Goal: Task Accomplishment & Management: Manage account settings

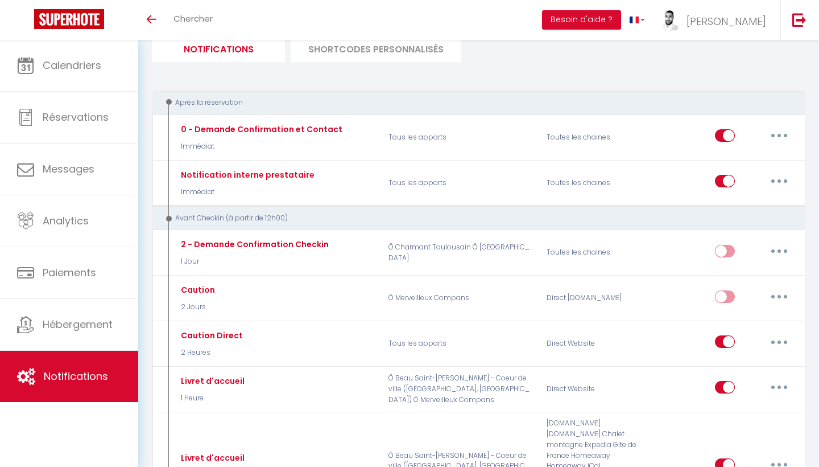
scroll to position [79, 0]
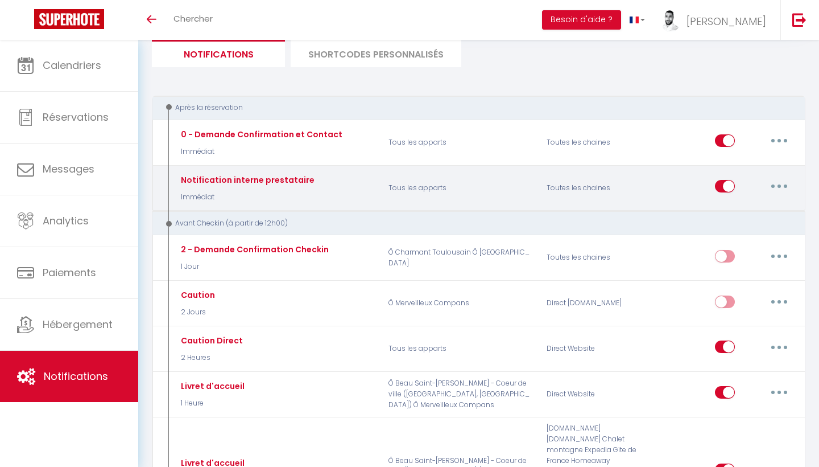
click at [777, 181] on button "button" at bounding box center [780, 186] width 32 height 18
click at [740, 208] on link "Editer" at bounding box center [750, 212] width 84 height 19
type input "Notification interne prestataire"
select select "notification"
select select "Immédiat"
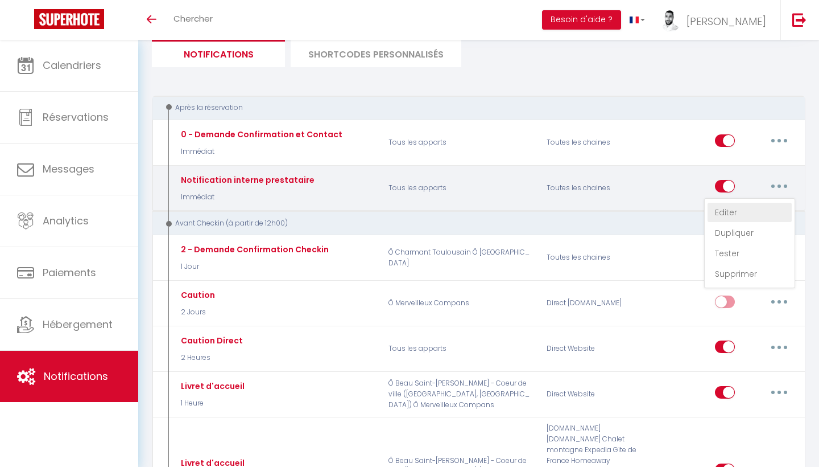
select select
checkbox input "false"
checkbox input "true"
checkbox input "false"
radio input "true"
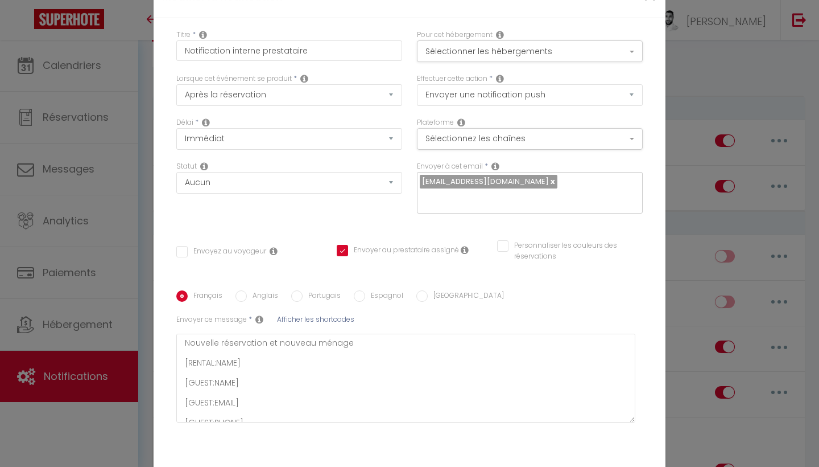
click at [466, 249] on icon at bounding box center [465, 249] width 8 height 9
click at [443, 236] on div "Titre * Notification interne prestataire Pour cet hébergement Sélectionner les …" at bounding box center [410, 247] width 512 height 459
click at [611, 48] on button "Sélectionner les hébergements" at bounding box center [530, 51] width 226 height 22
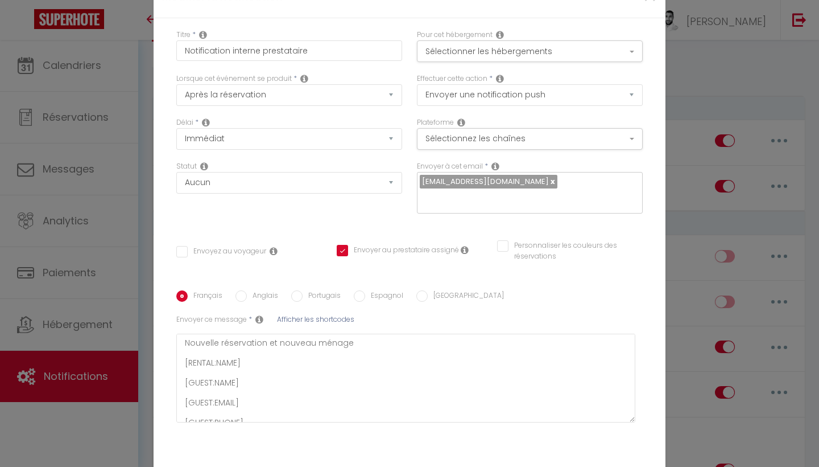
click at [463, 253] on icon at bounding box center [465, 249] width 8 height 9
click at [347, 198] on div "Statut Aucun Si la réservation est payée Si réservation non payée Si la caution…" at bounding box center [289, 193] width 241 height 64
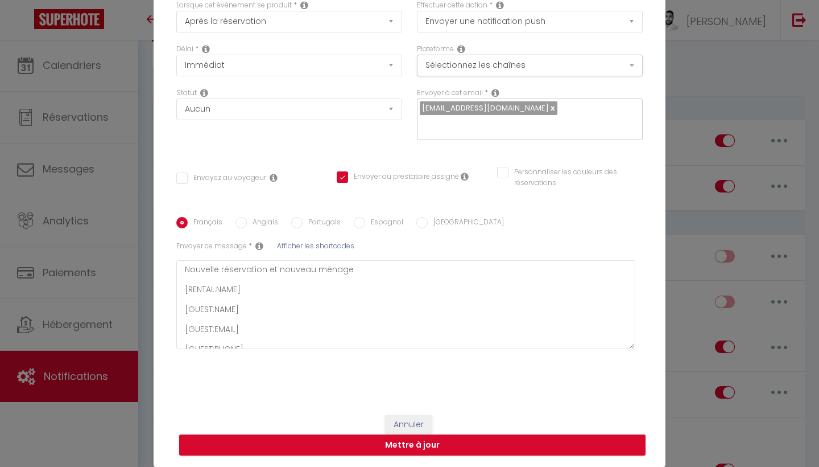
scroll to position [73, 0]
click at [417, 418] on button "Annuler" at bounding box center [408, 424] width 47 height 19
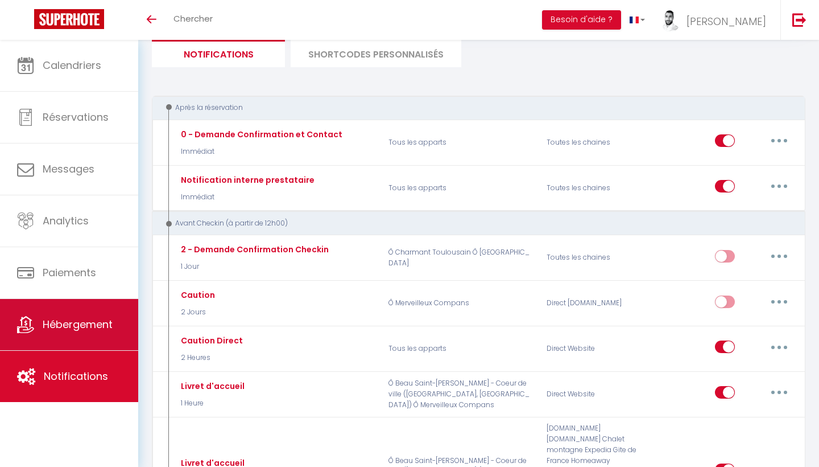
click at [65, 324] on span "Hébergement" at bounding box center [78, 324] width 70 height 14
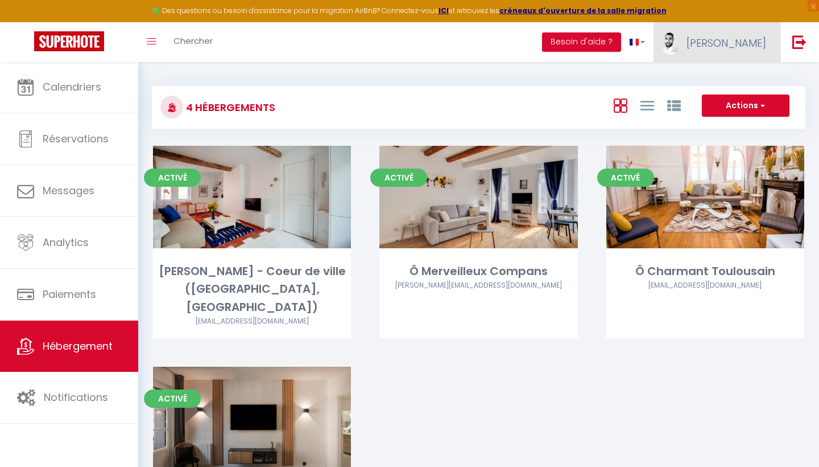
click at [764, 50] on span "[PERSON_NAME]" at bounding box center [727, 43] width 80 height 14
click at [730, 94] on link "Équipe" at bounding box center [735, 99] width 84 height 19
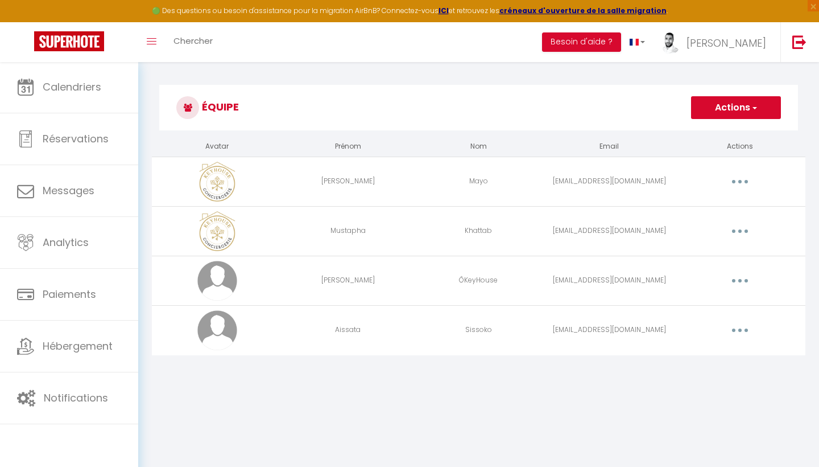
click at [745, 331] on button "button" at bounding box center [740, 330] width 32 height 18
click at [706, 357] on link "Editer" at bounding box center [711, 356] width 84 height 19
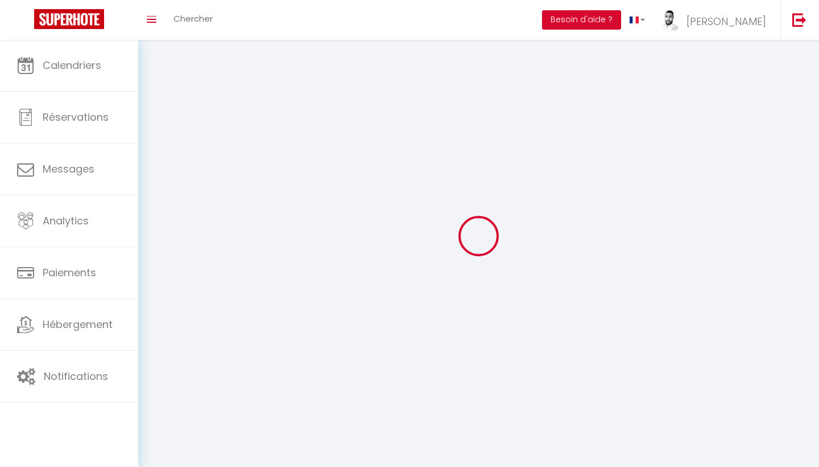
type input "Aissata"
type input "Sissoko"
type input "[EMAIL_ADDRESS][DOMAIN_NAME]"
type textarea "[URL][DOMAIN_NAME]"
checkbox input "false"
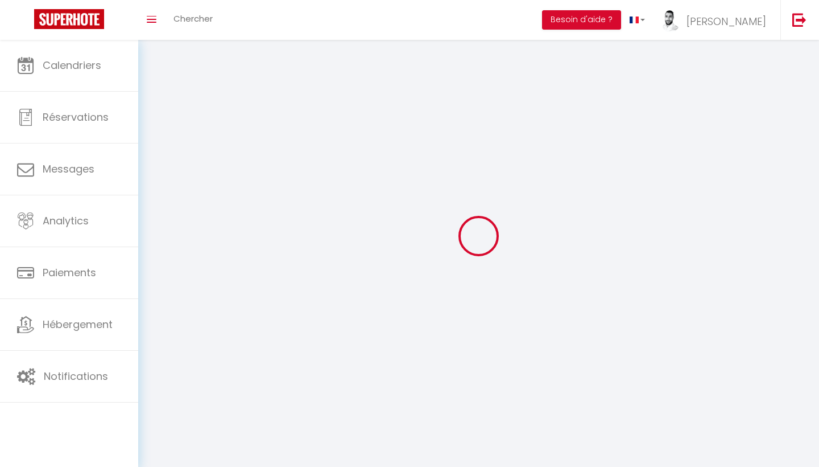
checkbox input "false"
checkbox input "true"
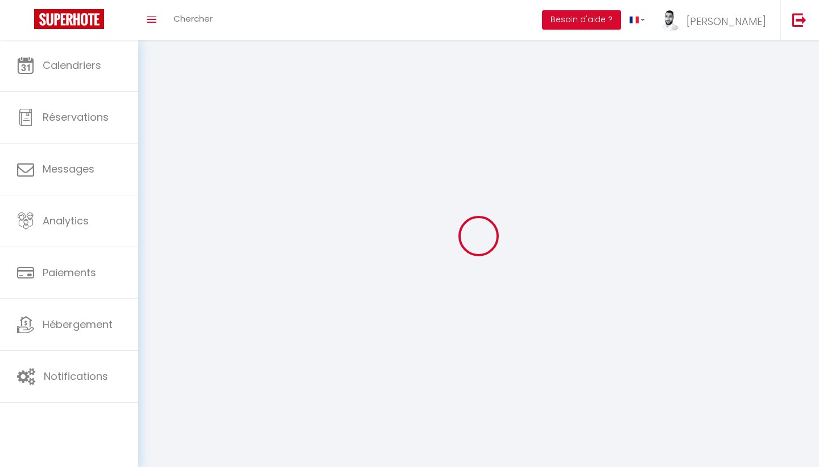
checkbox input "true"
checkbox input "false"
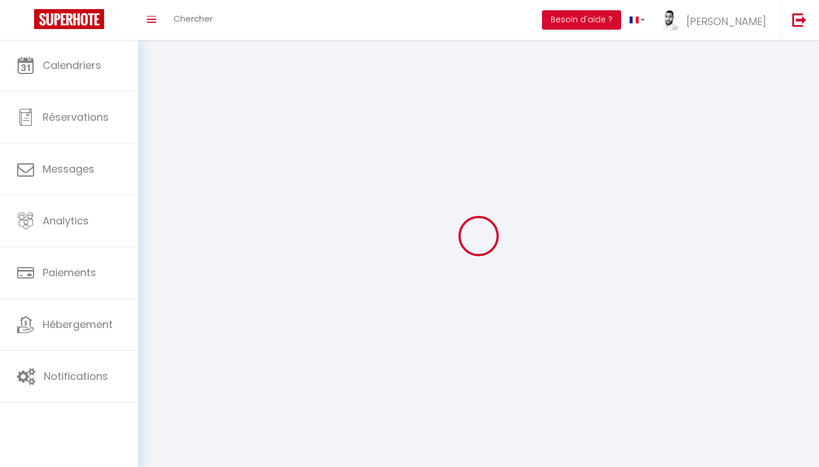
checkbox input "false"
checkbox input "true"
select select
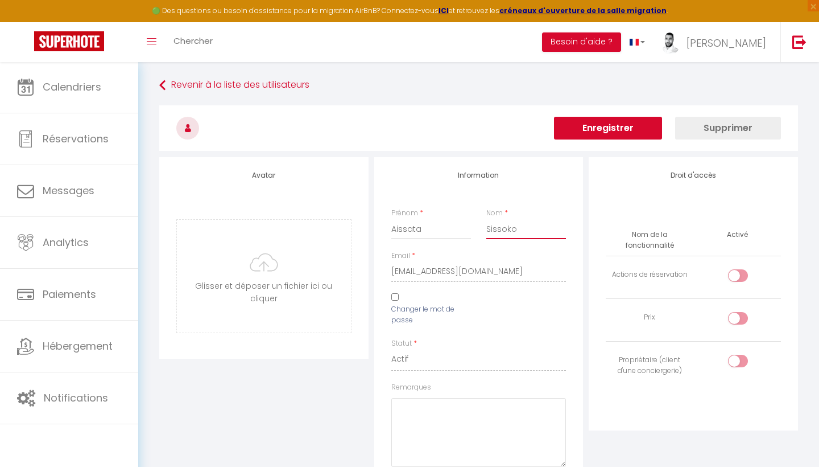
click at [502, 230] on input "Sissoko" at bounding box center [527, 229] width 80 height 20
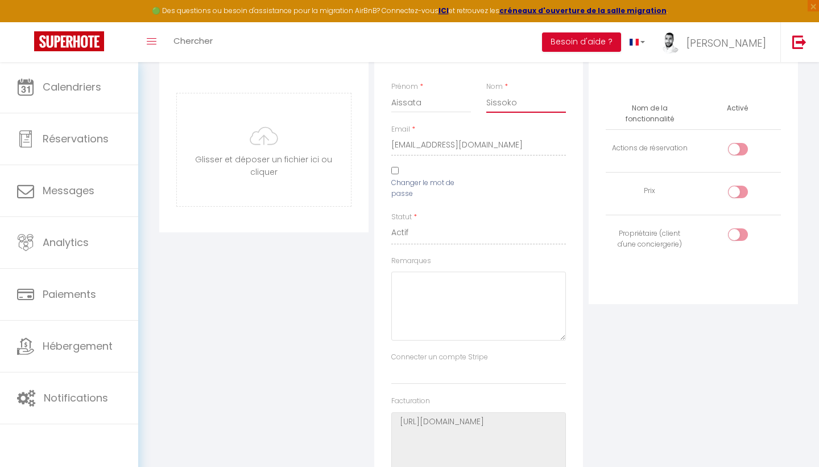
scroll to position [121, 0]
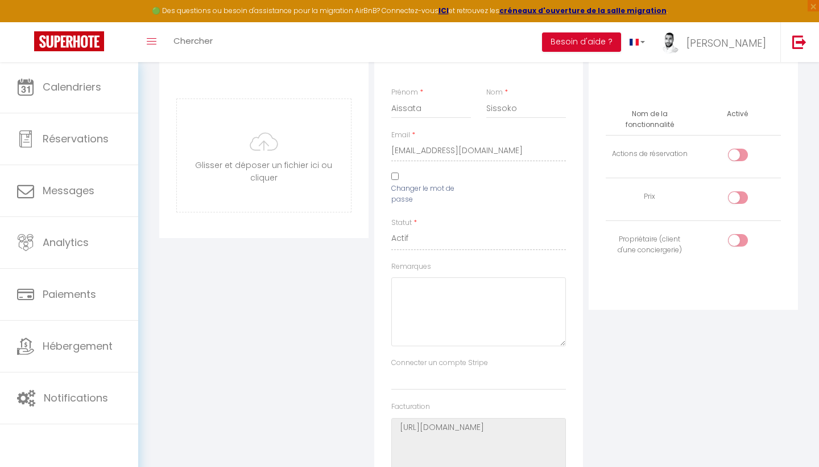
click at [691, 331] on div "Droit d'accès Nom de la fonctionnalité Activé Actions de réservation Prix Propr…" at bounding box center [693, 274] width 215 height 476
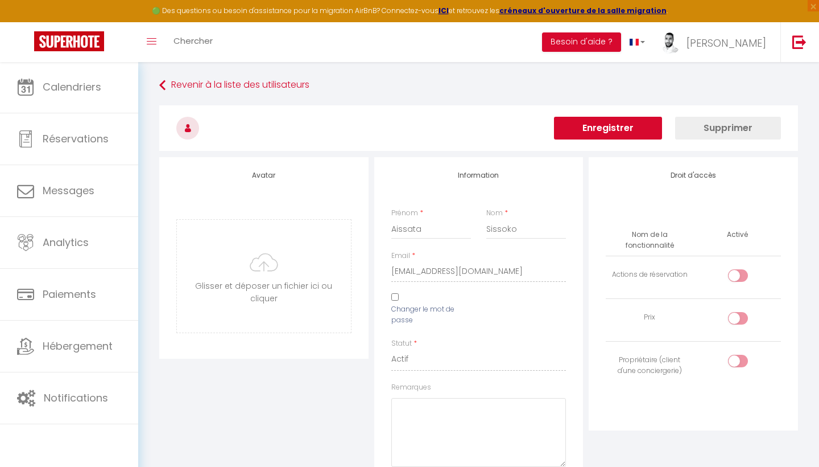
scroll to position [0, 0]
click at [254, 77] on link "Revenir à la liste des utilisateurs" at bounding box center [478, 85] width 639 height 20
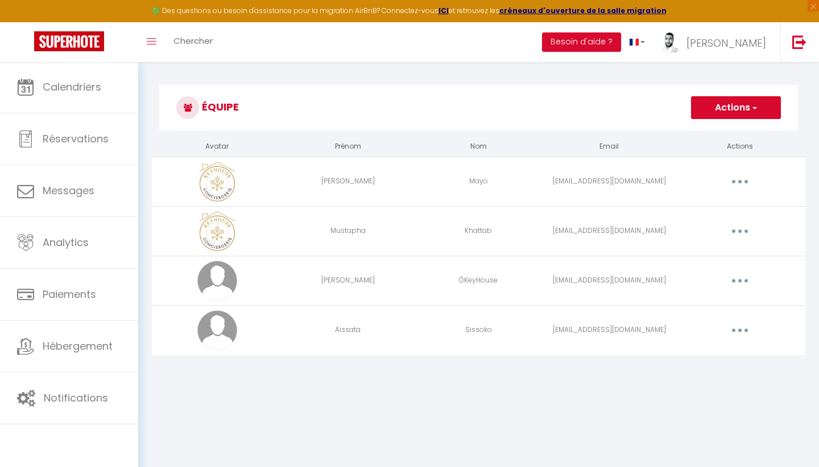
click at [735, 116] on button "Actions" at bounding box center [736, 107] width 90 height 23
click at [740, 130] on link "Ajouter un nouvel utilisateur" at bounding box center [713, 132] width 134 height 15
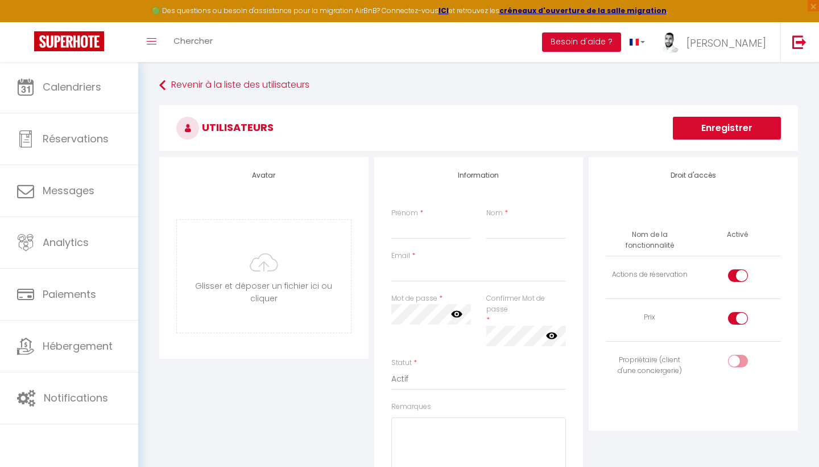
click at [404, 216] on label "Prénom" at bounding box center [405, 213] width 27 height 11
click at [404, 219] on input "Prénom" at bounding box center [432, 229] width 80 height 20
click at [404, 222] on input "Prénom" at bounding box center [432, 229] width 80 height 20
type input "A"
type input "R"
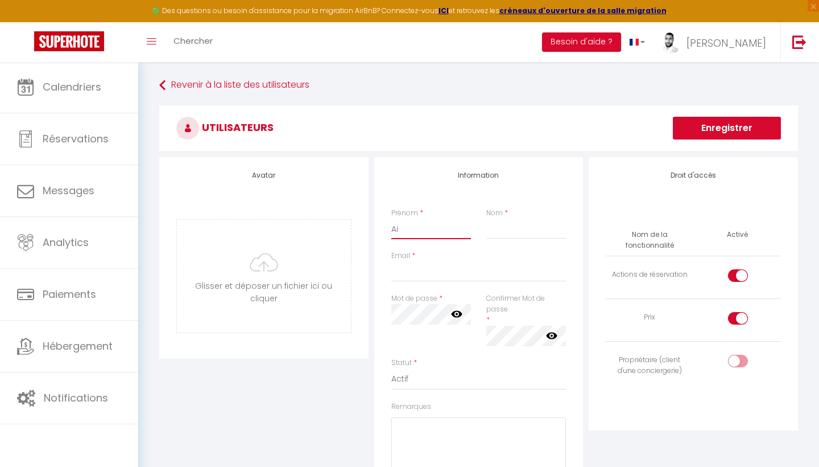
type input "A"
type input "[EMAIL_ADDRESS][DOMAIN_NAME]"
click at [716, 130] on button "Enregistrer" at bounding box center [727, 128] width 108 height 23
click at [404, 228] on input "Aisatta" at bounding box center [432, 229] width 80 height 20
type input "Aissatta"
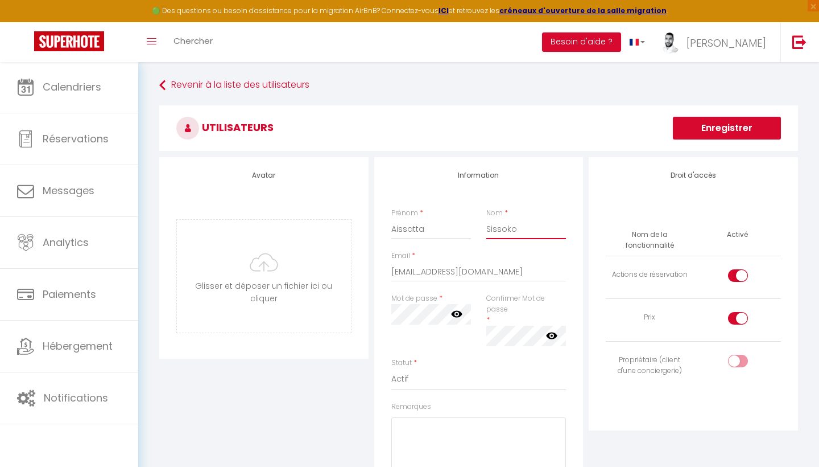
type input "Sissoko"
click at [733, 312] on div at bounding box center [738, 318] width 20 height 13
click at [738, 312] on input "checkbox" at bounding box center [748, 320] width 20 height 17
checkbox input "false"
click at [737, 275] on div at bounding box center [738, 275] width 20 height 13
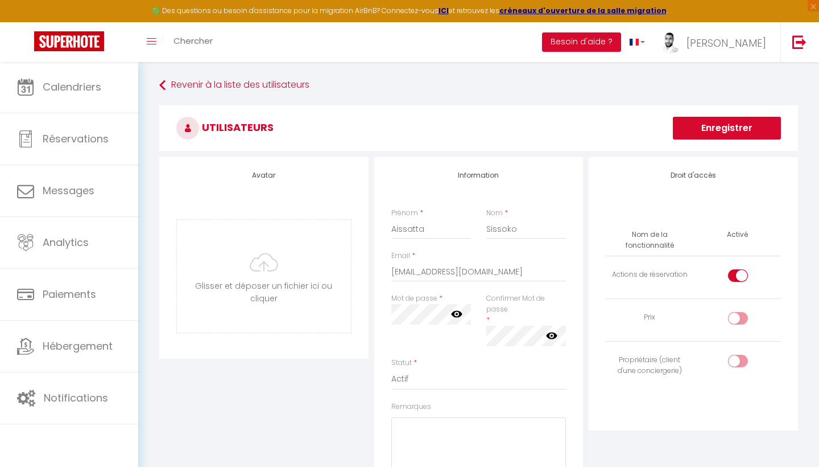
click at [738, 275] on input "checkbox" at bounding box center [748, 277] width 20 height 17
checkbox input "false"
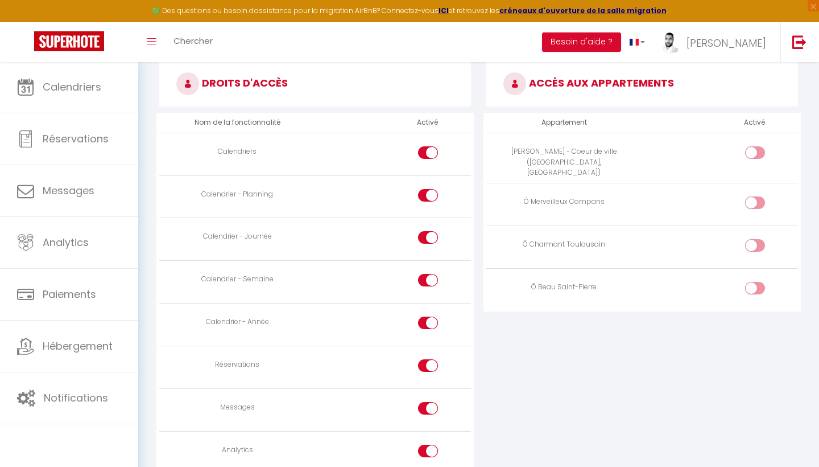
scroll to position [563, 0]
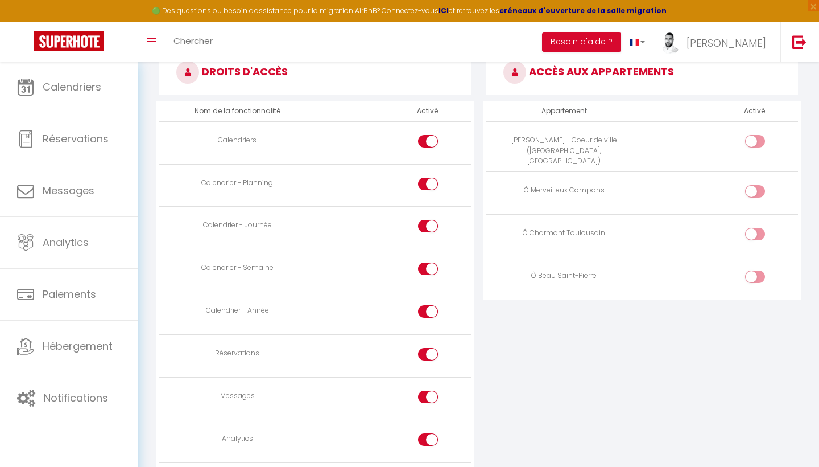
click at [428, 435] on input "checkbox" at bounding box center [438, 441] width 20 height 17
checkbox input "false"
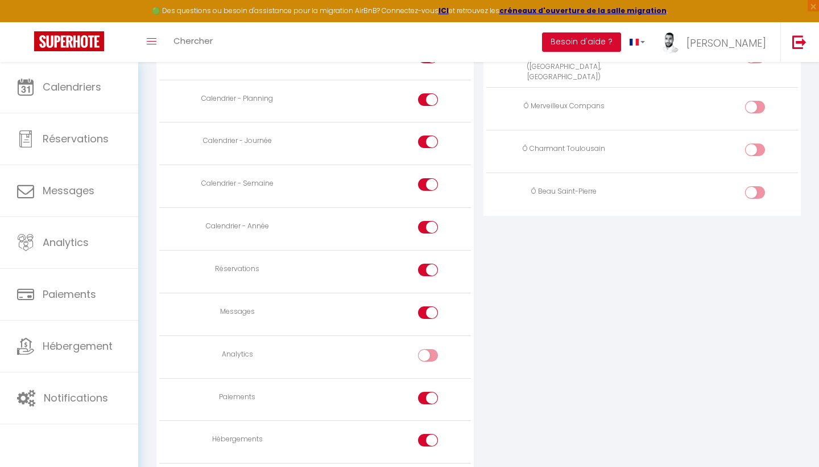
scroll to position [653, 0]
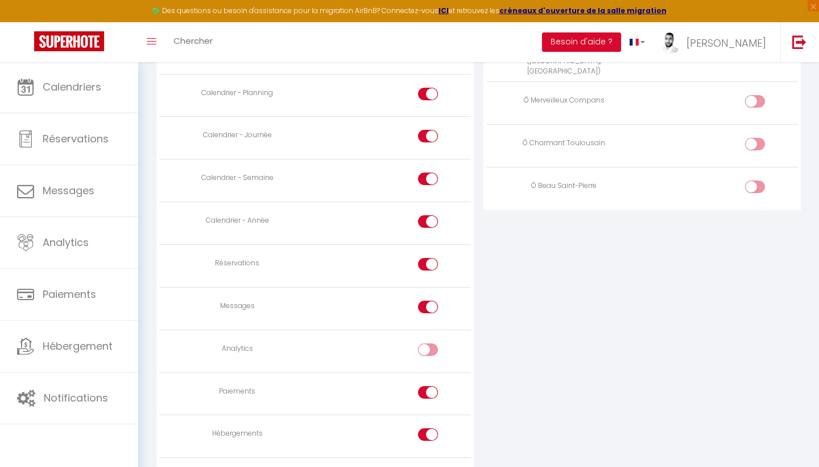
click at [425, 376] on td at bounding box center [393, 393] width 156 height 43
click at [425, 386] on div at bounding box center [428, 392] width 20 height 13
click at [428, 386] on input "checkbox" at bounding box center [438, 394] width 20 height 17
checkbox input "false"
click at [431, 428] on input "checkbox" at bounding box center [438, 436] width 20 height 17
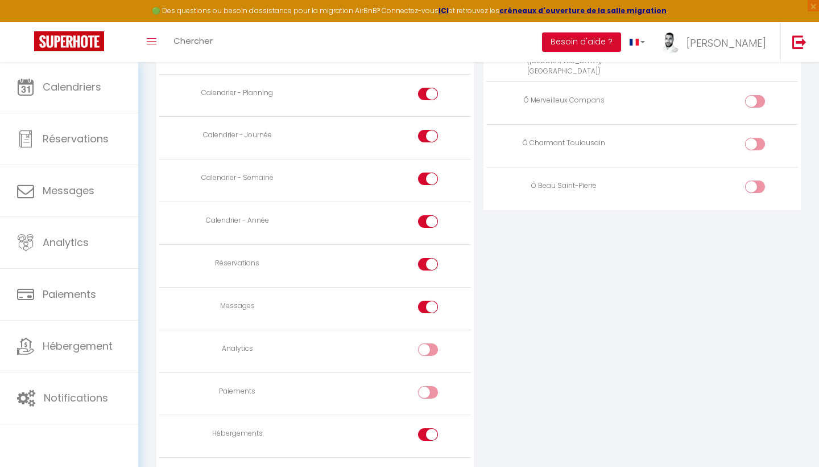
checkbox input "false"
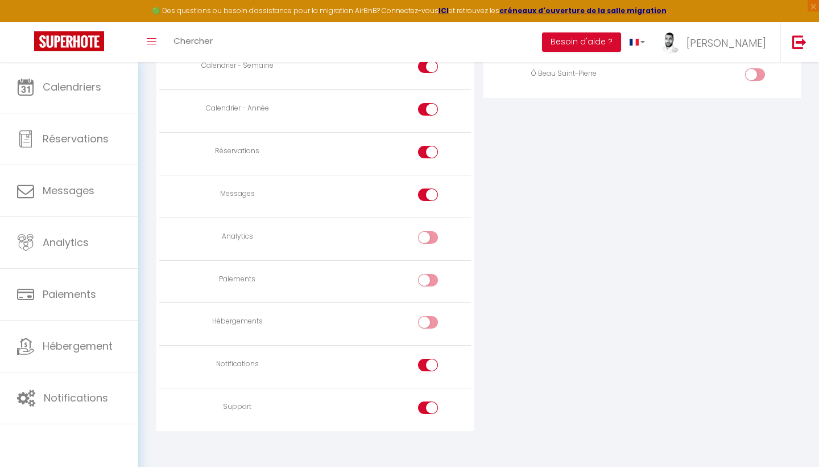
scroll to position [765, 0]
click at [429, 189] on input "checkbox" at bounding box center [438, 197] width 20 height 17
checkbox input "false"
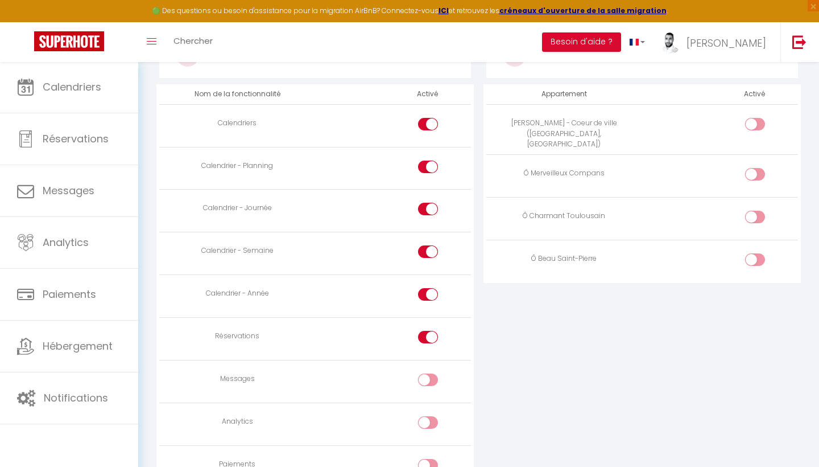
scroll to position [562, 0]
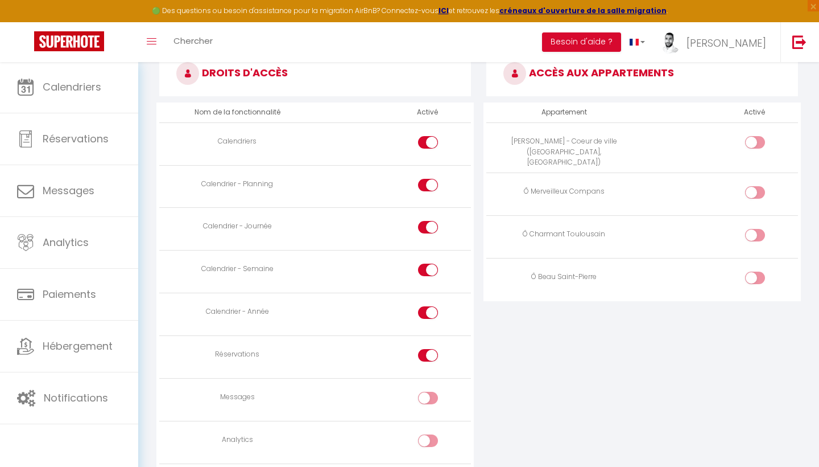
click at [755, 186] on div at bounding box center [755, 192] width 20 height 13
click at [755, 186] on input "checkbox" at bounding box center [765, 194] width 20 height 17
checkbox input "true"
click at [644, 374] on div "ACCÈS AUX APPARTEMENTS Appartement Activé [PERSON_NAME] - Coeur de ville ([GEOG…" at bounding box center [642, 353] width 327 height 625
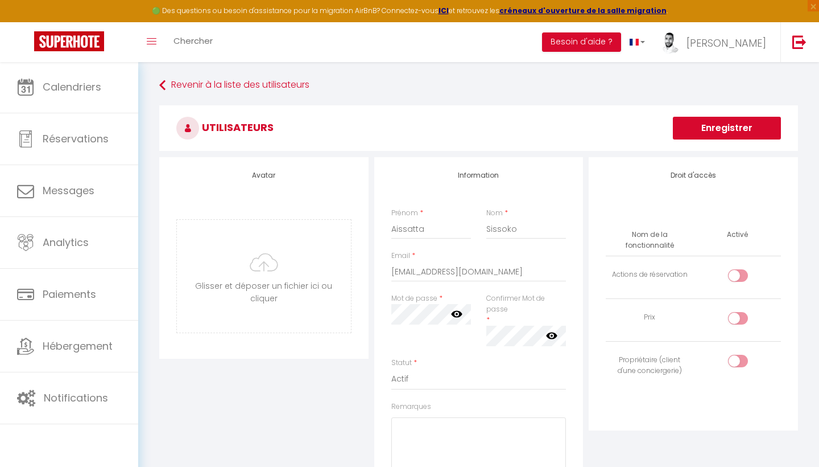
scroll to position [0, 0]
click at [749, 119] on button "Enregistrer" at bounding box center [727, 128] width 108 height 23
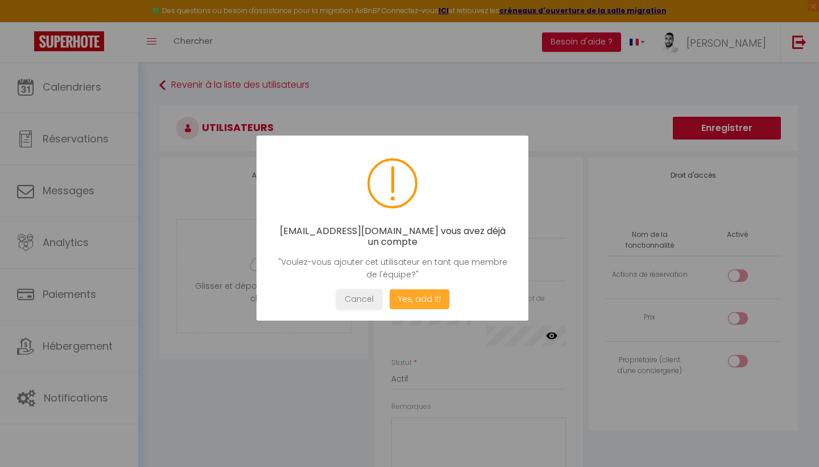
click at [424, 301] on button "Yes, add it!" at bounding box center [420, 299] width 60 height 20
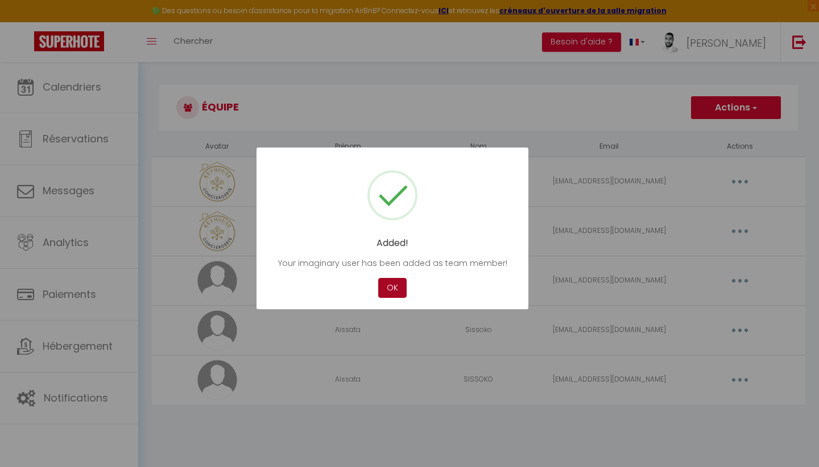
click at [393, 289] on button "OK" at bounding box center [392, 288] width 28 height 20
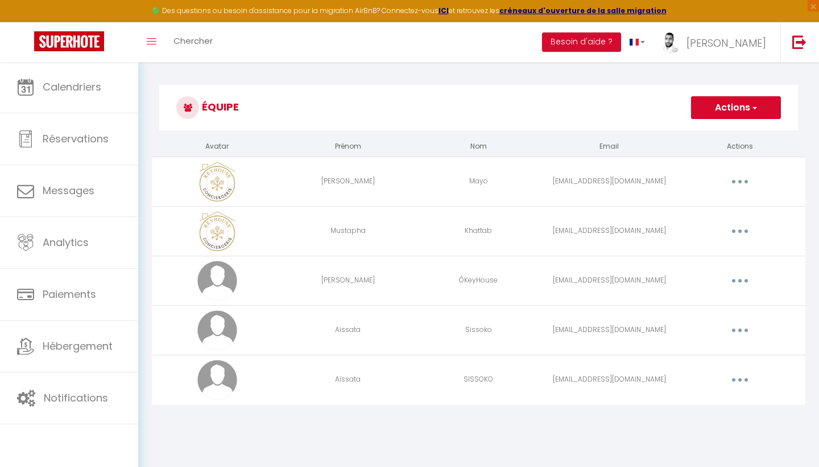
click at [745, 328] on button "button" at bounding box center [740, 330] width 32 height 18
click at [694, 377] on link "Supprimer" at bounding box center [711, 376] width 84 height 19
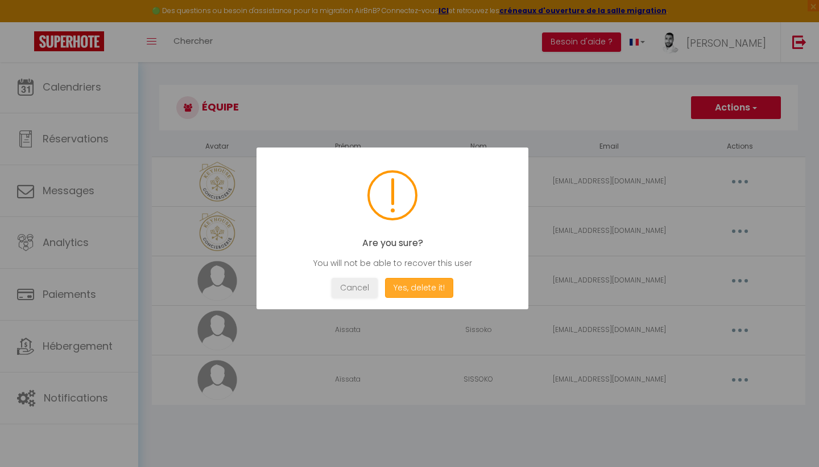
click at [444, 281] on button "Yes, delete it!" at bounding box center [419, 288] width 68 height 20
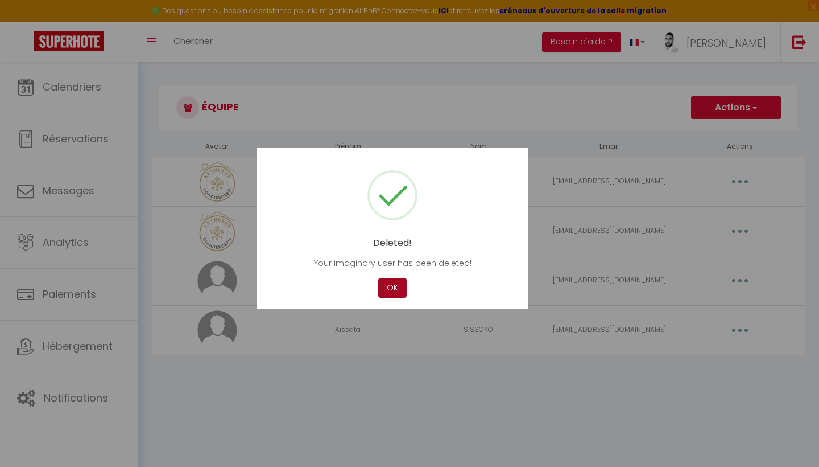
click at [385, 287] on button "OK" at bounding box center [392, 288] width 28 height 20
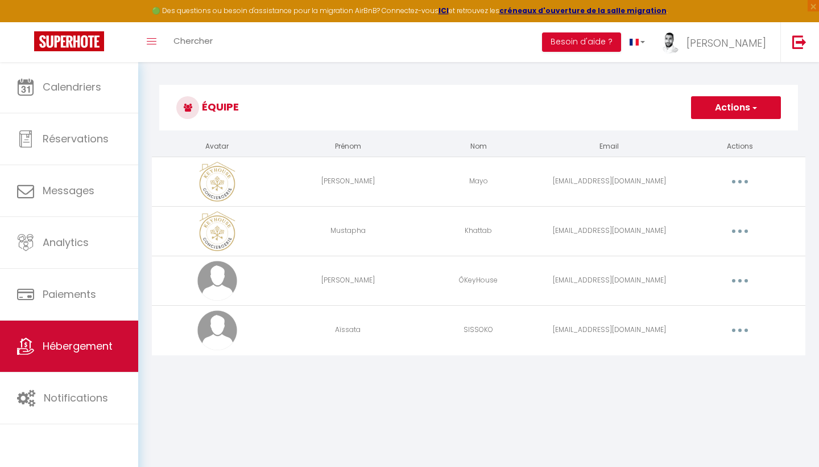
click at [83, 343] on span "Hébergement" at bounding box center [78, 346] width 70 height 14
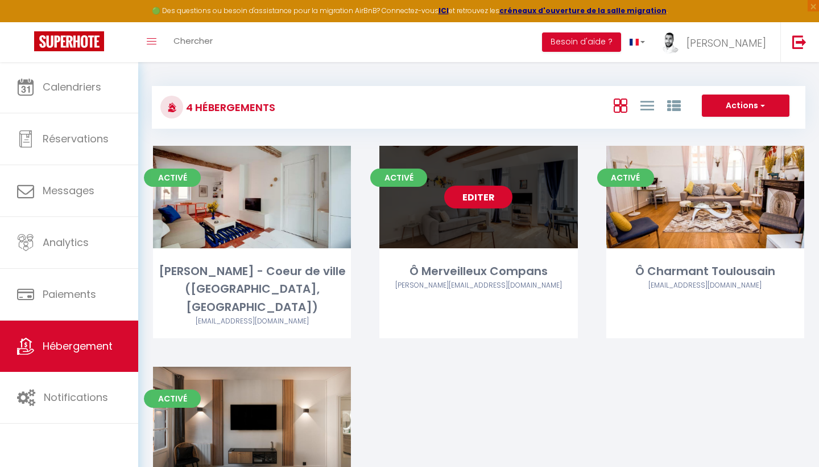
click at [497, 201] on link "Editer" at bounding box center [478, 197] width 68 height 23
click at [490, 197] on link "Editer" at bounding box center [478, 197] width 68 height 23
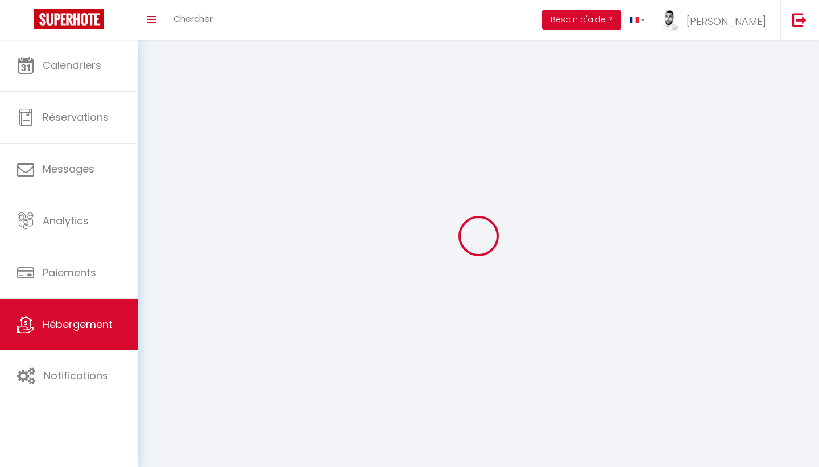
select select "1"
select select
select select "28"
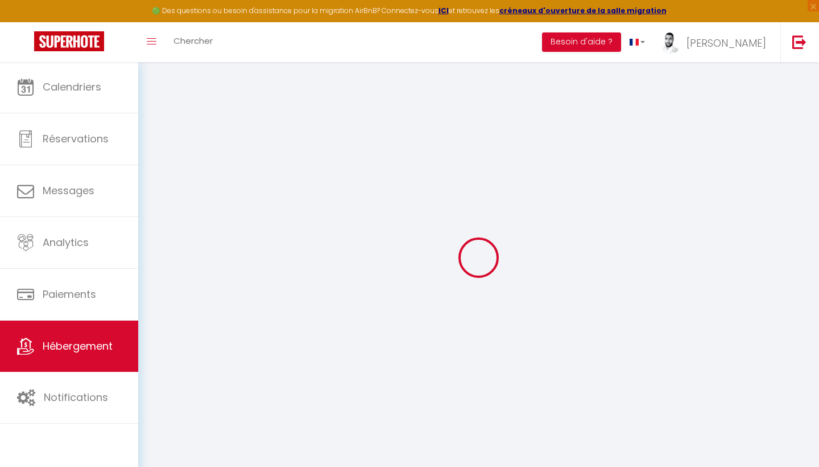
select select
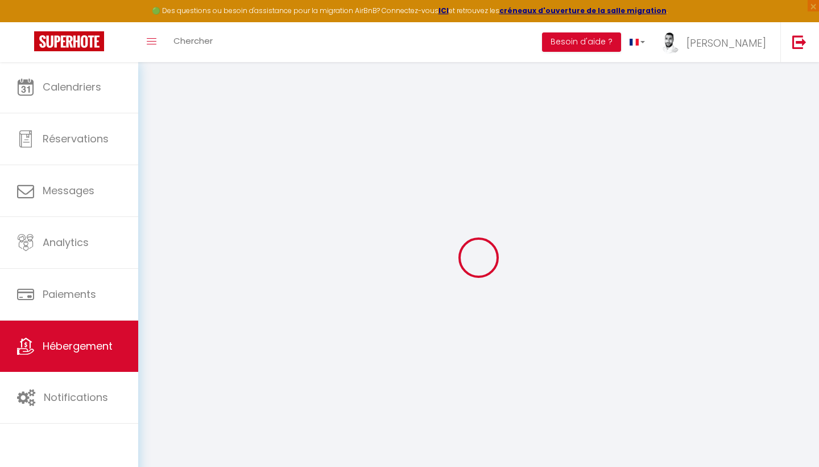
select select
checkbox input "false"
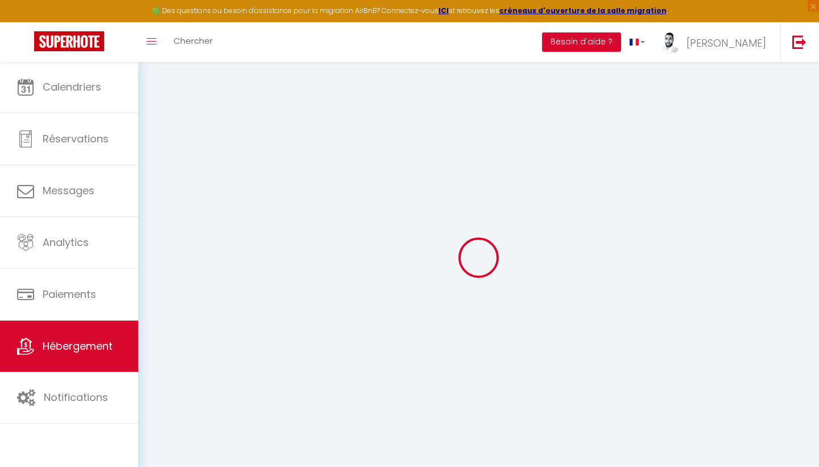
select select
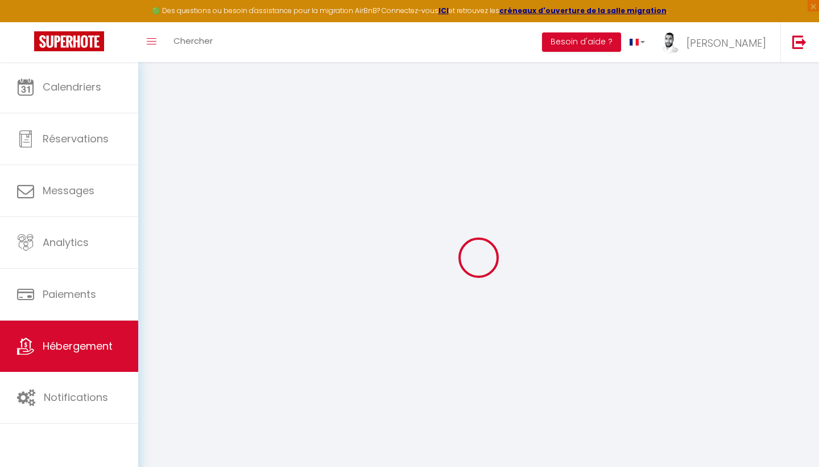
select select
checkbox input "false"
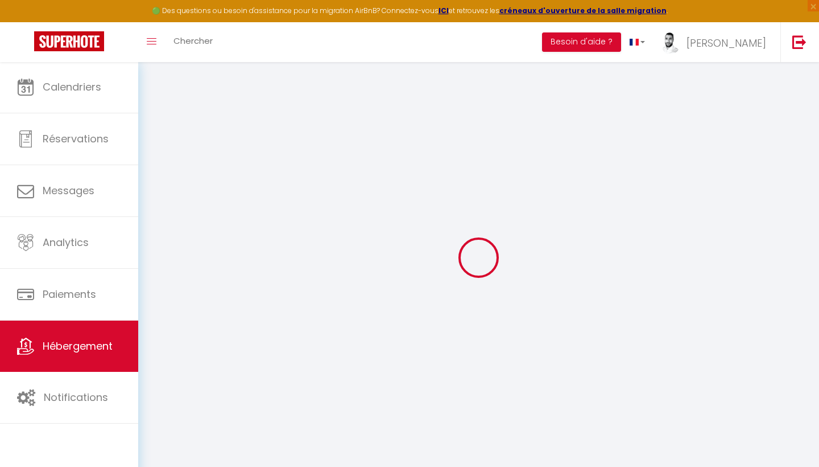
checkbox input "false"
select select
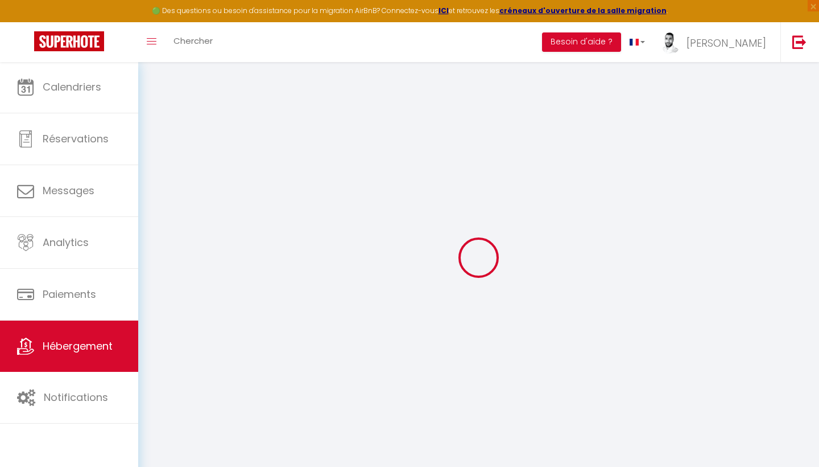
select select
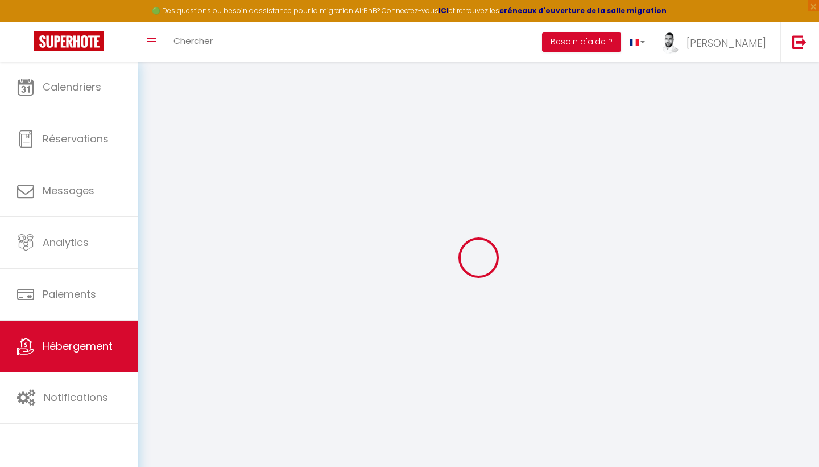
checkbox input "false"
select select
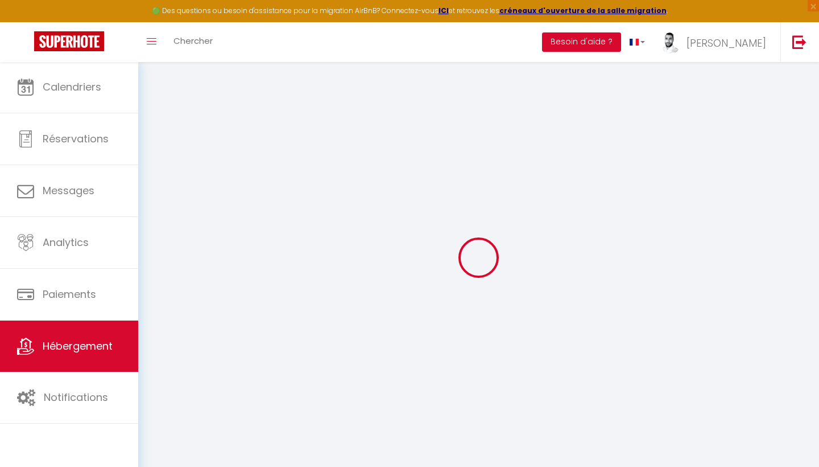
select select
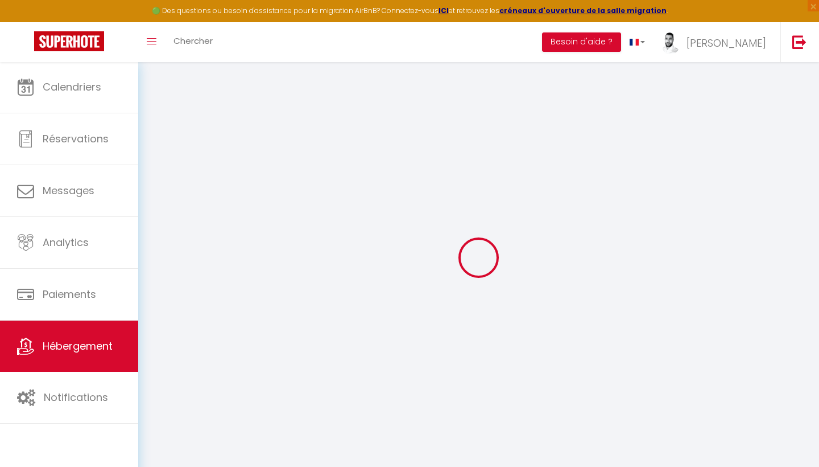
select select
checkbox input "false"
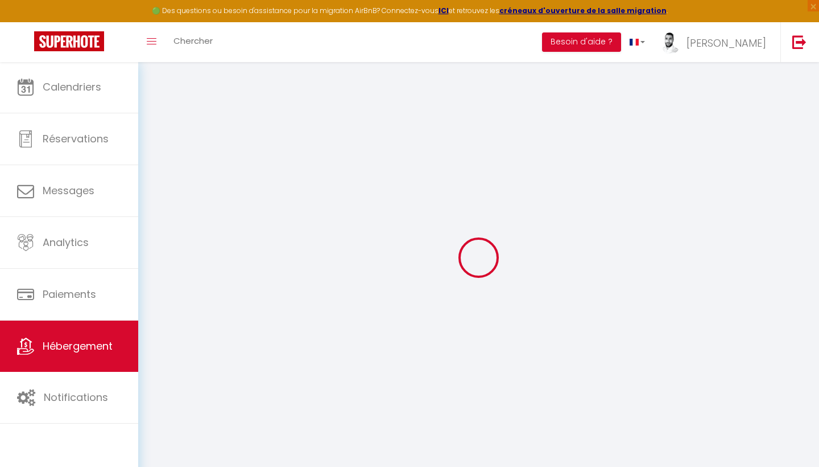
checkbox input "false"
select select
type input "Ô Merveilleux Compans"
type input "[PERSON_NAME]"
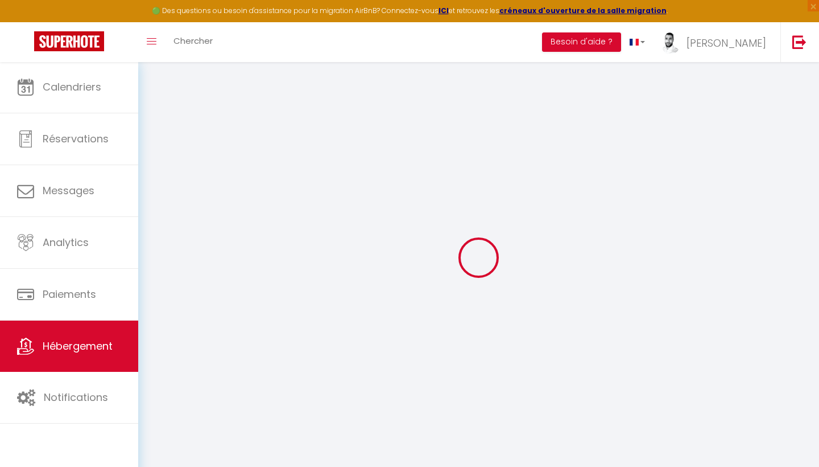
type input "BARDY"
type input "[STREET_ADDRESS]"
type input "31380"
type input "Gragnague"
select select "2"
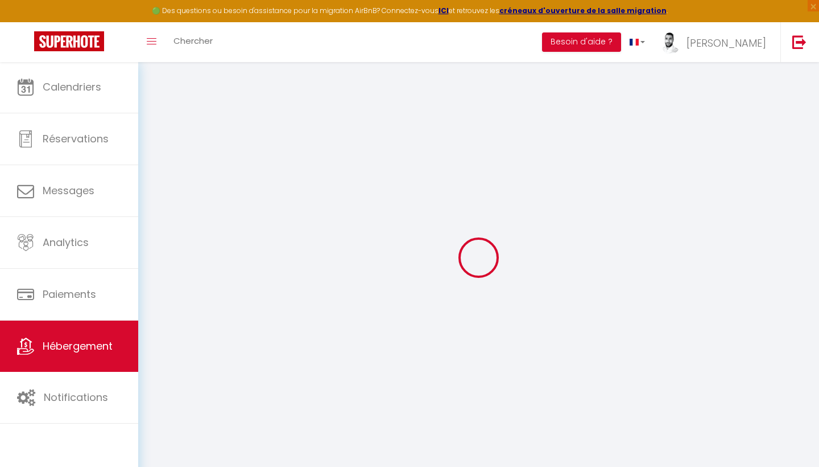
select select "0"
type input "30"
type input "45"
type input "7.20"
type input "6.62"
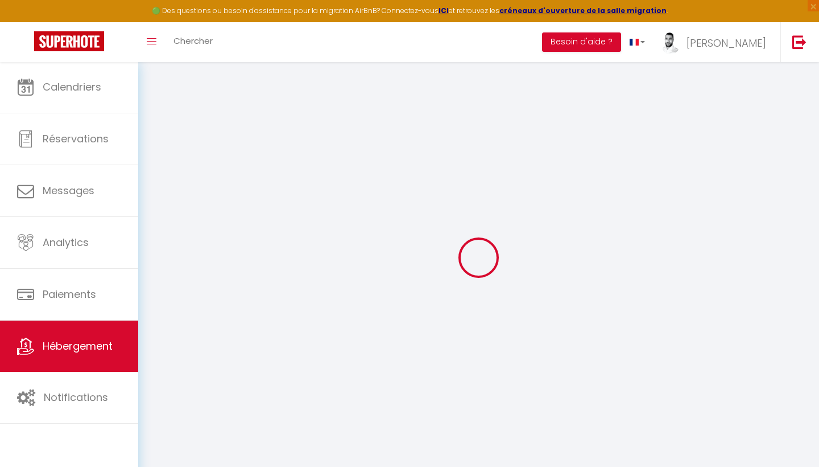
type input "300"
select select
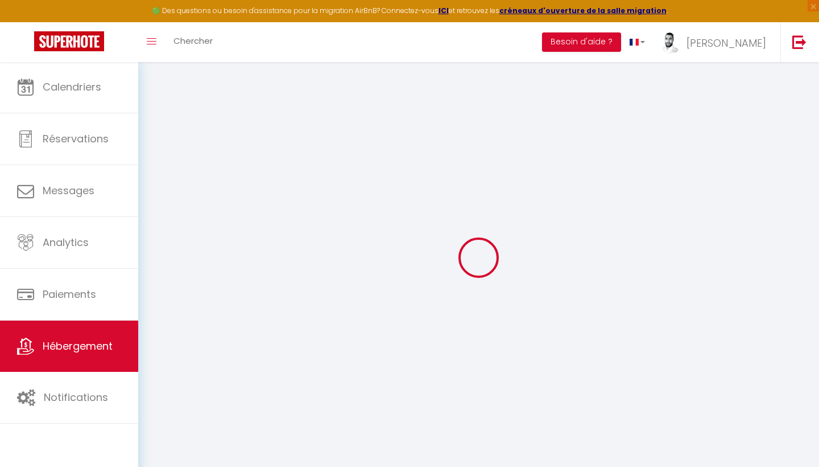
select select
type input "[STREET_ADDRESS][PERSON_NAME]"
type input "31000"
type input "[GEOGRAPHIC_DATA]"
type input "[EMAIL_ADDRESS][DOMAIN_NAME]"
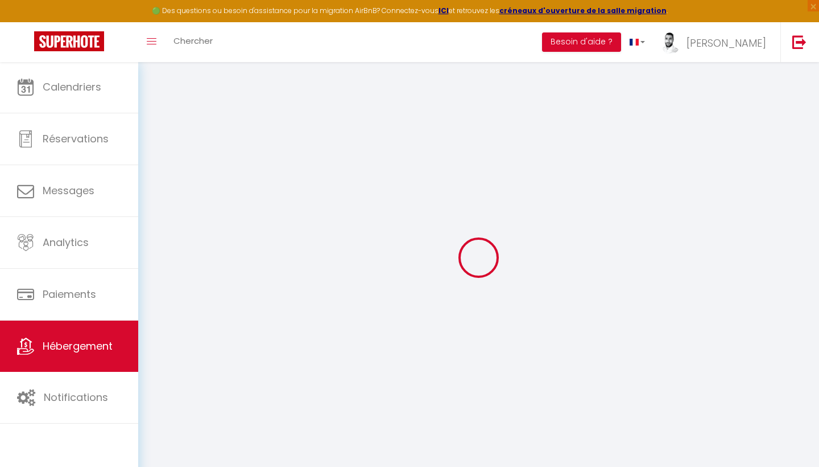
select select "15606"
checkbox input "false"
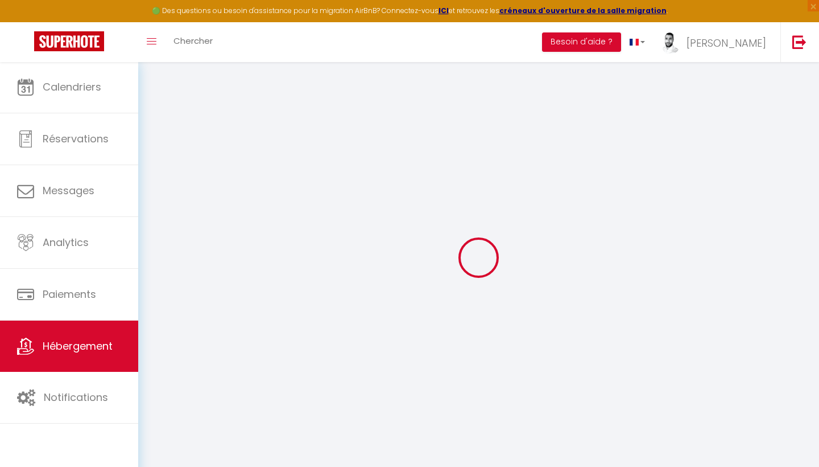
radio input "true"
type input "25"
type input "45"
type input "0"
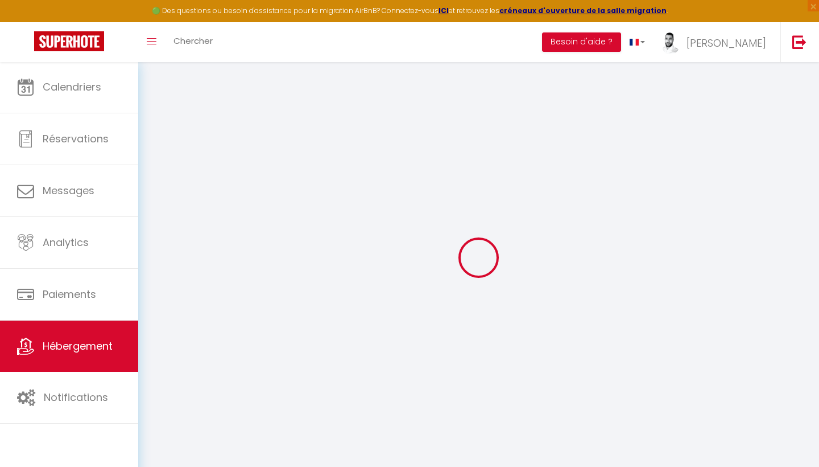
type input "0"
select select
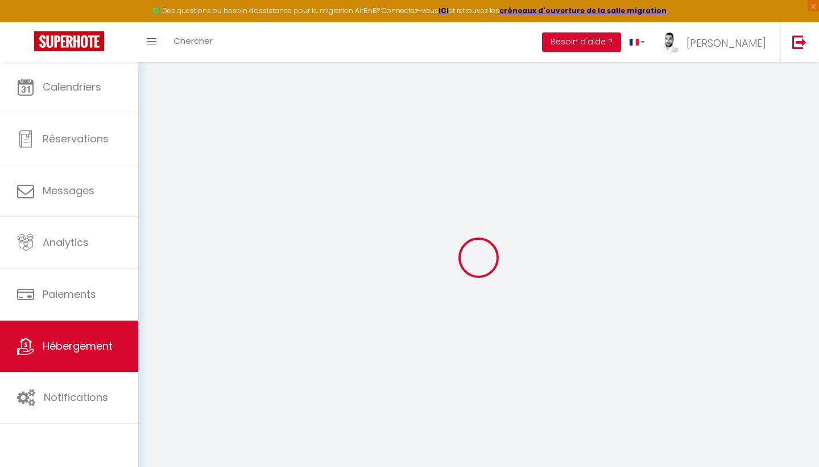
select select
checkbox input "false"
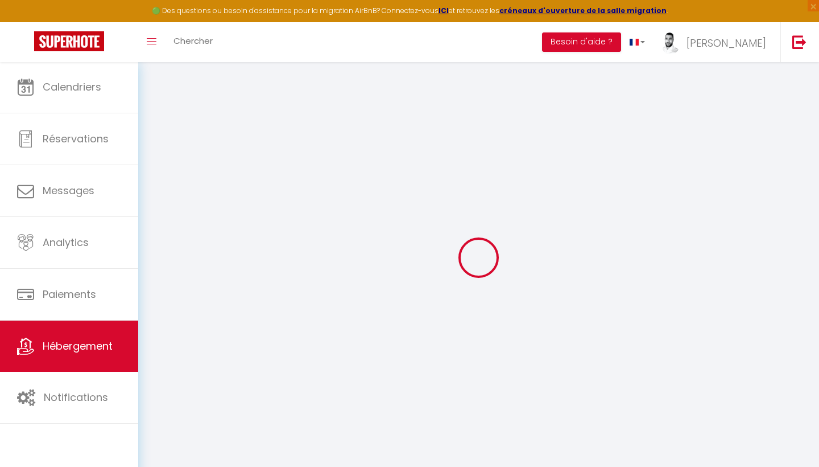
checkbox input "false"
select select
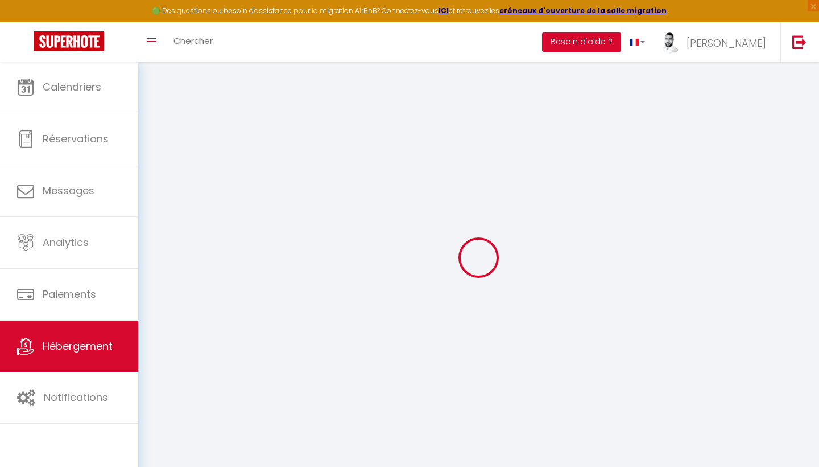
select select
checkbox input "false"
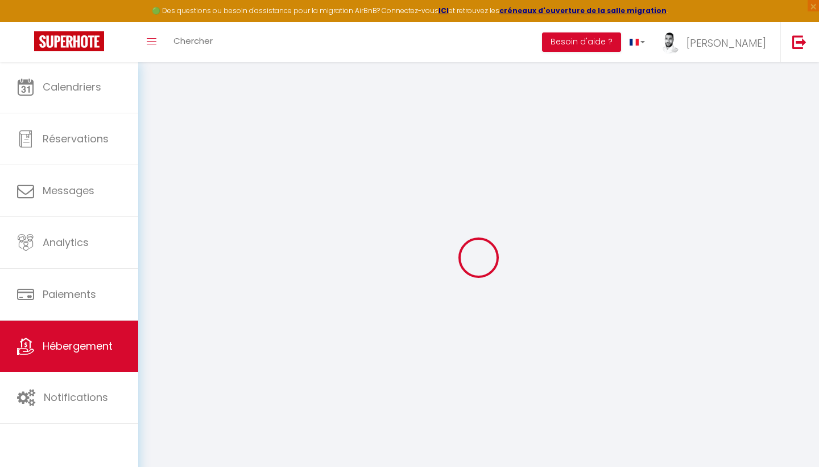
checkbox input "false"
select select
checkbox input "false"
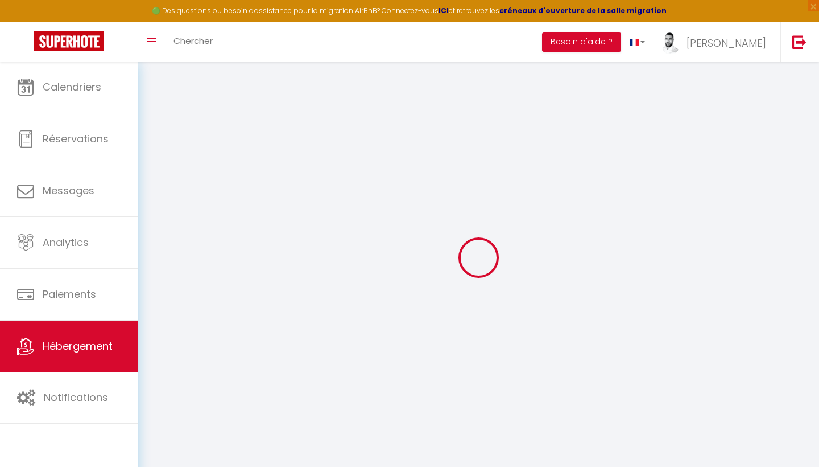
checkbox input "false"
select select
select select "17:00"
select select "23:00"
select select "10:00"
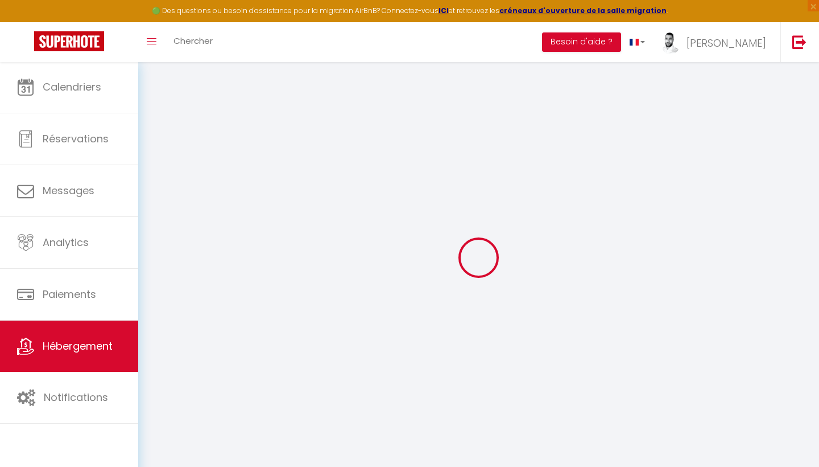
select select "30"
select select "120"
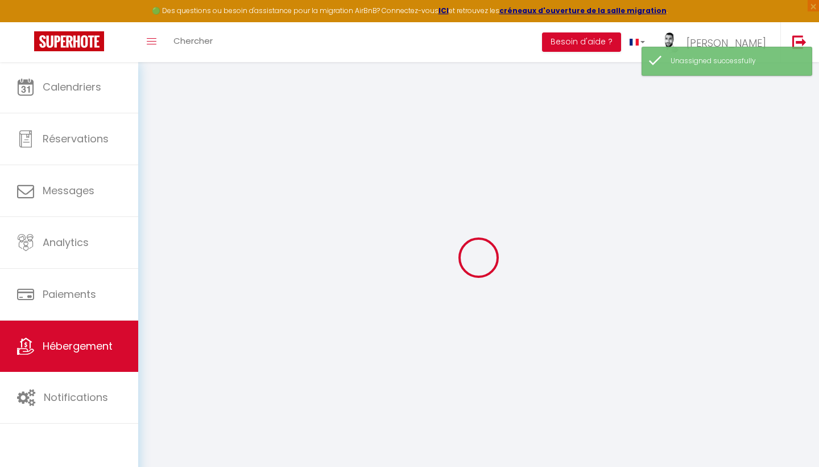
checkbox input "false"
select select
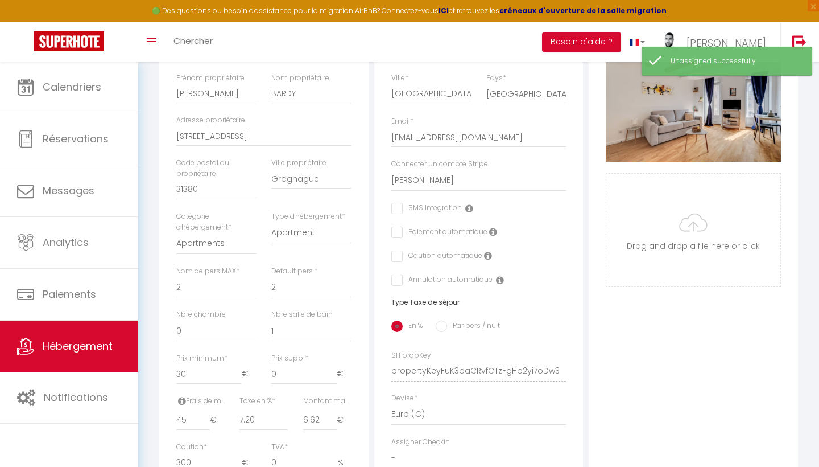
scroll to position [229, 0]
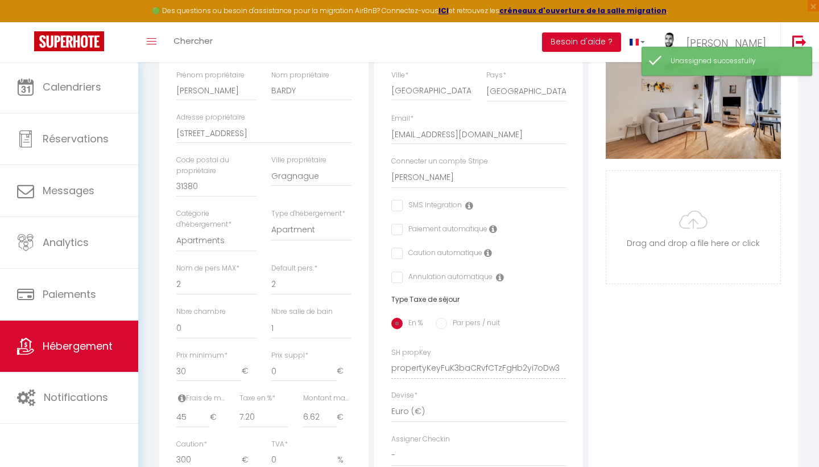
checkbox input "false"
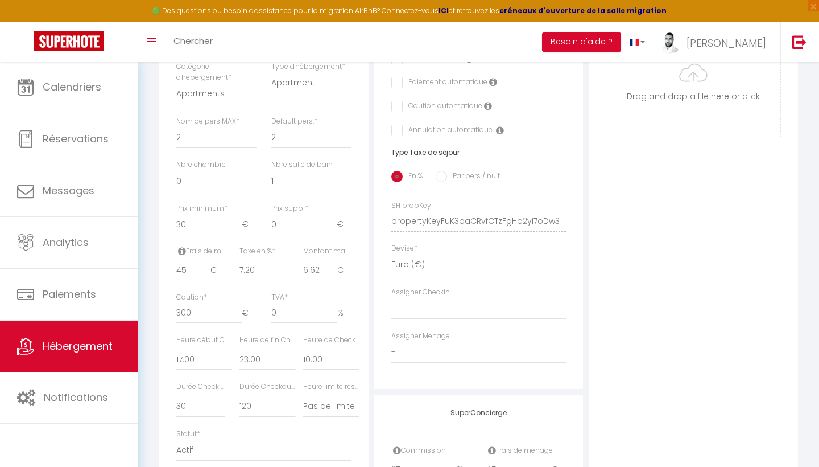
scroll to position [381, 0]
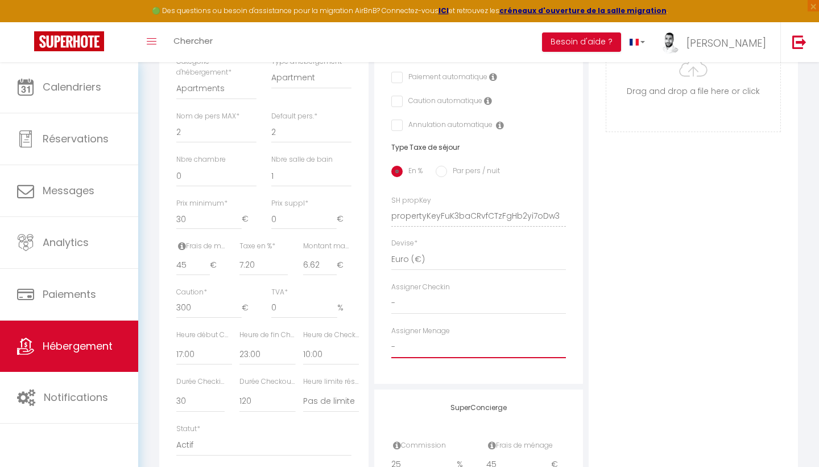
select select "41156"
checkbox input "false"
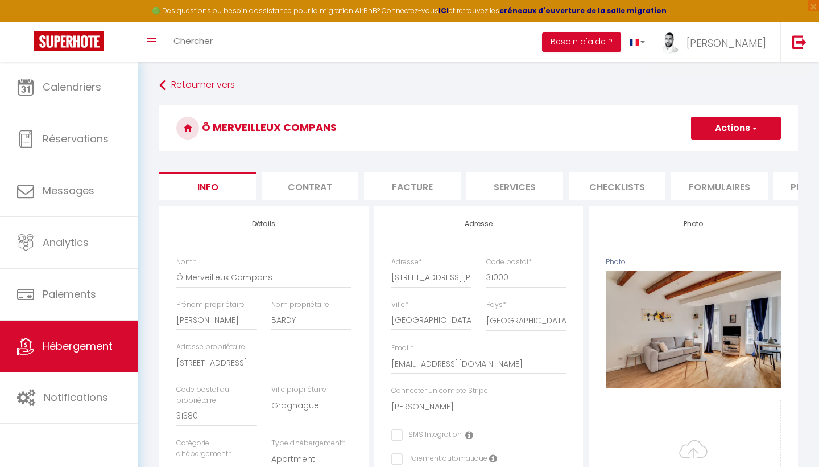
scroll to position [-1, 0]
click at [705, 130] on button "Actions" at bounding box center [736, 128] width 90 height 23
click at [693, 151] on input "Enregistrer" at bounding box center [691, 152] width 42 height 11
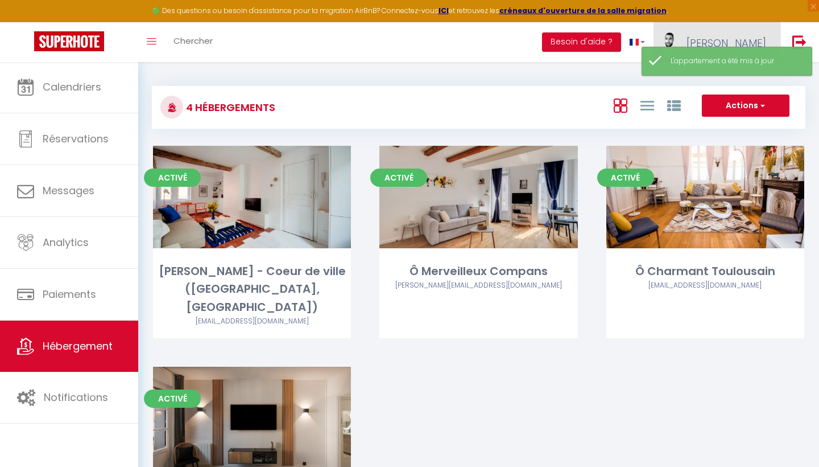
click at [755, 24] on link "[PERSON_NAME]" at bounding box center [717, 42] width 127 height 40
click at [741, 80] on link "Paramètres" at bounding box center [735, 78] width 84 height 19
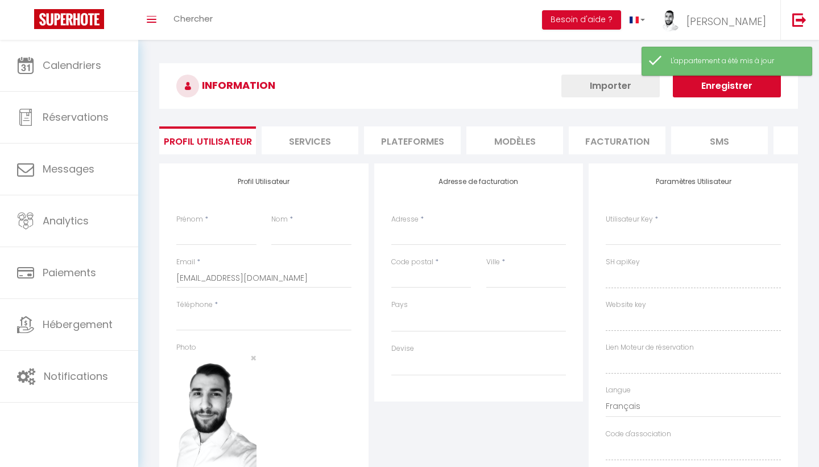
type input "[PERSON_NAME]"
type input "Bazille"
type input "0626371898"
type input "[STREET_ADDRESS]"
type input "31120"
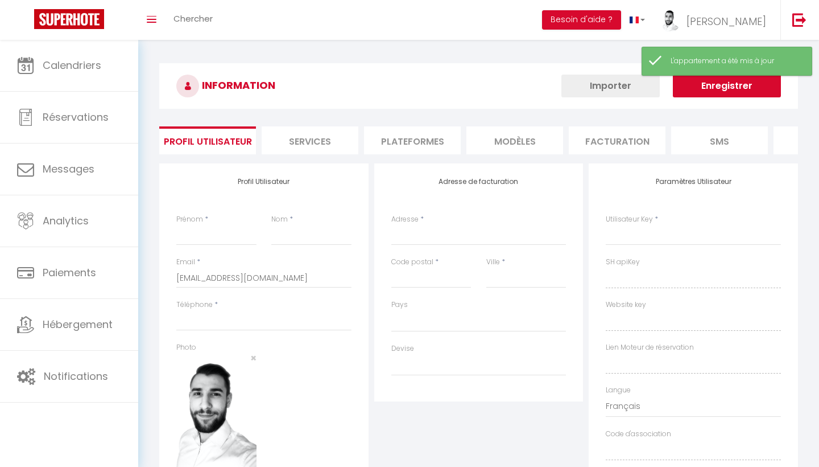
type input "Roques"
type input "wZBq2txaHRc5Q1zSJ2UJ2xyw2"
type input "CDzPama6zkjK0zAZ3eyJRBXiA"
type input "[URL][DOMAIN_NAME]"
select select "28"
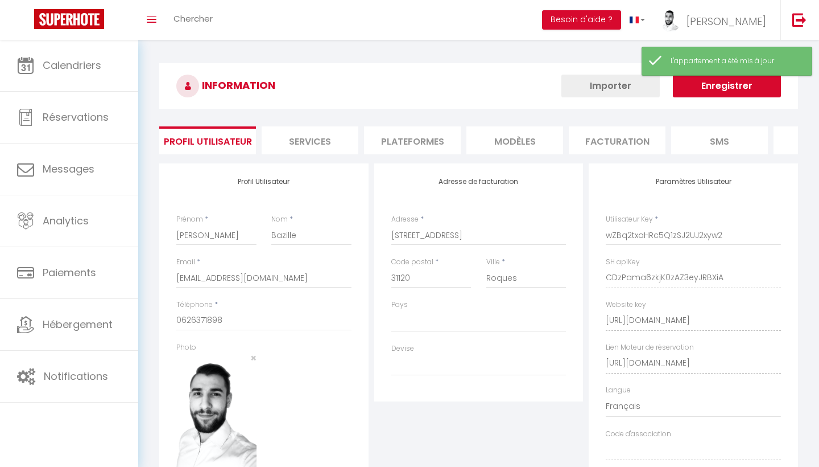
select select "fr"
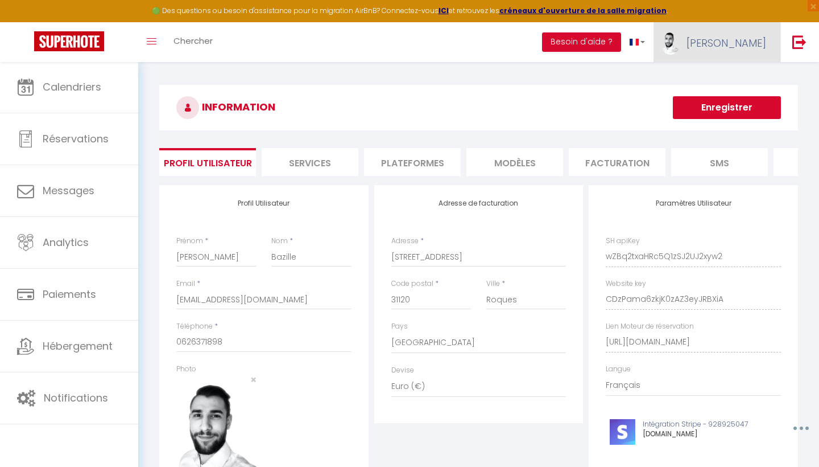
click at [745, 38] on span "[PERSON_NAME]" at bounding box center [727, 43] width 80 height 14
click at [723, 92] on link "Équipe" at bounding box center [735, 99] width 84 height 19
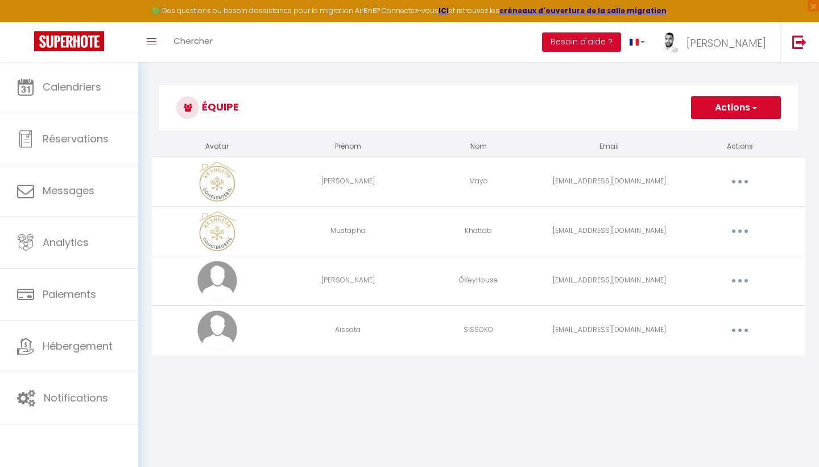
click at [732, 328] on button "button" at bounding box center [740, 330] width 32 height 18
click at [706, 357] on link "Editer" at bounding box center [711, 356] width 84 height 19
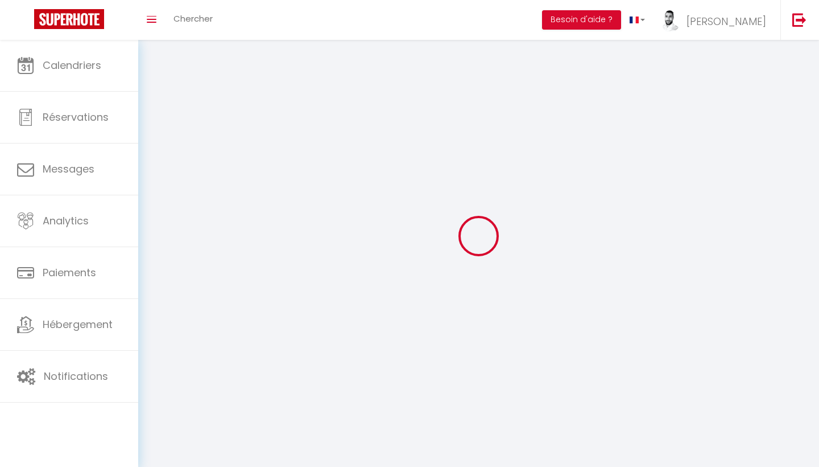
type input "Aïssata"
type input "SISSOKO"
type input "[EMAIL_ADDRESS][DOMAIN_NAME]"
type textarea "[URL][DOMAIN_NAME]"
checkbox input "false"
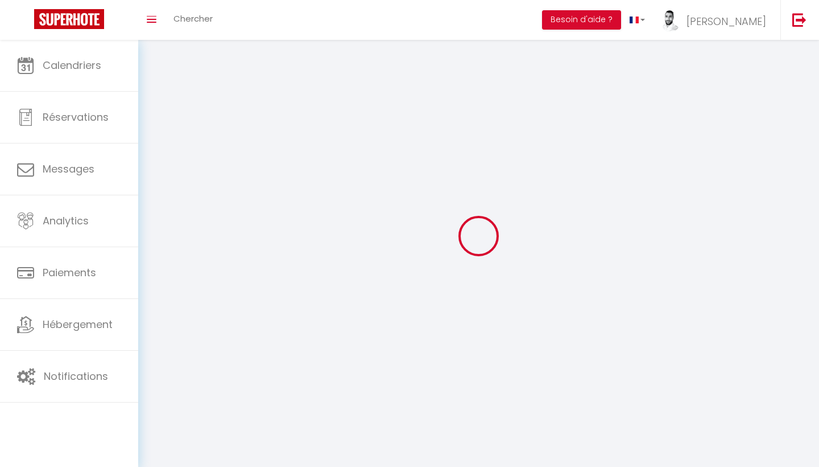
checkbox input "false"
checkbox input "true"
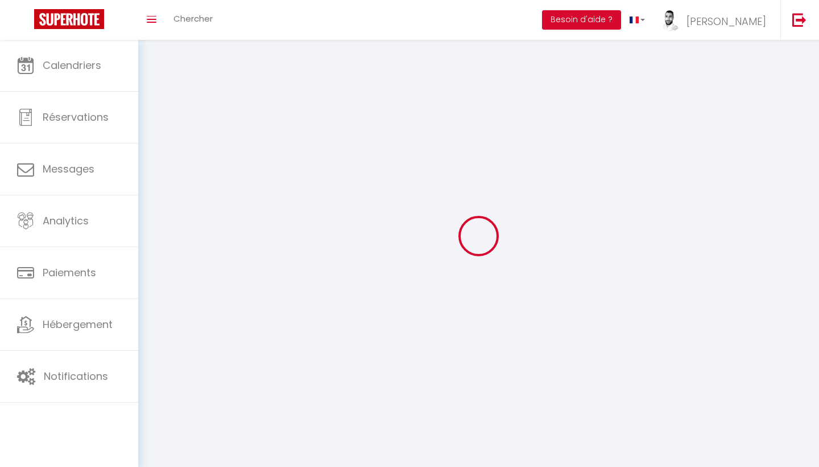
checkbox input "true"
checkbox input "false"
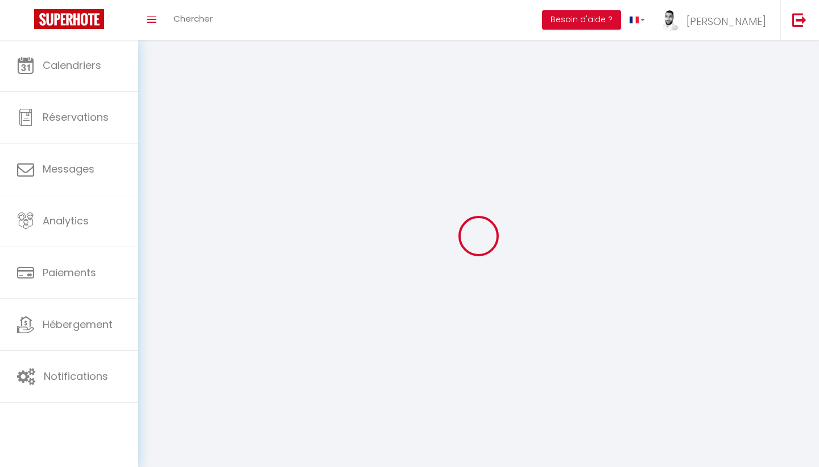
checkbox input "false"
checkbox input "true"
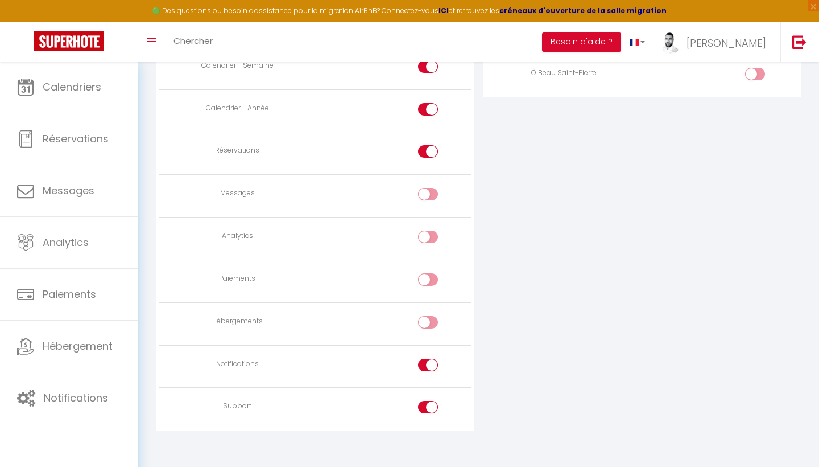
scroll to position [826, 0]
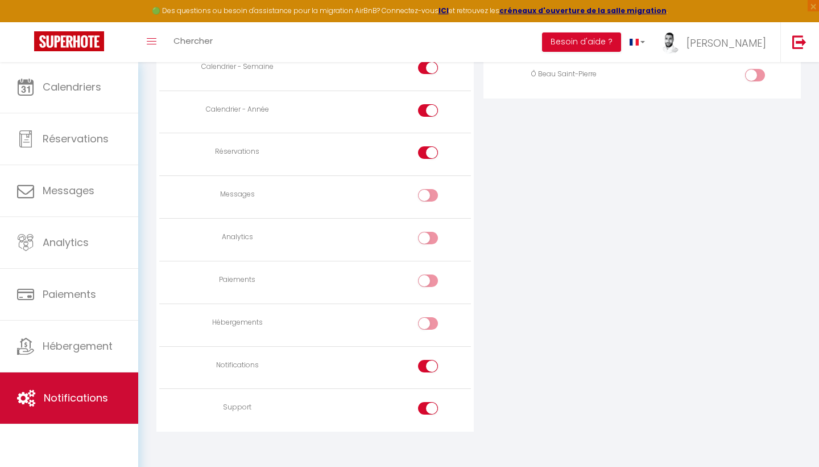
click at [75, 399] on span "Notifications" at bounding box center [76, 397] width 64 height 14
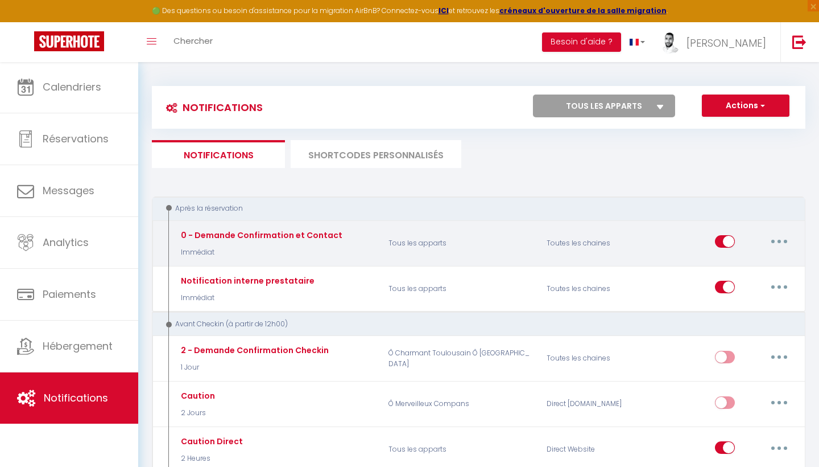
click at [786, 241] on button "button" at bounding box center [780, 241] width 32 height 18
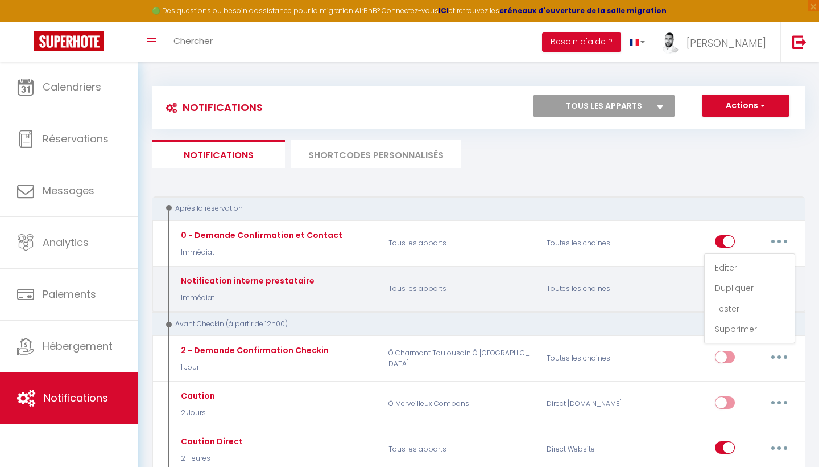
click at [677, 281] on div "Editer Dupliquer Tester Supprimer" at bounding box center [724, 288] width 158 height 33
click at [767, 286] on button "button" at bounding box center [780, 287] width 32 height 18
click at [735, 308] on link "Editer" at bounding box center [750, 312] width 84 height 19
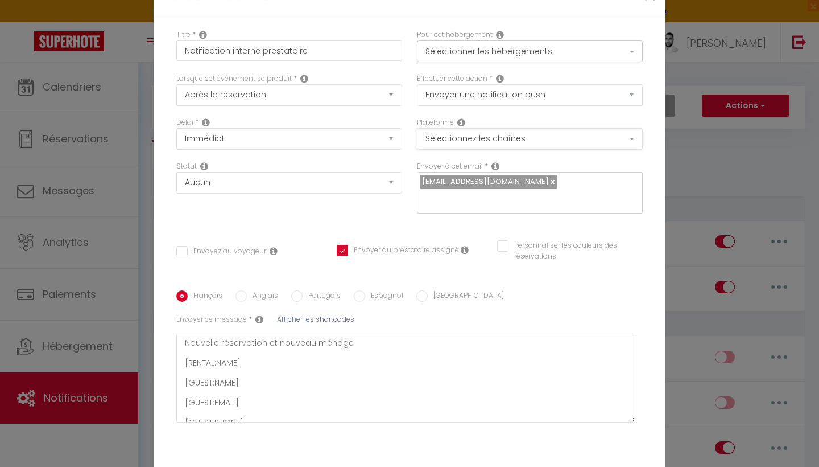
click at [526, 137] on button "Sélectionnez les chaînes" at bounding box center [530, 139] width 226 height 22
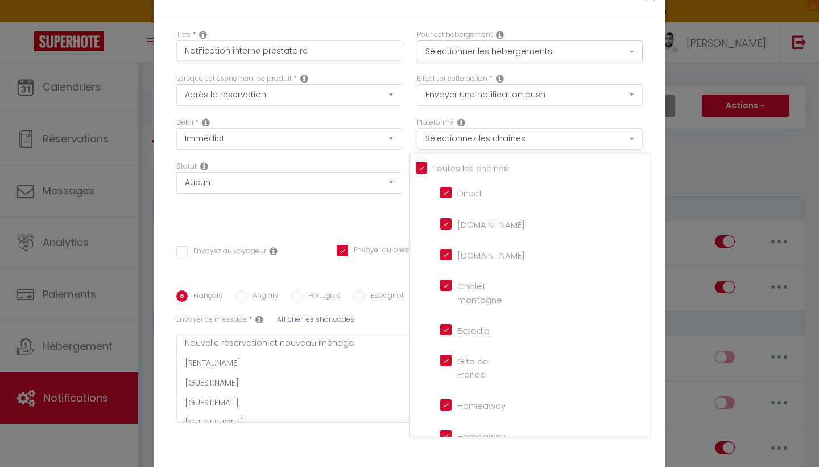
click at [526, 137] on button "Sélectionnez les chaînes" at bounding box center [530, 139] width 226 height 22
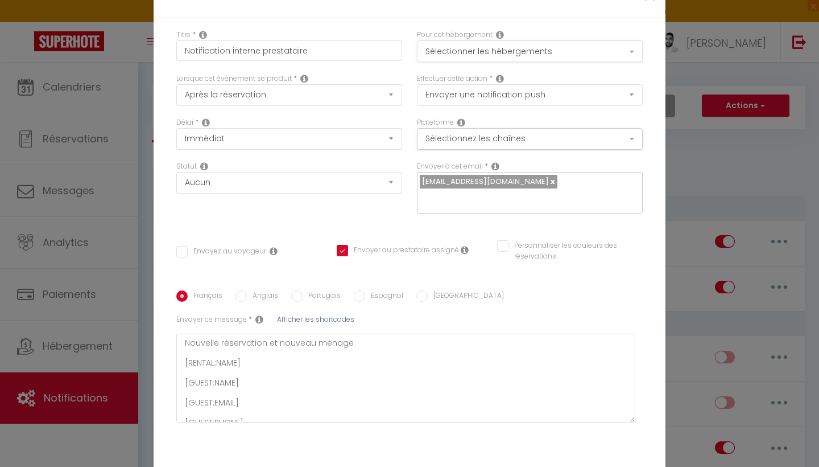
click at [554, 53] on button "Sélectionner les hébergements" at bounding box center [530, 51] width 226 height 22
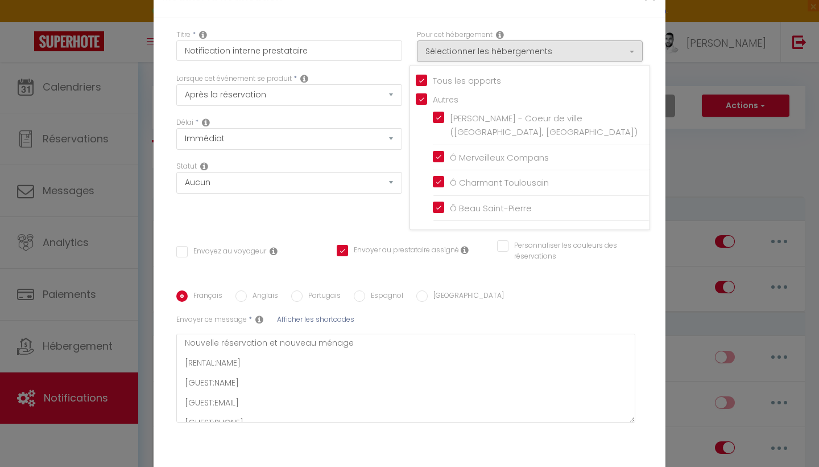
click at [282, 207] on div "Statut Aucun Si la réservation est payée Si réservation non payée Si la caution…" at bounding box center [289, 193] width 241 height 64
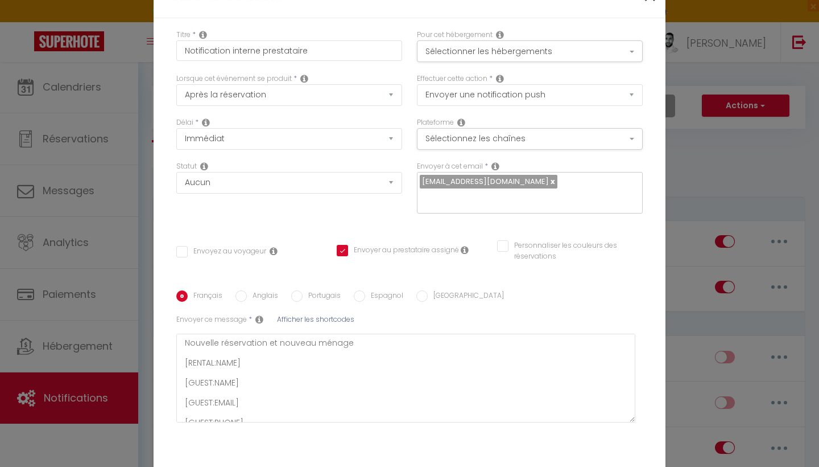
scroll to position [1, 0]
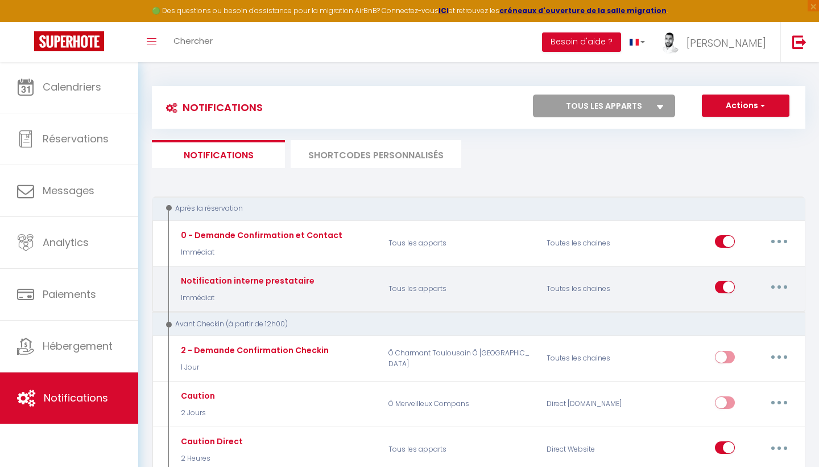
click at [780, 281] on button "button" at bounding box center [780, 287] width 32 height 18
click at [733, 331] on link "Dupliquer" at bounding box center [750, 333] width 84 height 19
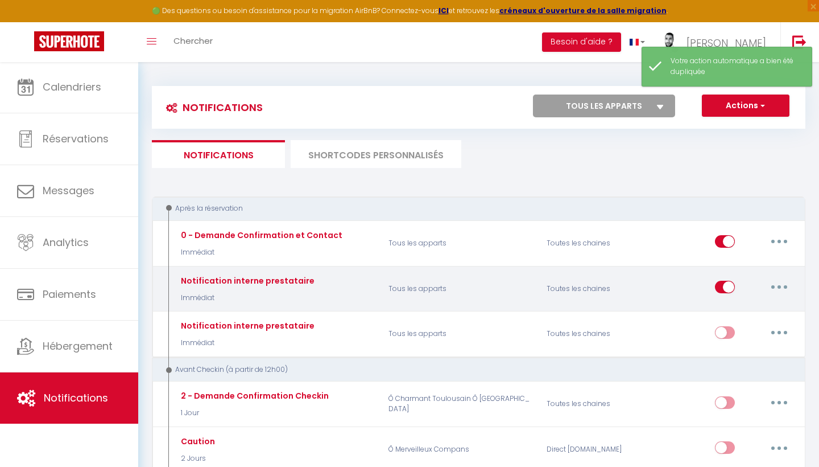
click at [779, 285] on icon "button" at bounding box center [779, 286] width 3 height 3
click at [736, 309] on link "Editer" at bounding box center [750, 312] width 84 height 19
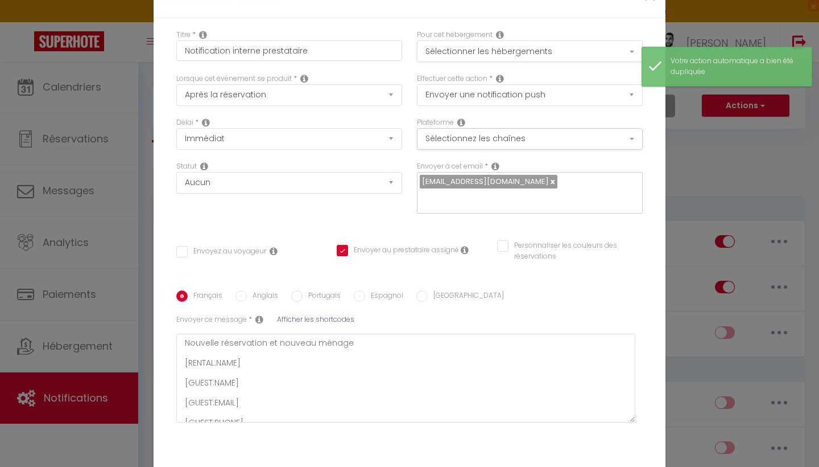
click at [547, 55] on button "Sélectionner les hébergements" at bounding box center [530, 51] width 226 height 22
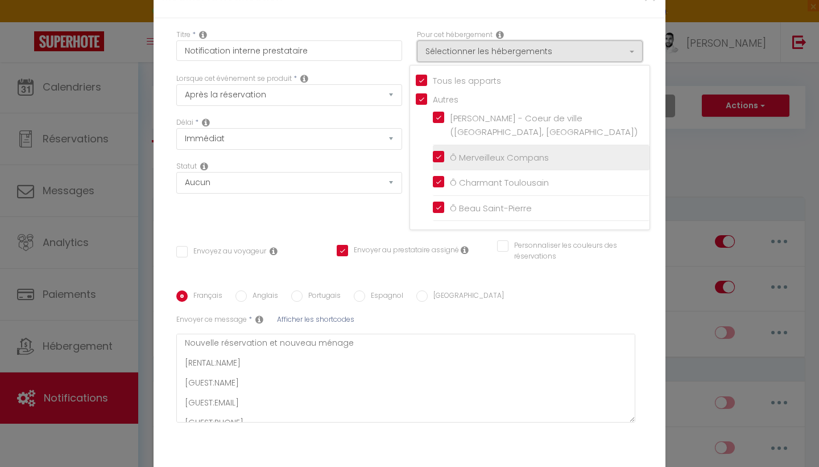
scroll to position [27, 0]
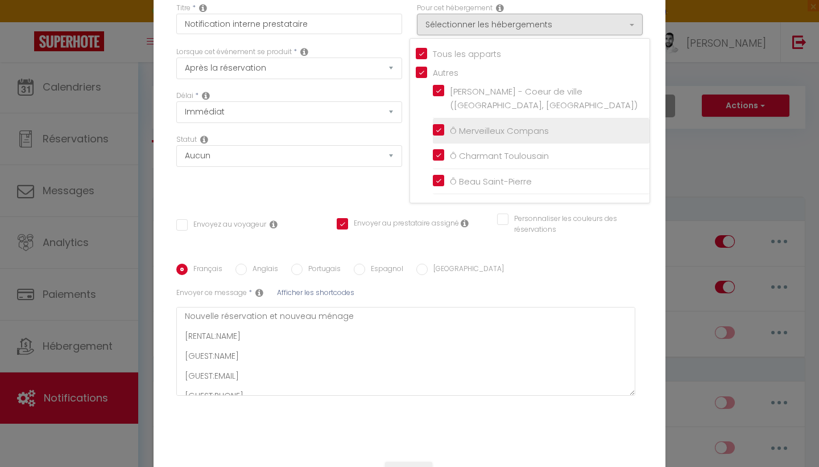
click at [441, 125] on input "Ô Merveilleux Compans" at bounding box center [541, 130] width 217 height 11
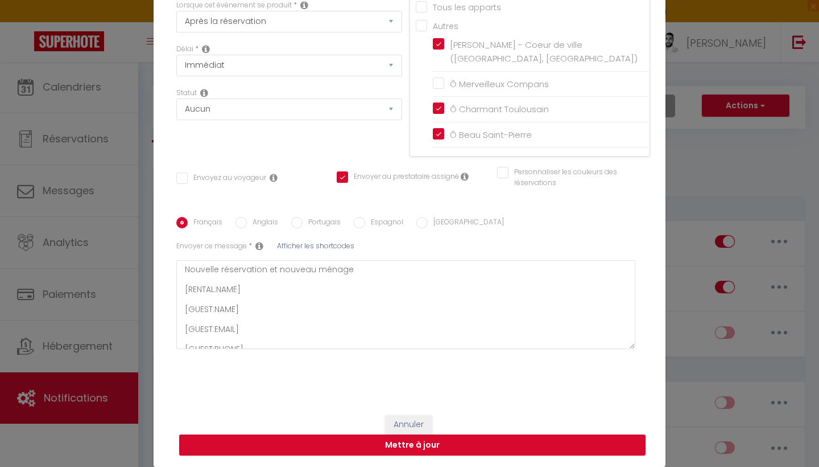
scroll to position [73, 0]
click at [522, 223] on div "Français Anglais Portugais Espagnol [GEOGRAPHIC_DATA]" at bounding box center [409, 223] width 467 height 13
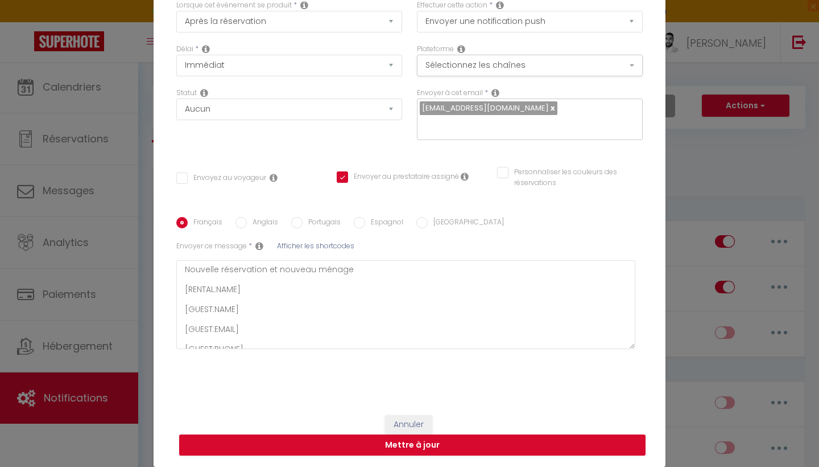
click at [550, 111] on link at bounding box center [552, 107] width 6 height 11
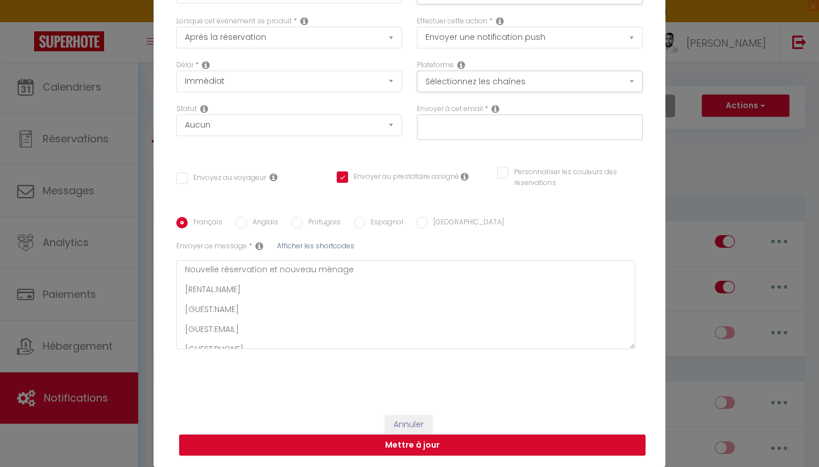
scroll to position [65, 0]
click at [524, 129] on input "text" at bounding box center [527, 125] width 215 height 15
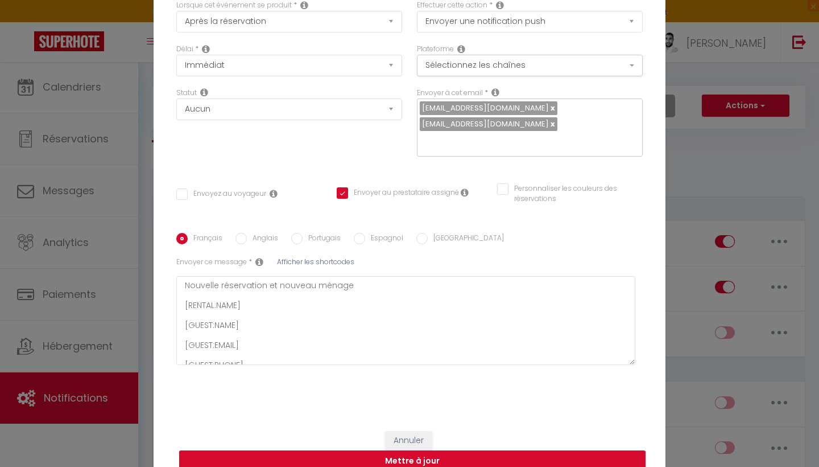
click at [549, 113] on link at bounding box center [552, 107] width 6 height 11
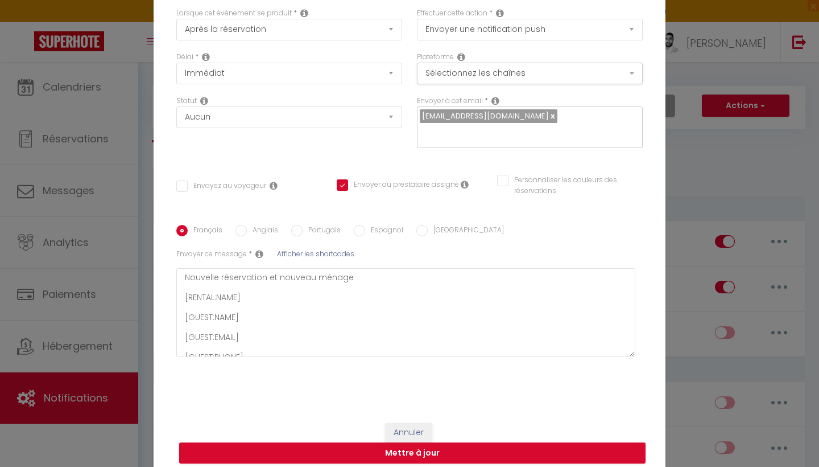
click at [462, 187] on icon at bounding box center [465, 184] width 8 height 9
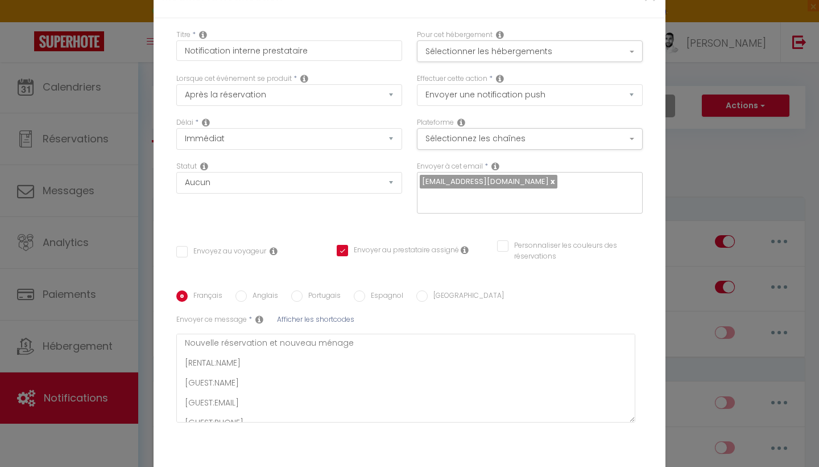
scroll to position [16, 0]
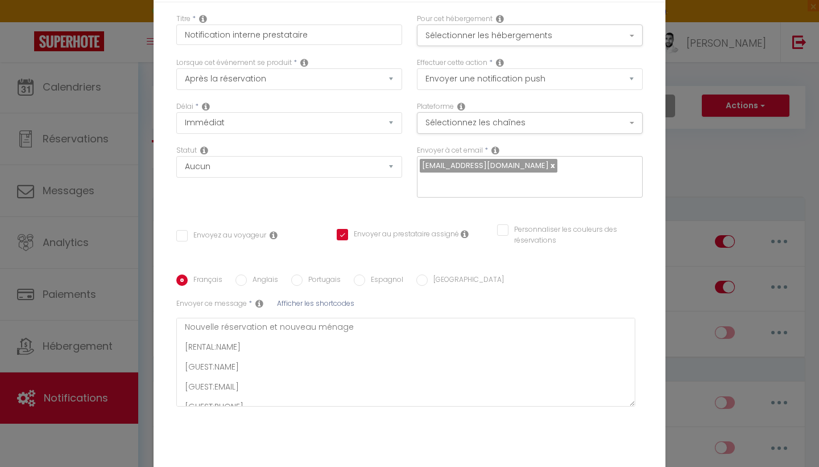
click at [249, 279] on label "Anglais" at bounding box center [262, 280] width 31 height 13
click at [247, 279] on input "Anglais" at bounding box center [241, 279] width 11 height 11
click at [218, 272] on div "Français Anglais Portugais Espagnol Italien Sujet * Afficher les shortcodes Env…" at bounding box center [409, 346] width 467 height 178
click at [310, 274] on div "Français Anglais Portugais Espagnol Italien Sujet * Afficher les shortcodes Env…" at bounding box center [409, 346] width 467 height 178
click at [307, 284] on label "Portugais" at bounding box center [322, 280] width 38 height 13
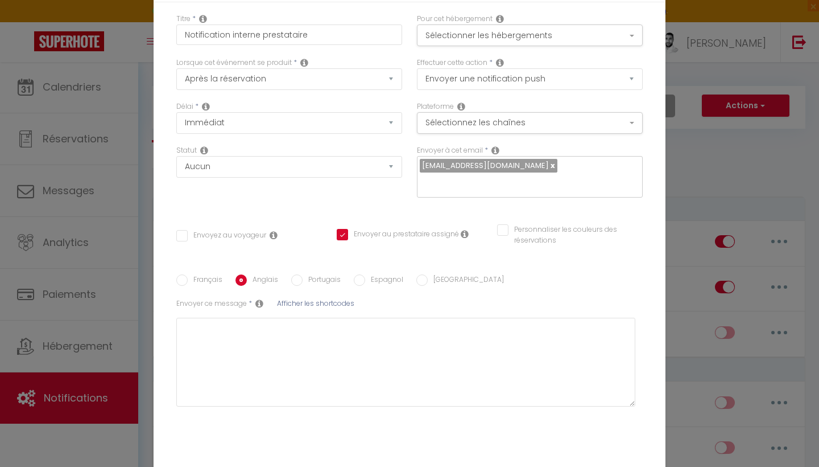
click at [303, 284] on input "Portugais" at bounding box center [296, 279] width 11 height 11
click at [208, 281] on label "Français" at bounding box center [205, 280] width 35 height 13
click at [188, 281] on input "Français" at bounding box center [181, 279] width 11 height 11
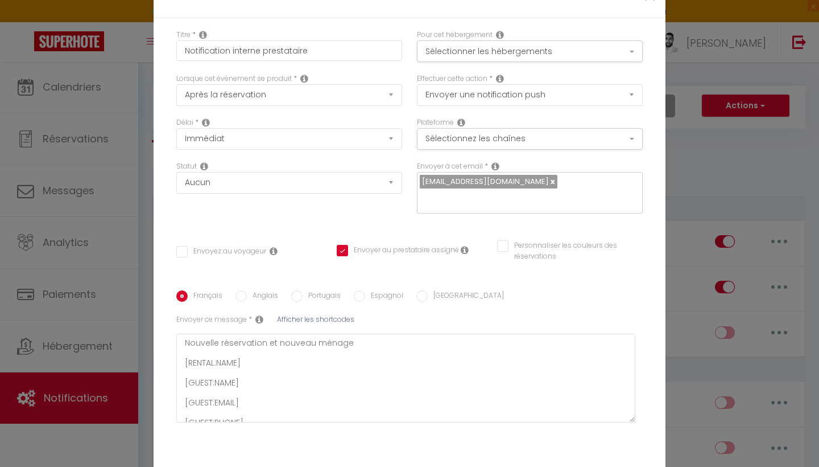
scroll to position [0, 0]
click at [201, 165] on icon at bounding box center [204, 166] width 8 height 9
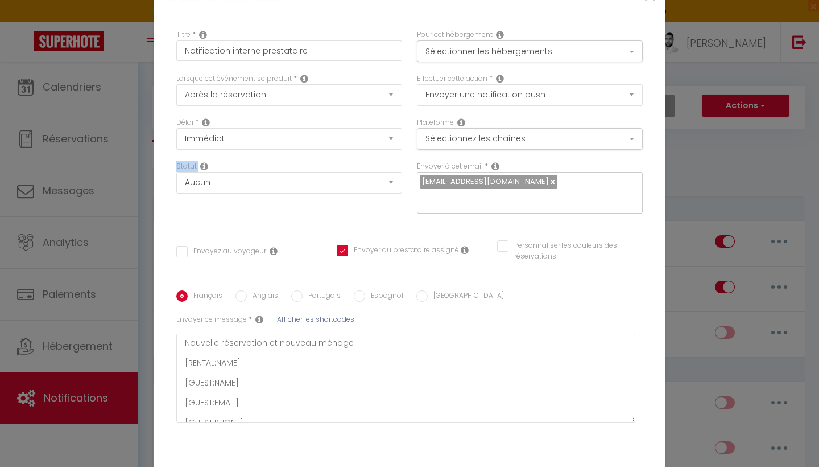
click at [201, 165] on icon at bounding box center [204, 166] width 8 height 9
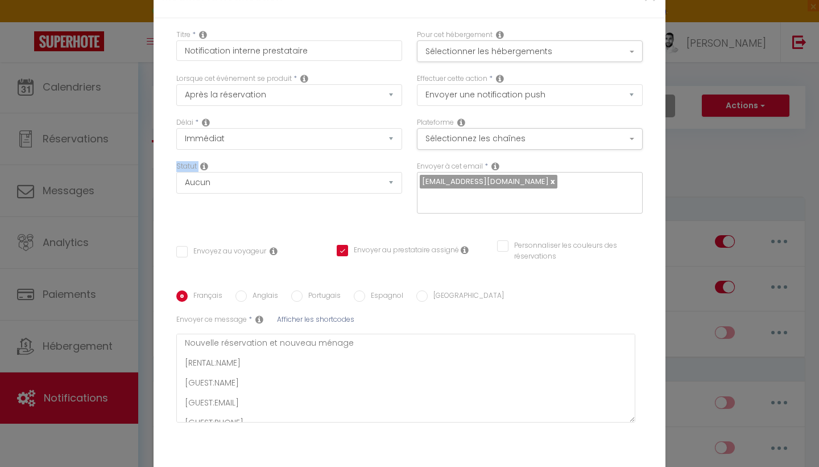
click at [201, 165] on icon at bounding box center [204, 166] width 8 height 9
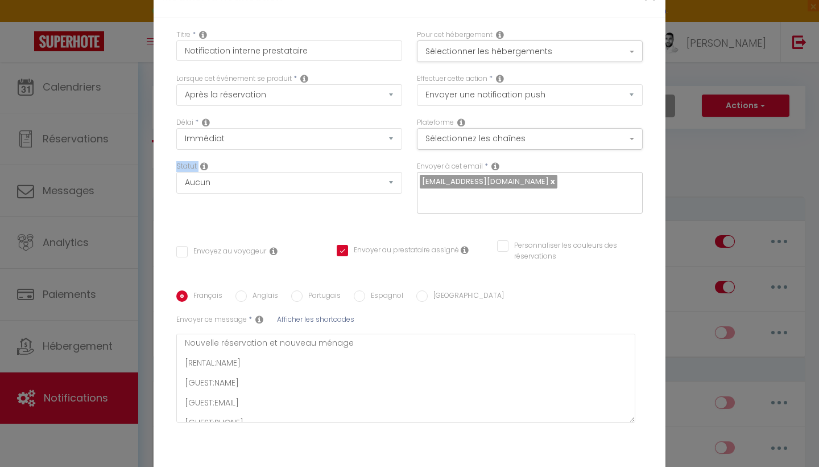
click at [201, 165] on icon at bounding box center [204, 166] width 8 height 9
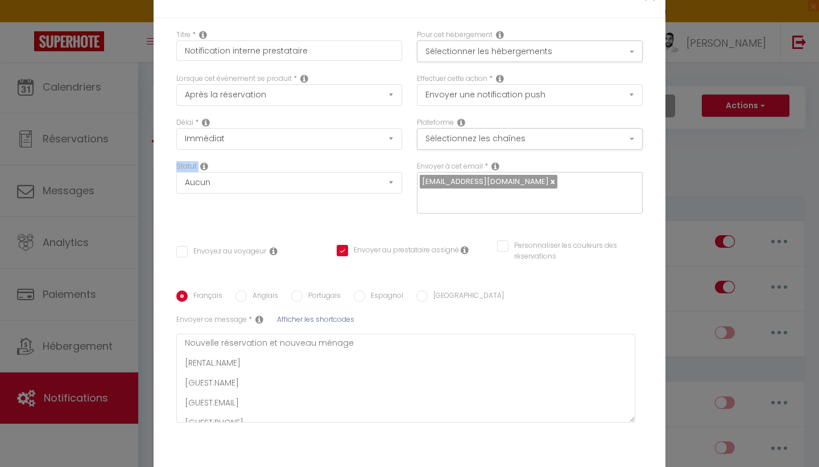
click at [201, 165] on icon at bounding box center [204, 166] width 8 height 9
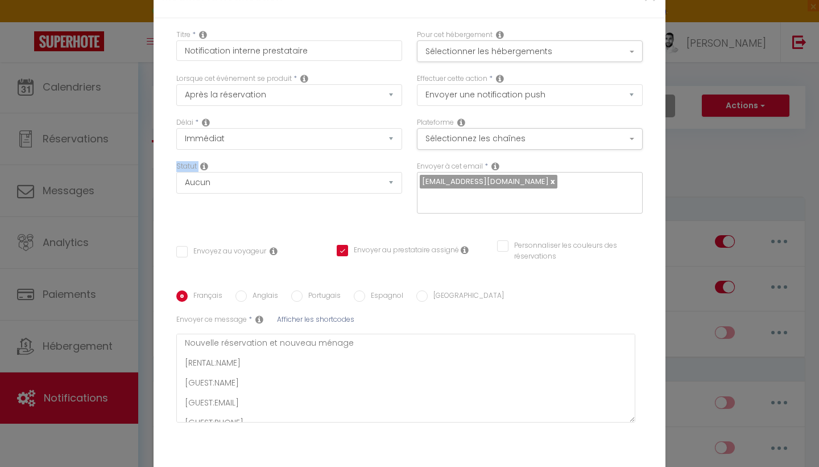
click at [201, 165] on icon at bounding box center [204, 166] width 8 height 9
click at [259, 207] on div "Statut Aucun Si la réservation est payée Si réservation non payée Si la caution…" at bounding box center [289, 193] width 241 height 64
click at [277, 163] on div "Statut Aucun Si la réservation est payée Si réservation non payée Si la caution…" at bounding box center [289, 177] width 226 height 32
click at [512, 164] on div "Envoyer à cet email * [EMAIL_ADDRESS][DOMAIN_NAME]" at bounding box center [530, 187] width 226 height 53
click at [511, 137] on button "Sélectionnez les chaînes" at bounding box center [530, 139] width 226 height 22
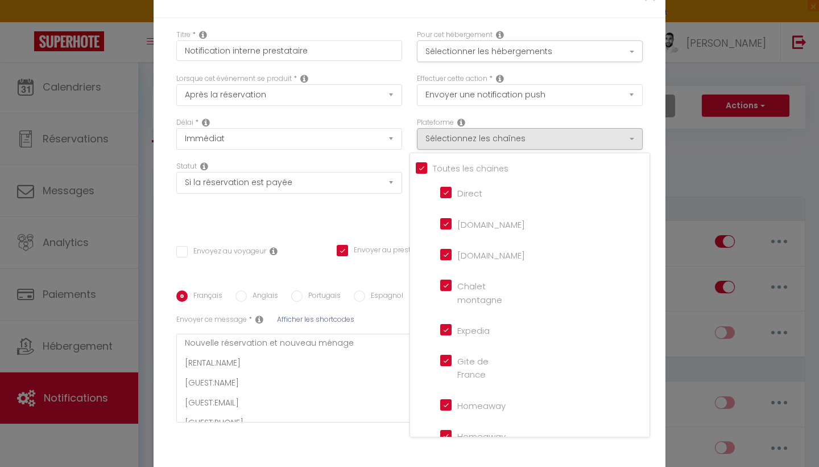
click at [405, 127] on div "Délai * Immédiat + 10 Minutes + 1 Heure + 2 Heures + 3 Heures + 4 Heures + 5 He…" at bounding box center [289, 139] width 241 height 44
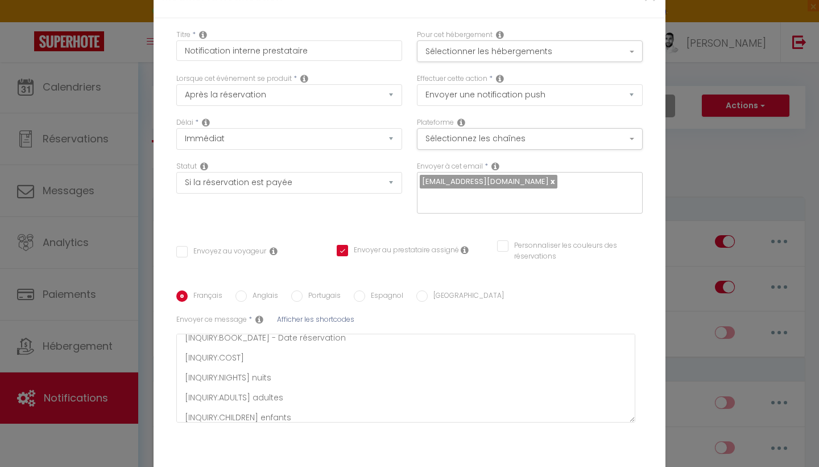
scroll to position [143, 0]
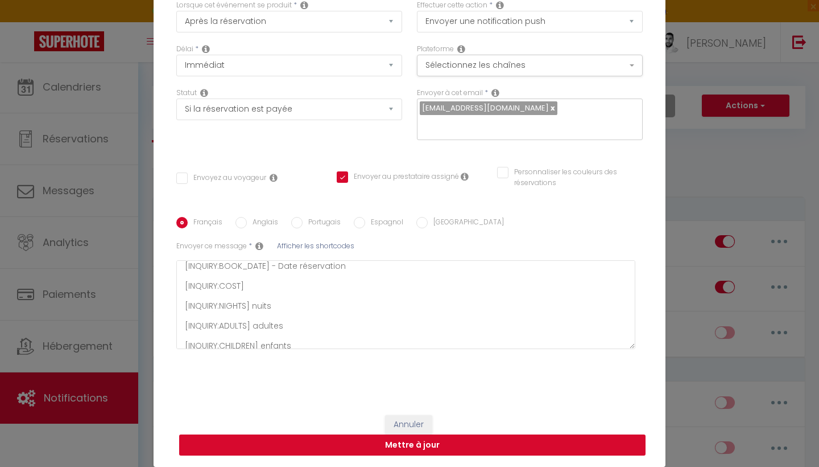
click at [399, 446] on button "Mettre à jour" at bounding box center [412, 445] width 467 height 22
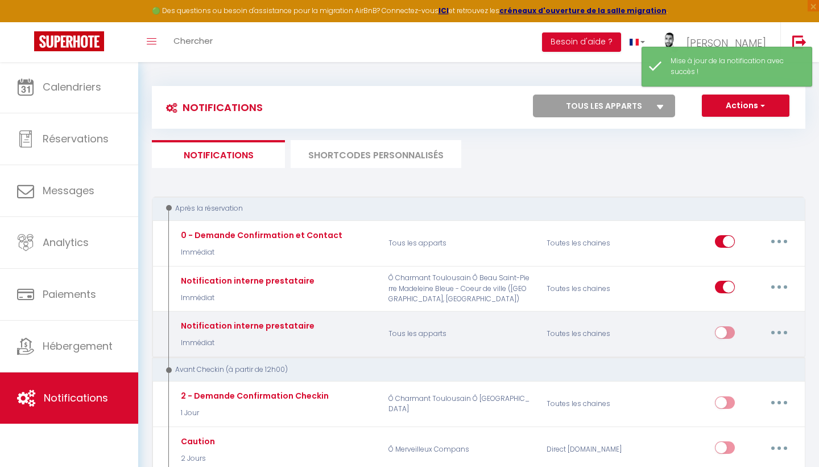
click at [733, 326] on input "checkbox" at bounding box center [725, 334] width 20 height 17
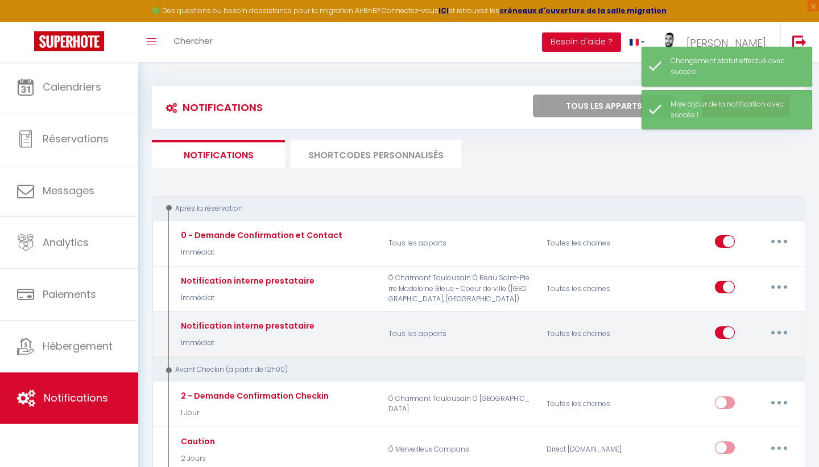
click at [782, 324] on button "button" at bounding box center [780, 332] width 32 height 18
click at [737, 349] on link "Editer" at bounding box center [750, 357] width 84 height 19
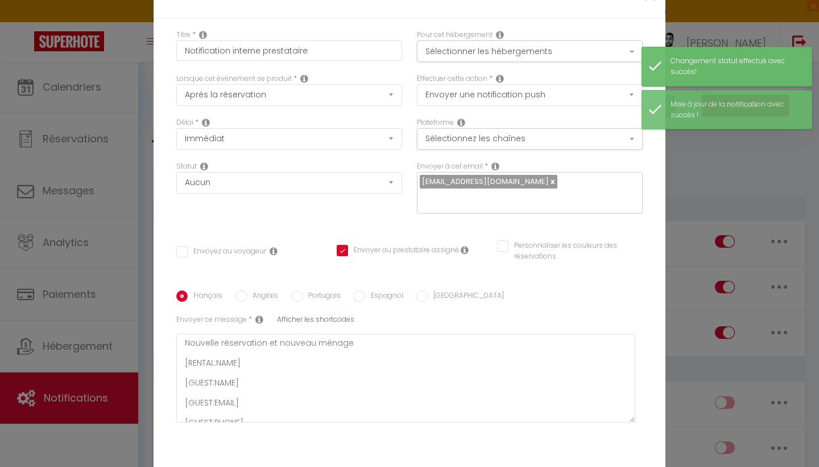
scroll to position [0, 0]
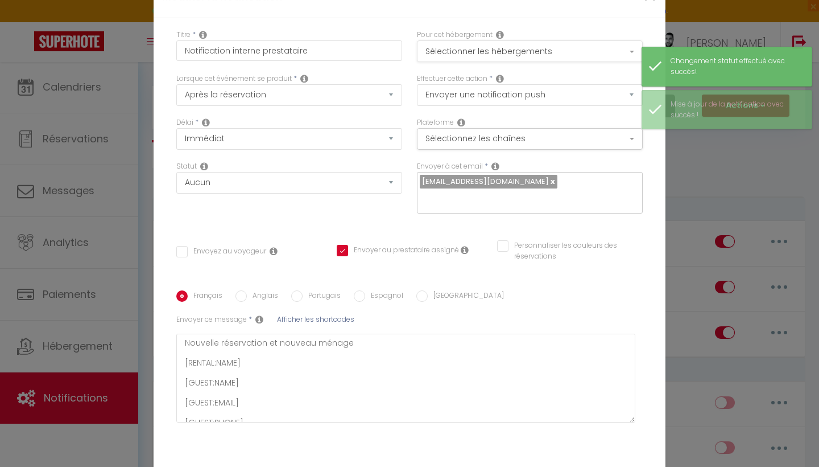
click at [527, 51] on button "Sélectionner les hébergements" at bounding box center [530, 51] width 226 height 22
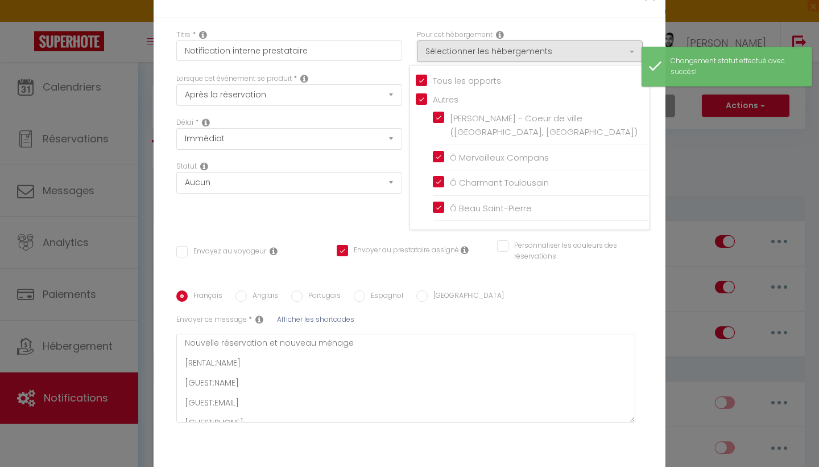
click at [454, 84] on input "Tous les apparts" at bounding box center [533, 79] width 234 height 11
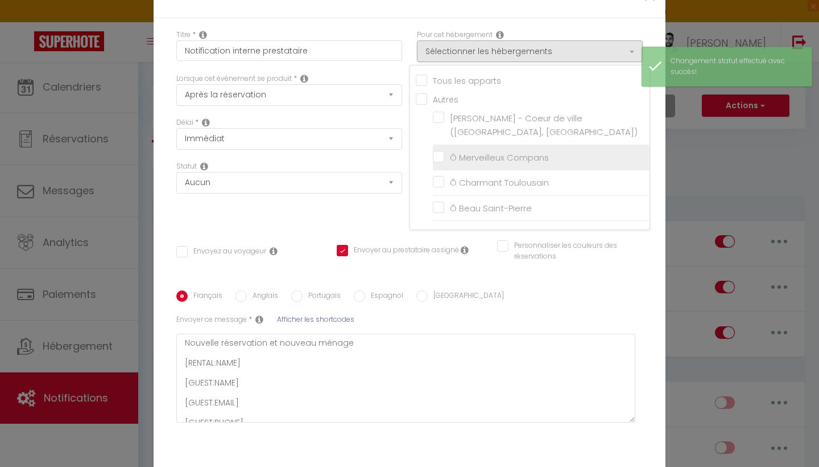
click at [452, 151] on input "Ô Merveilleux Compans" at bounding box center [541, 156] width 217 height 11
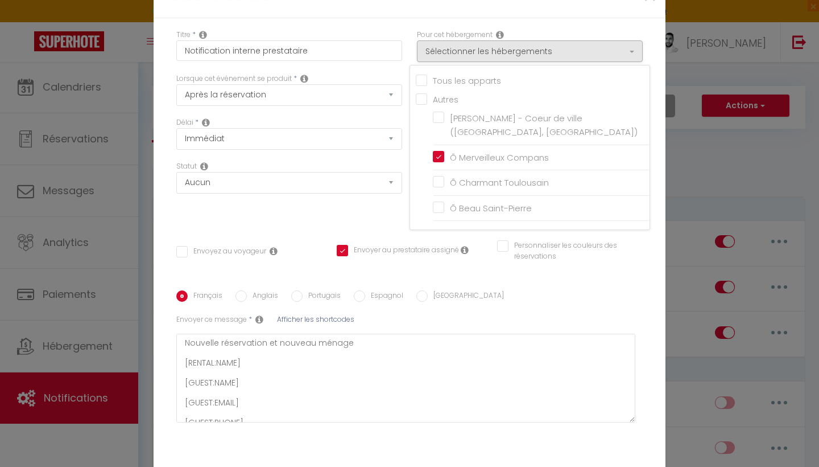
click at [389, 117] on div "Délai * Immédiat + 10 Minutes + 1 Heure + 2 Heures + 3 Heures + 4 Heures + 5 He…" at bounding box center [289, 133] width 226 height 32
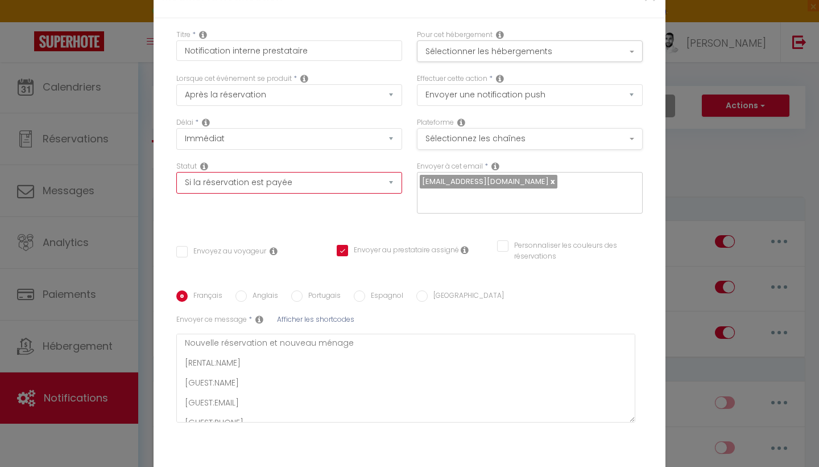
click at [475, 135] on button "Sélectionnez les chaînes" at bounding box center [530, 139] width 226 height 22
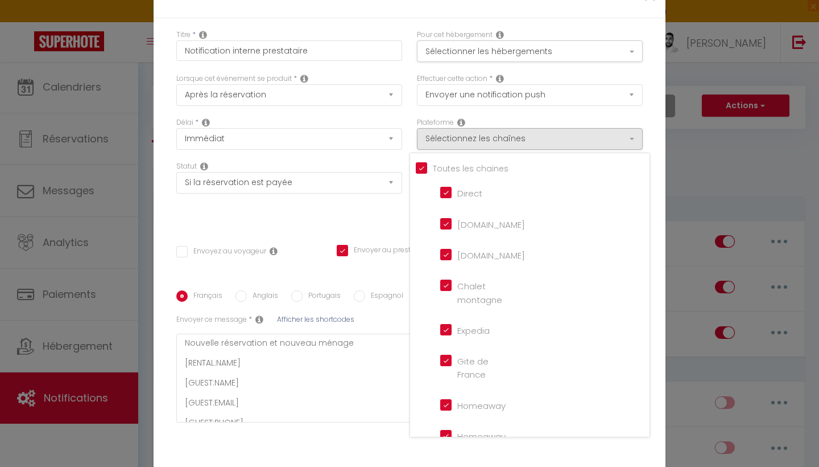
click at [479, 112] on div "Effectuer cette action * Envoyer un email Envoyer un SMS Envoyer une notificati…" at bounding box center [530, 95] width 241 height 44
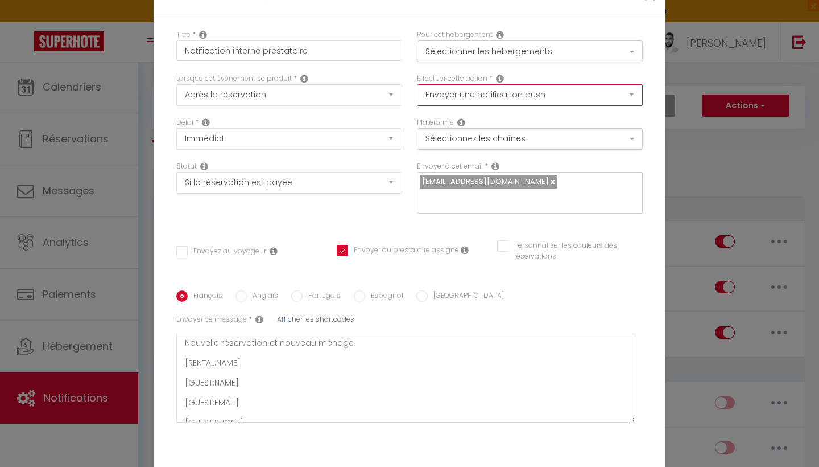
click at [327, 375] on textarea "Nouvelle réservation et nouveau ménage [RENTAL:NAME] [GUEST:NAME] [GUEST:EMAIL]…" at bounding box center [405, 377] width 459 height 89
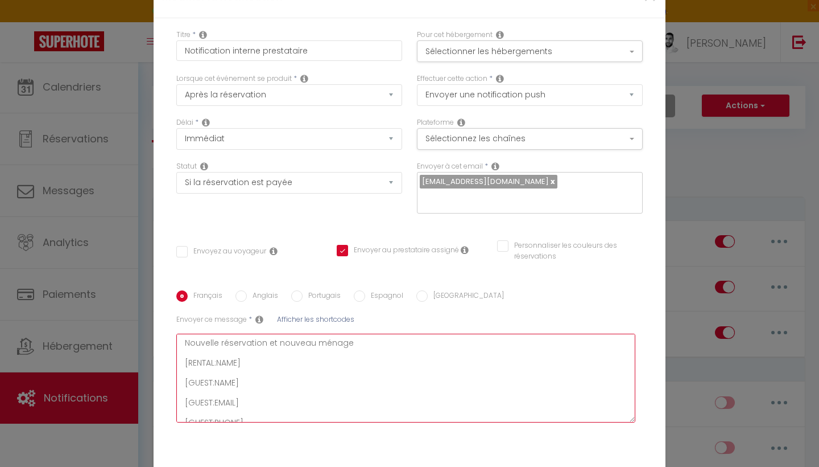
click at [296, 381] on textarea "Nouvelle réservation et nouveau ménage [RENTAL:NAME] [GUEST:NAME] [GUEST:EMAIL]…" at bounding box center [405, 377] width 459 height 89
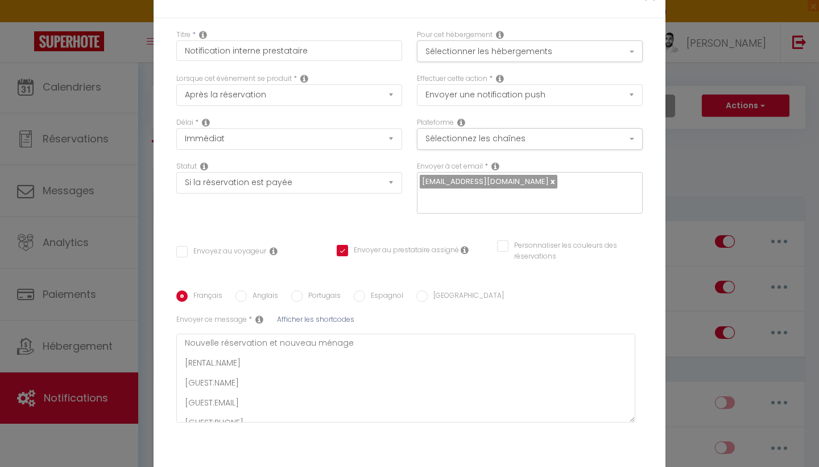
click at [440, 221] on div "Envoyer à cet email * [EMAIL_ADDRESS][DOMAIN_NAME]" at bounding box center [530, 193] width 241 height 64
click at [487, 138] on button "Sélectionnez les chaînes" at bounding box center [530, 139] width 226 height 22
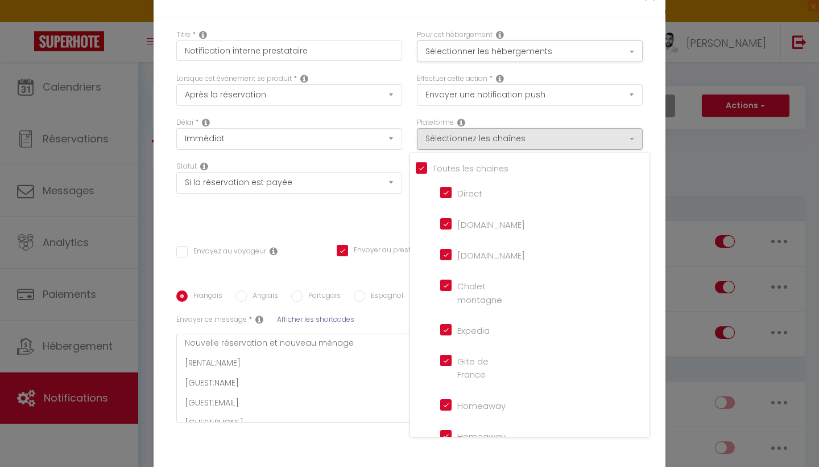
click at [516, 113] on div "Effectuer cette action * Envoyer un email Envoyer un SMS Envoyer une notificati…" at bounding box center [530, 95] width 241 height 44
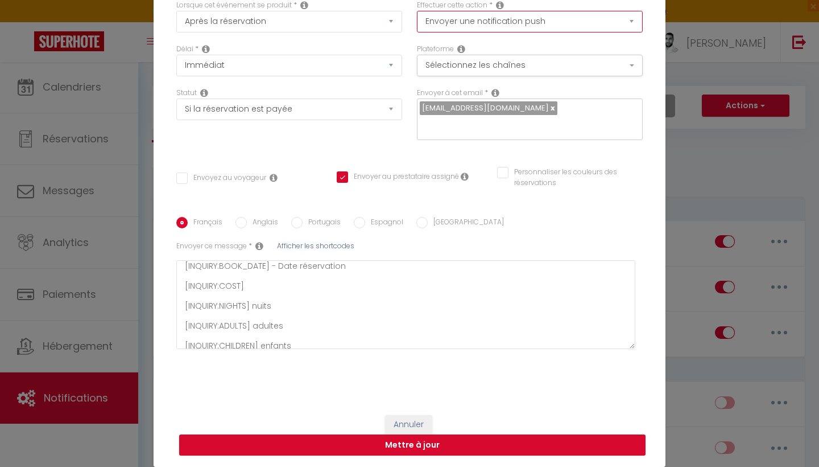
scroll to position [73, 0]
click at [360, 446] on button "Mettre à jour" at bounding box center [412, 445] width 467 height 22
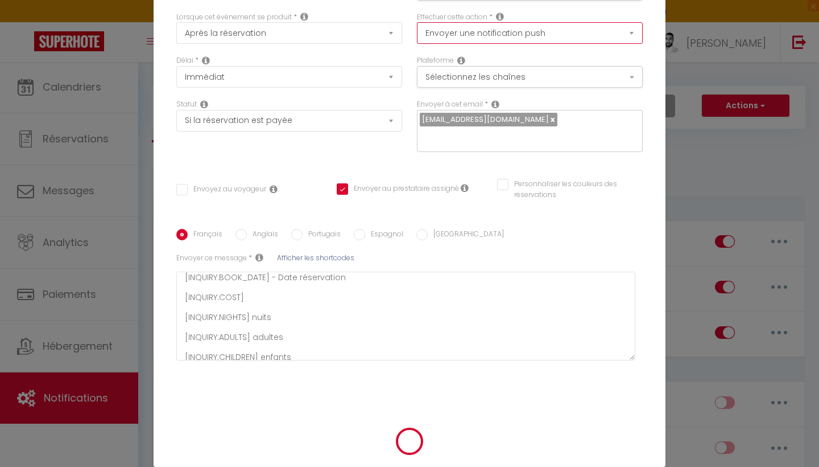
scroll to position [68, 0]
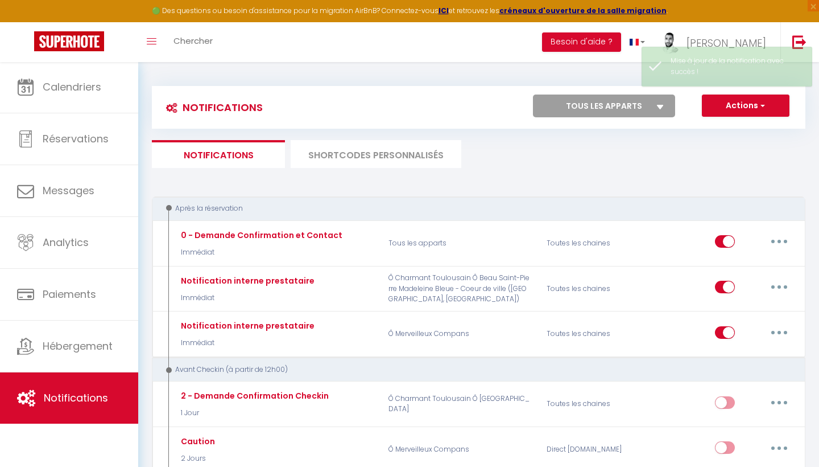
click at [727, 109] on button "Actions" at bounding box center [746, 105] width 88 height 23
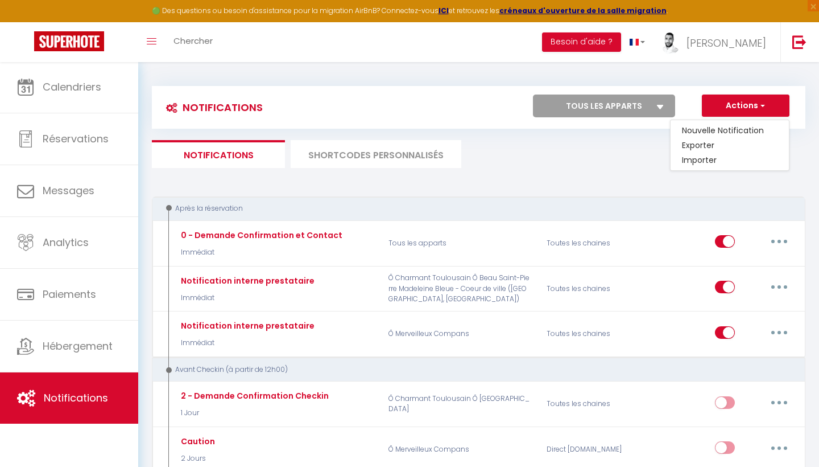
click at [702, 88] on div "Notifications Actions Nouvelle Notification Exporter Importer Tous les apparts …" at bounding box center [479, 107] width 654 height 43
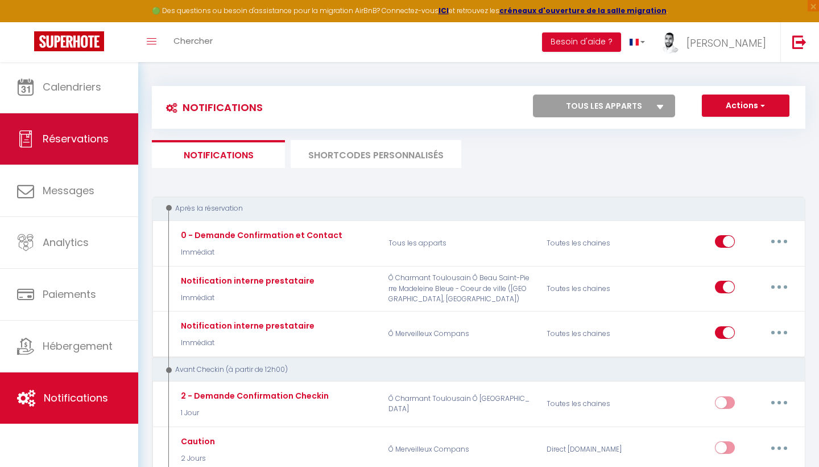
click at [60, 140] on span "Réservations" at bounding box center [76, 138] width 66 height 14
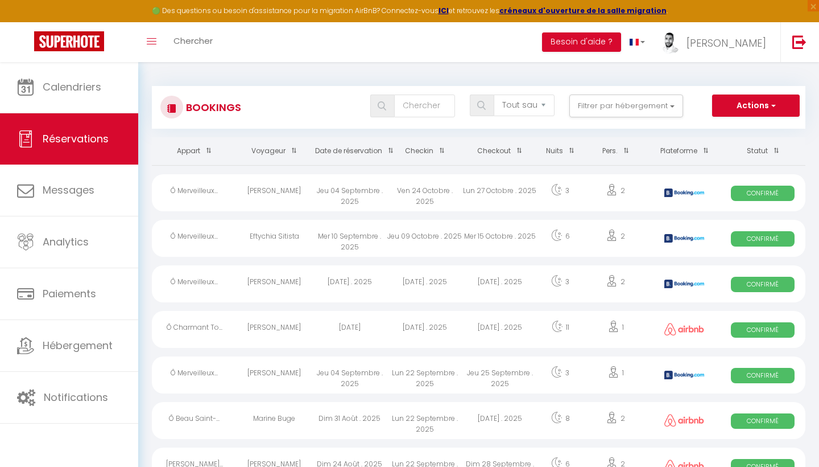
click at [727, 105] on button "Actions" at bounding box center [756, 105] width 88 height 23
click at [725, 126] on link "Nouvelle Réservation" at bounding box center [739, 130] width 122 height 15
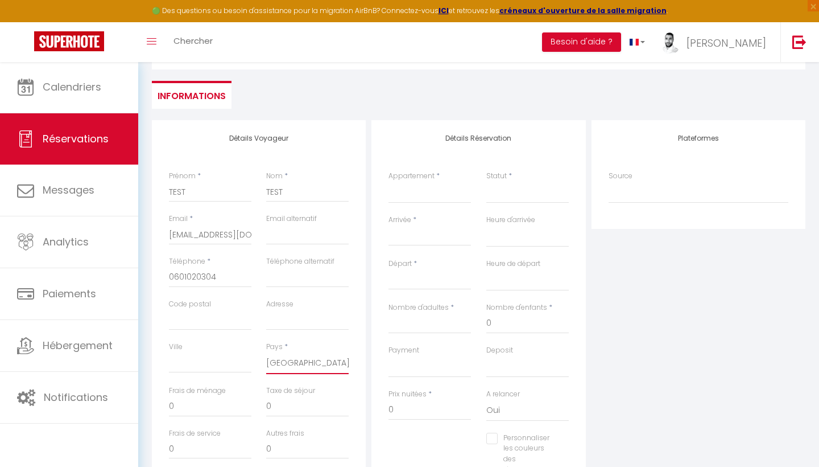
scroll to position [72, 0]
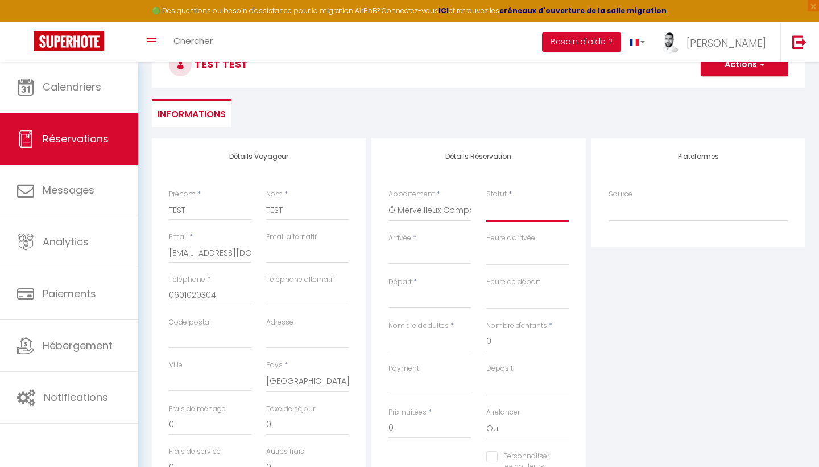
click at [529, 212] on select "Confirmé Non Confirmé [PERSON_NAME] par le voyageur No Show Request" at bounding box center [528, 211] width 83 height 22
click at [422, 255] on input "Arrivée" at bounding box center [430, 255] width 83 height 15
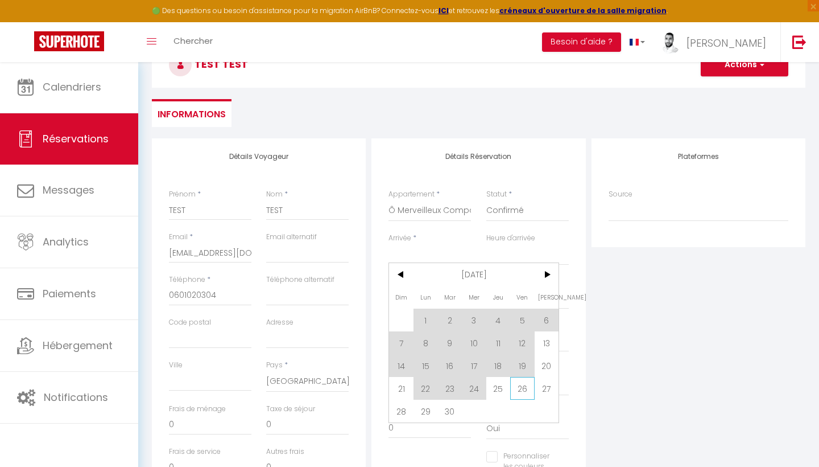
click at [516, 385] on span "26" at bounding box center [522, 388] width 24 height 23
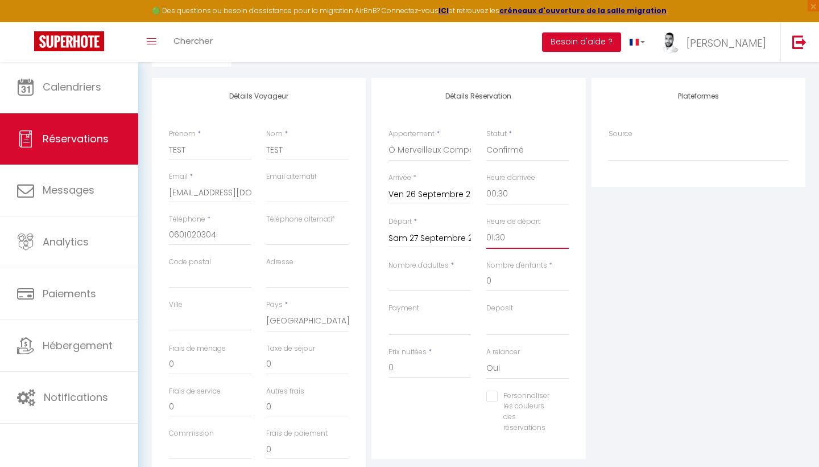
scroll to position [137, 0]
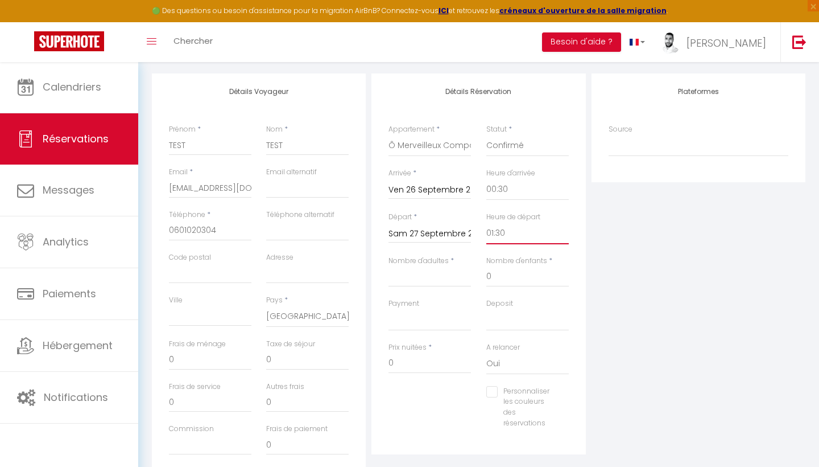
click at [451, 280] on input "Nombre d'adultes" at bounding box center [430, 276] width 83 height 20
click at [591, 276] on div "Plateformes Source Direct [DOMAIN_NAME] [DOMAIN_NAME] Chalet montagne Expedia G…" at bounding box center [699, 276] width 220 height 407
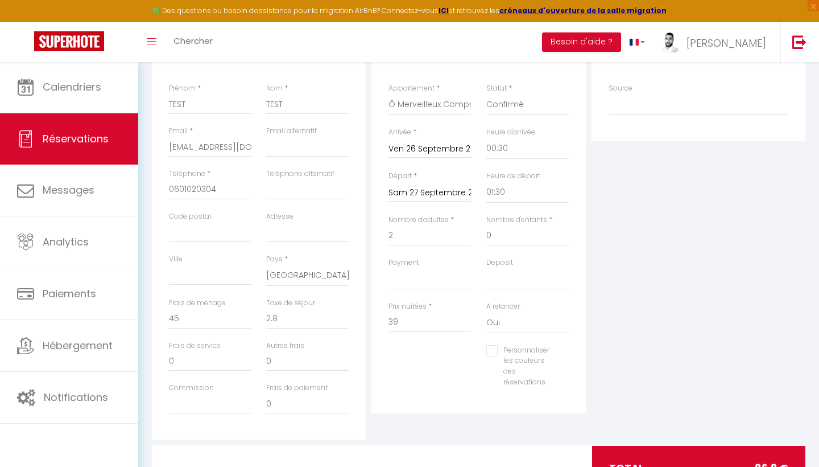
scroll to position [180, 0]
click at [433, 353] on div "Personnaliser les couleurs des réservations #D7092E" at bounding box center [478, 369] width 195 height 54
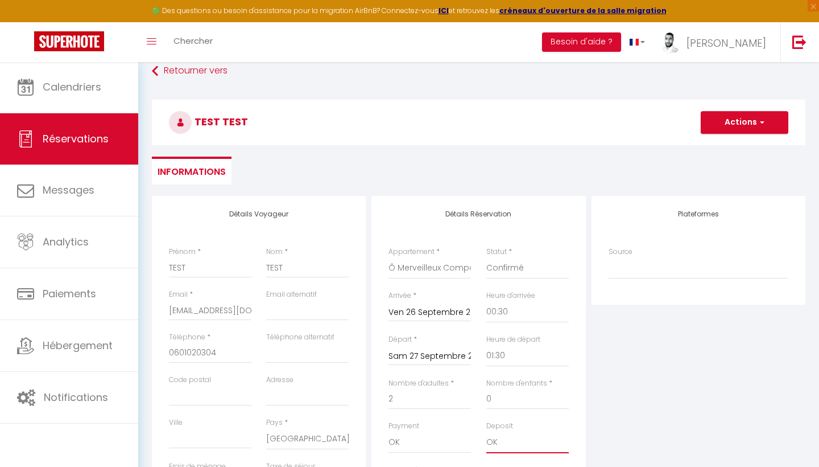
scroll to position [7, 0]
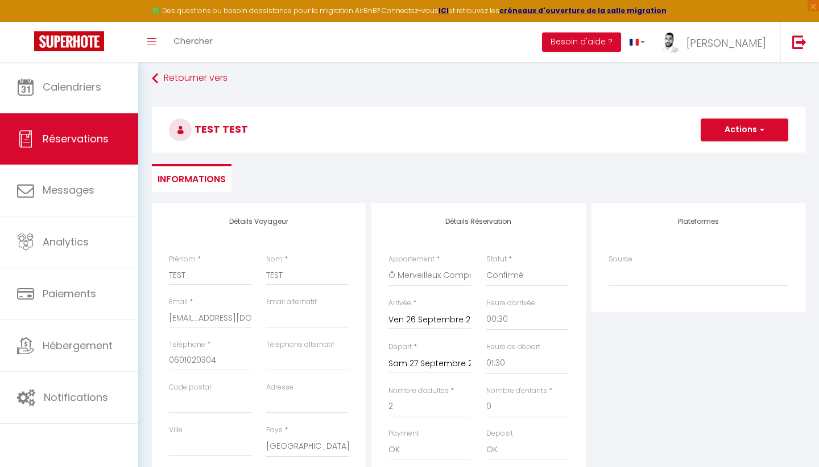
click at [744, 125] on button "Actions" at bounding box center [745, 129] width 88 height 23
click at [724, 151] on link "Enregistrer" at bounding box center [734, 154] width 90 height 15
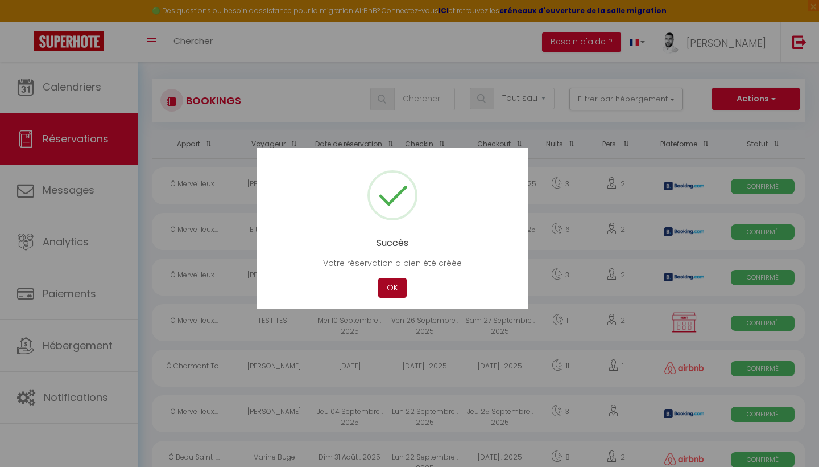
click at [398, 289] on button "OK" at bounding box center [392, 288] width 28 height 20
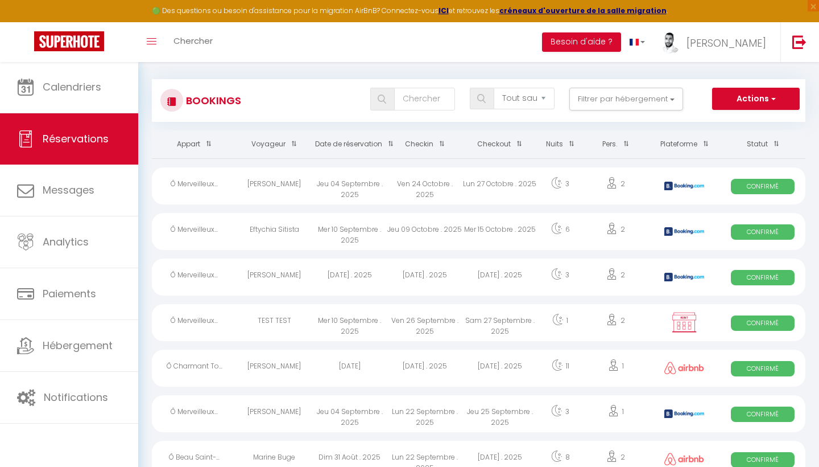
click at [308, 162] on td "[PERSON_NAME]" at bounding box center [274, 185] width 75 height 46
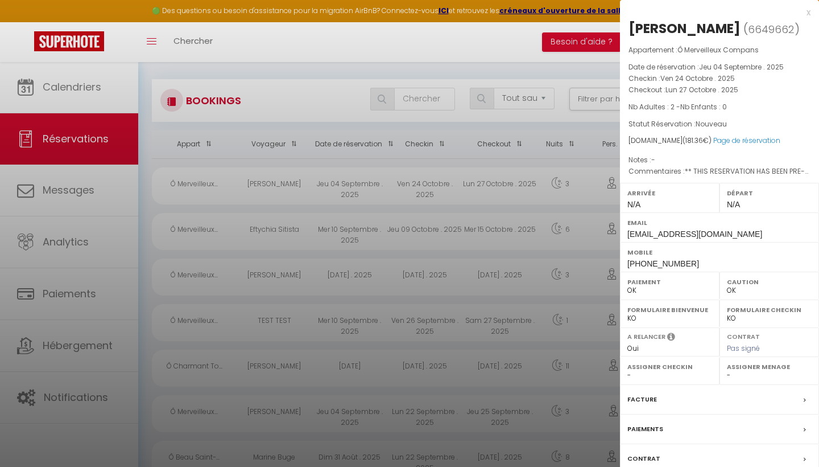
click at [453, 168] on div at bounding box center [409, 233] width 819 height 467
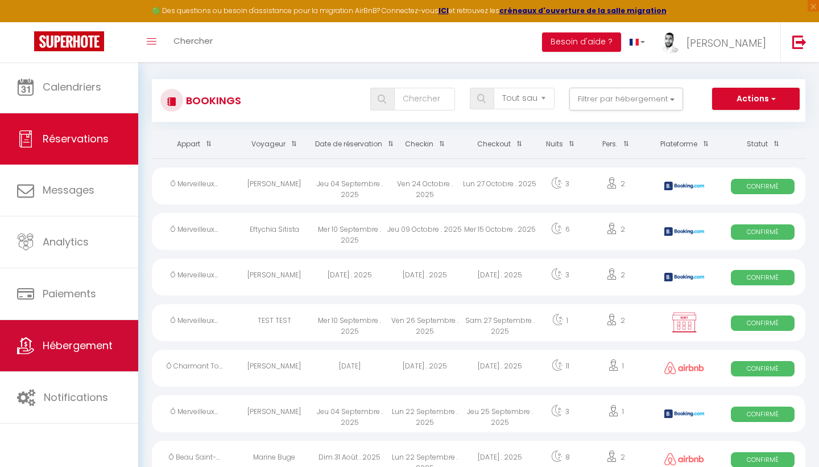
click at [92, 349] on span "Hébergement" at bounding box center [78, 345] width 70 height 14
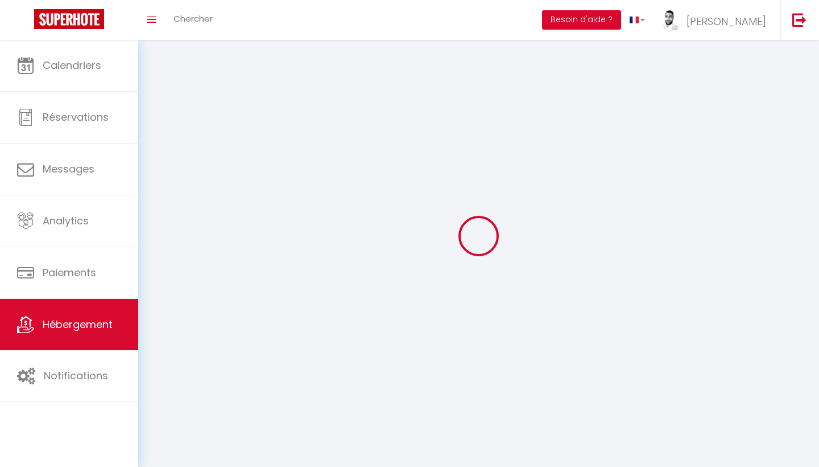
click at [76, 314] on link "Hébergement" at bounding box center [69, 324] width 138 height 51
click at [92, 335] on link "Hébergement" at bounding box center [69, 324] width 138 height 51
click at [68, 317] on span "Hébergement" at bounding box center [78, 324] width 70 height 14
click at [101, 334] on link "Hébergement" at bounding box center [69, 324] width 138 height 51
click at [91, 414] on div "Calendriers Réservations Messages Analytics Paiements Hébergement Notifications" at bounding box center [69, 254] width 138 height 429
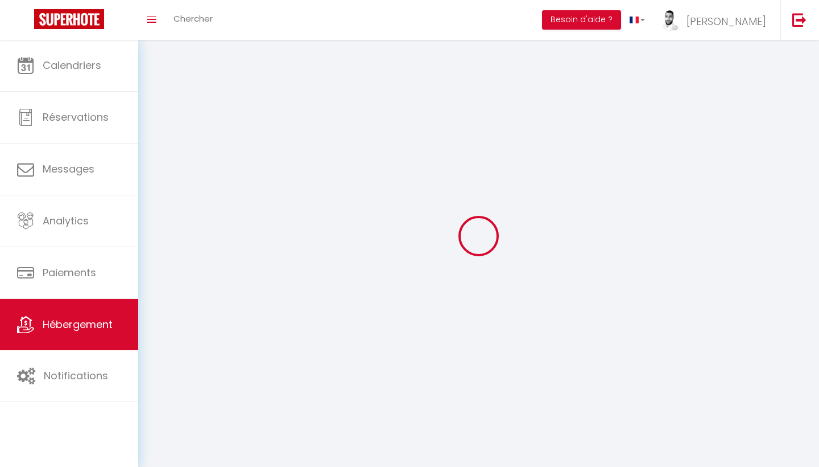
click at [57, 317] on span "Hébergement" at bounding box center [78, 324] width 70 height 14
click at [758, 28] on span "[PERSON_NAME]" at bounding box center [727, 21] width 80 height 14
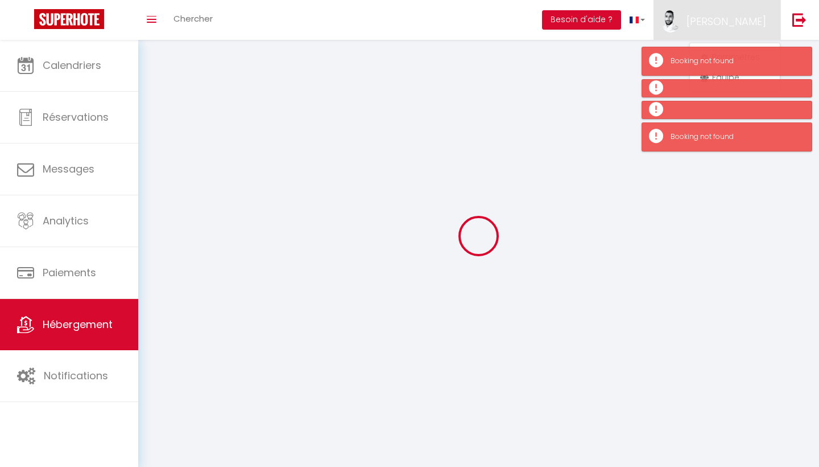
drag, startPoint x: 715, startPoint y: 9, endPoint x: 752, endPoint y: 212, distance: 206.9
click at [752, 212] on div at bounding box center [479, 235] width 654 height 364
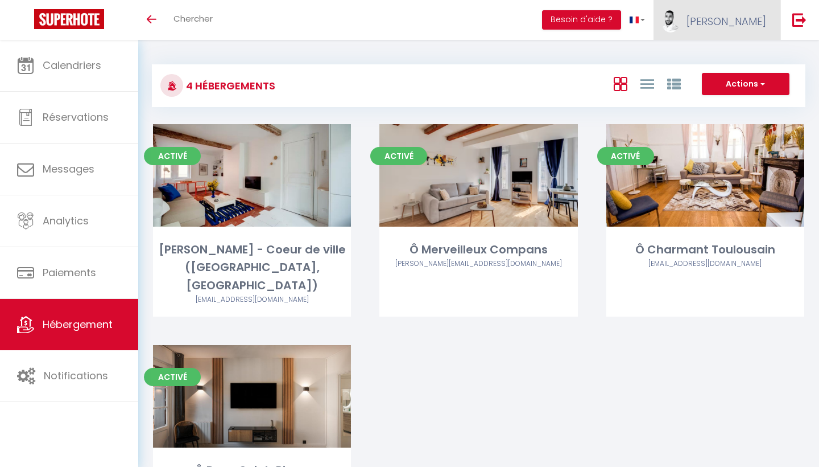
click at [760, 19] on span "[PERSON_NAME]" at bounding box center [727, 21] width 80 height 14
click at [741, 79] on link "Équipe" at bounding box center [735, 77] width 84 height 19
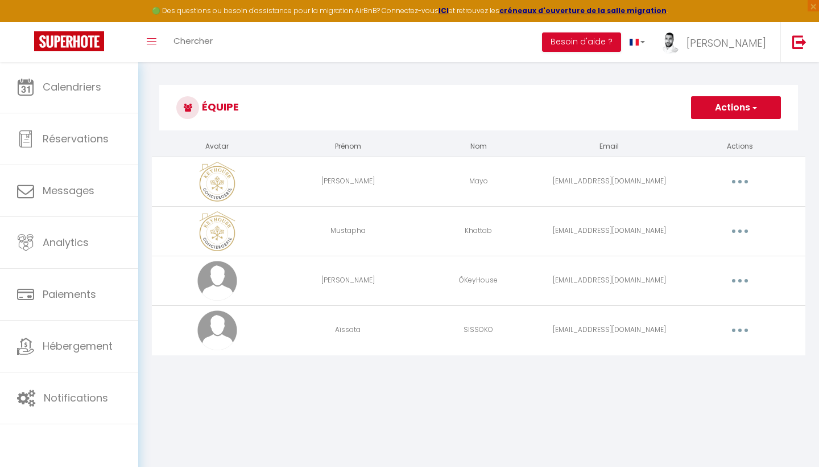
click at [747, 327] on button "button" at bounding box center [740, 330] width 32 height 18
click at [679, 357] on link "Editer" at bounding box center [711, 356] width 84 height 19
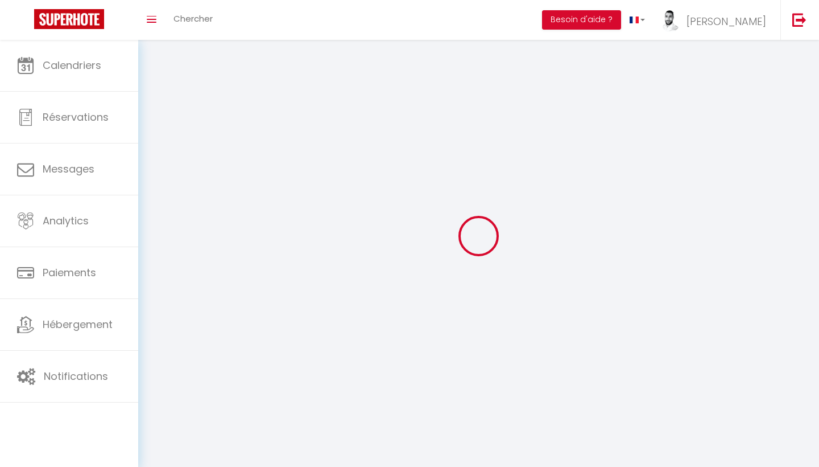
type input "Aïssata"
type input "SISSOKO"
type input "[EMAIL_ADDRESS][DOMAIN_NAME]"
type textarea "[URL][DOMAIN_NAME]"
checkbox input "false"
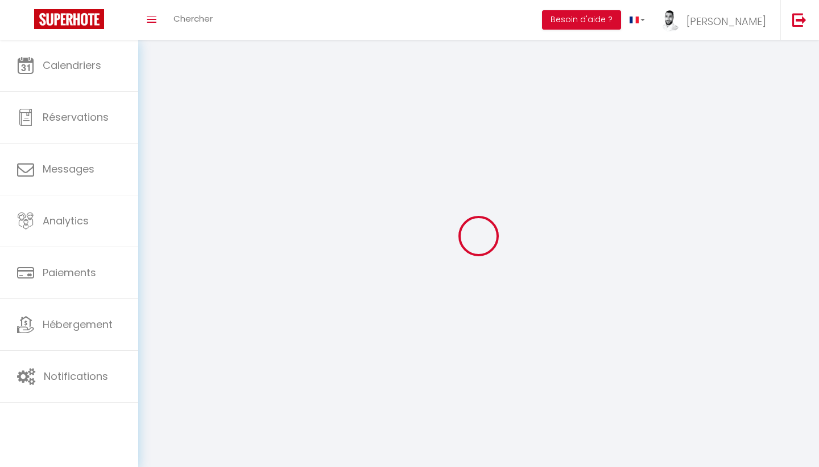
checkbox input "false"
checkbox input "true"
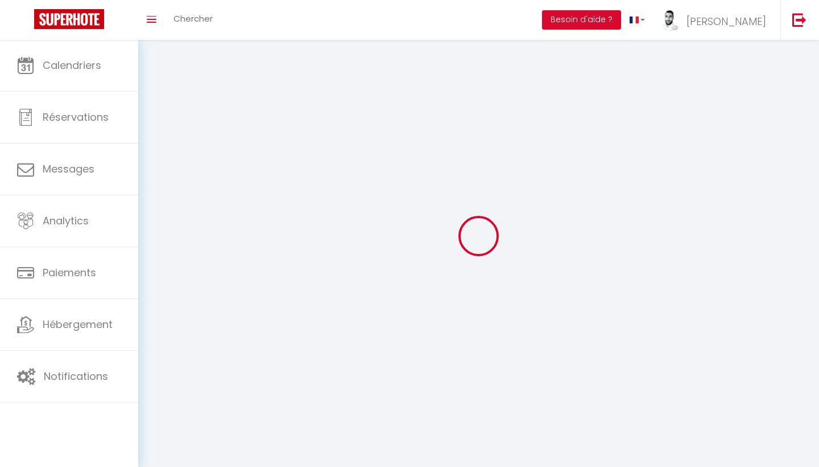
checkbox input "true"
checkbox input "false"
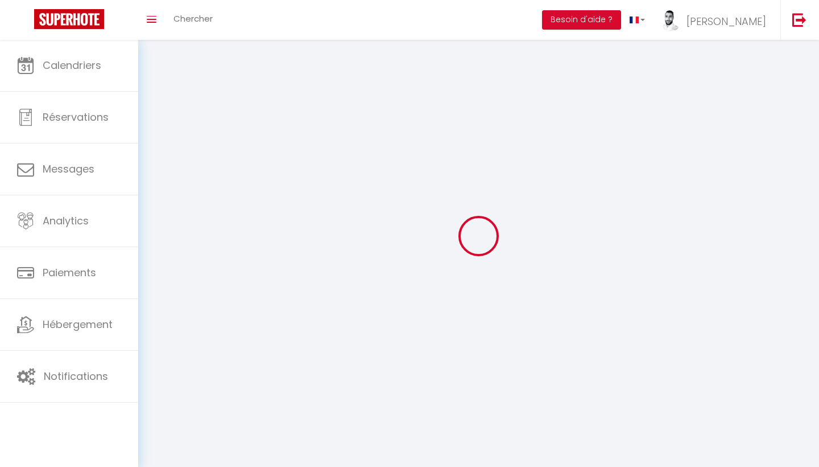
checkbox input "false"
checkbox input "true"
select select
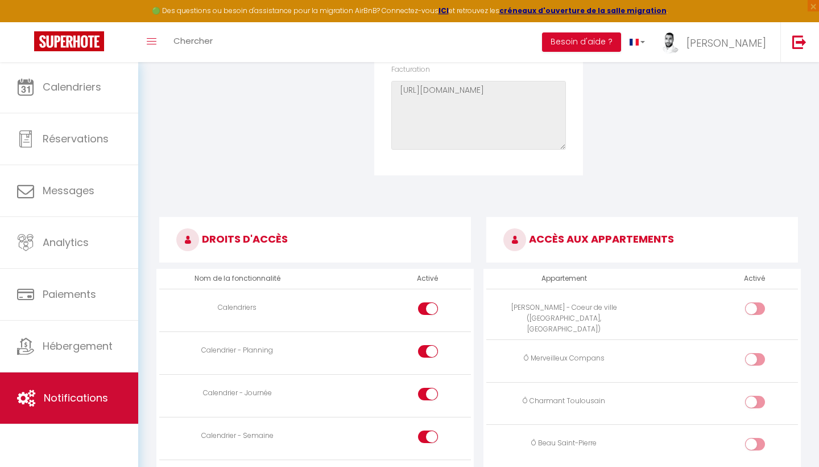
scroll to position [344, 0]
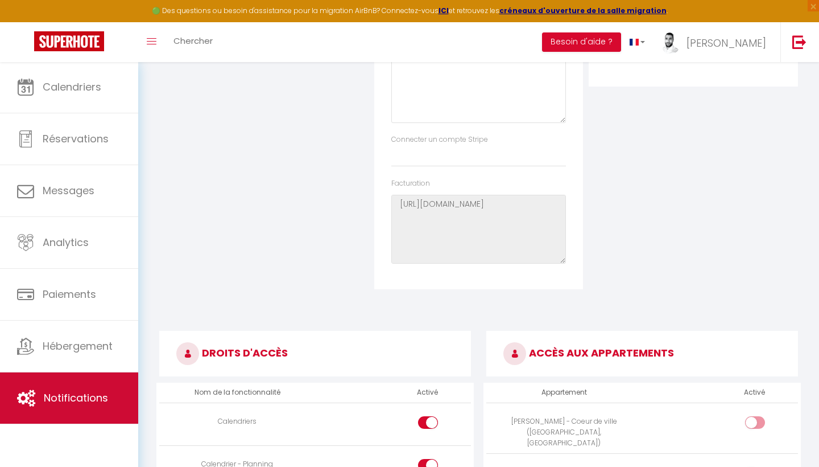
click at [47, 406] on link "Notifications" at bounding box center [69, 397] width 138 height 51
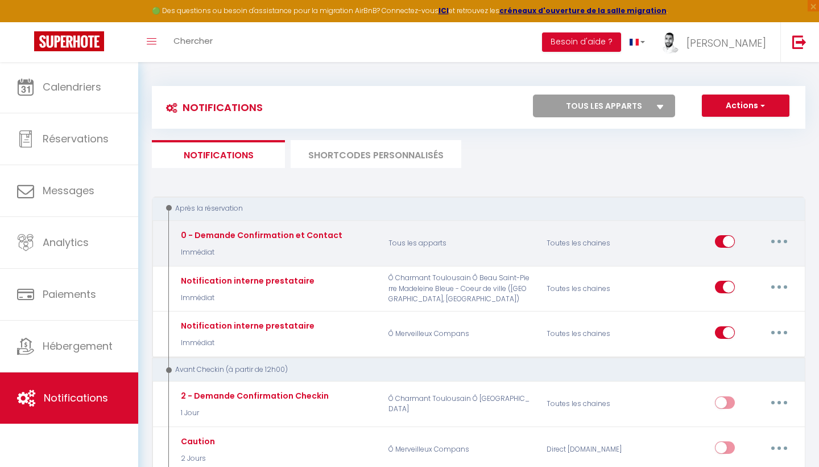
select select
checkbox input "false"
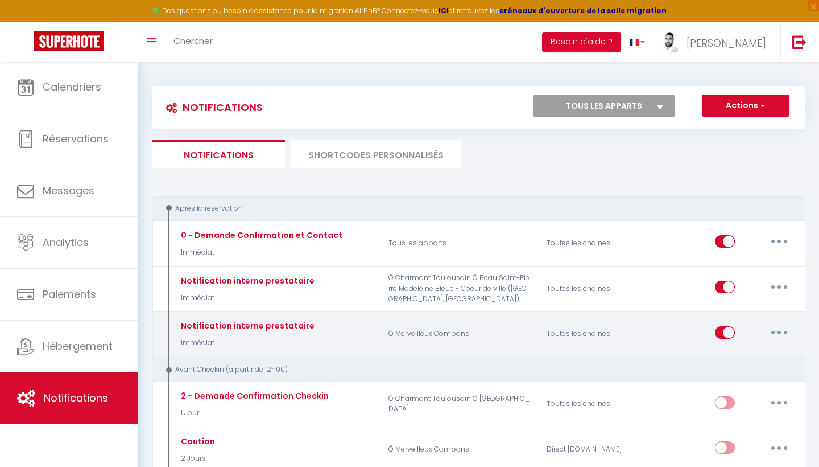
select select
checkbox input "false"
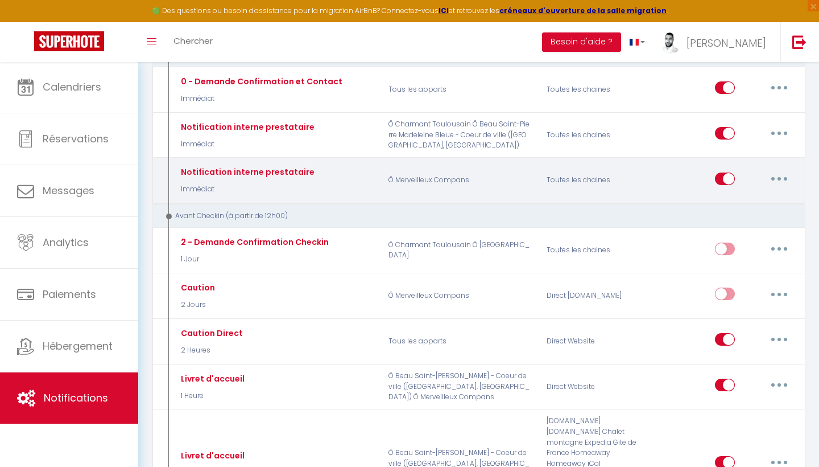
scroll to position [164, 0]
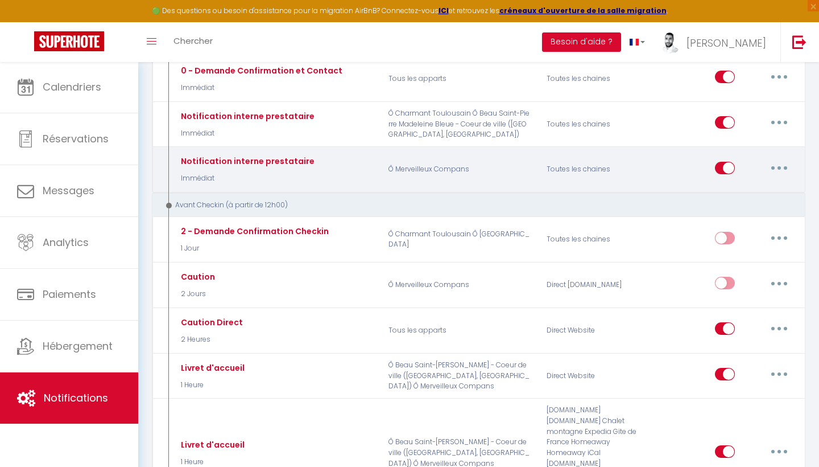
click at [770, 166] on button "button" at bounding box center [780, 168] width 32 height 18
click at [747, 189] on link "Editer" at bounding box center [750, 193] width 84 height 19
type input "Notification interne prestataire"
select select "notification"
select select "Immédiat"
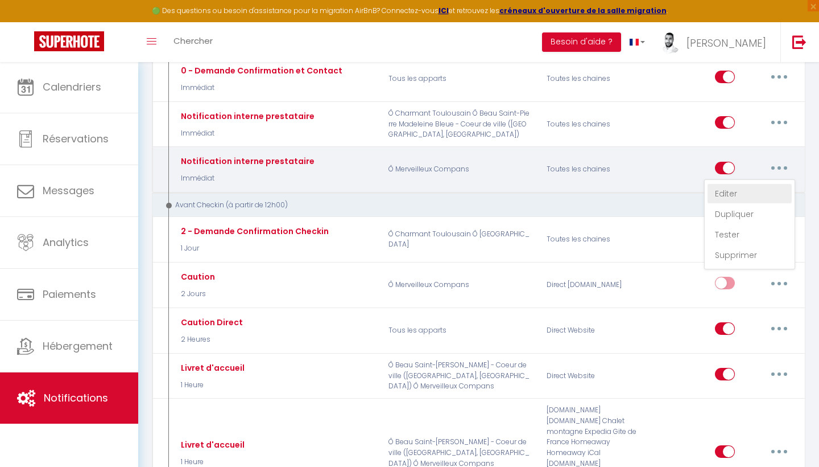
select select "if_booking_is_paid"
checkbox input "false"
checkbox input "true"
checkbox input "false"
radio input "true"
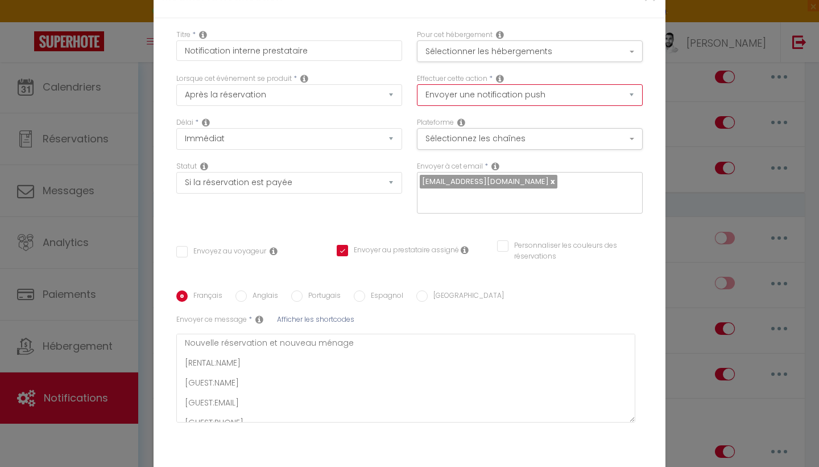
select select "email"
checkbox input "false"
checkbox input "true"
checkbox input "false"
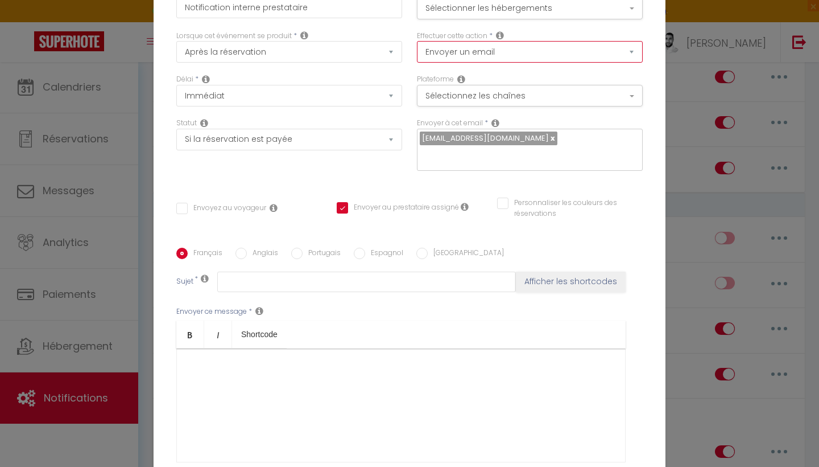
select select "notification"
checkbox input "false"
checkbox input "true"
checkbox input "false"
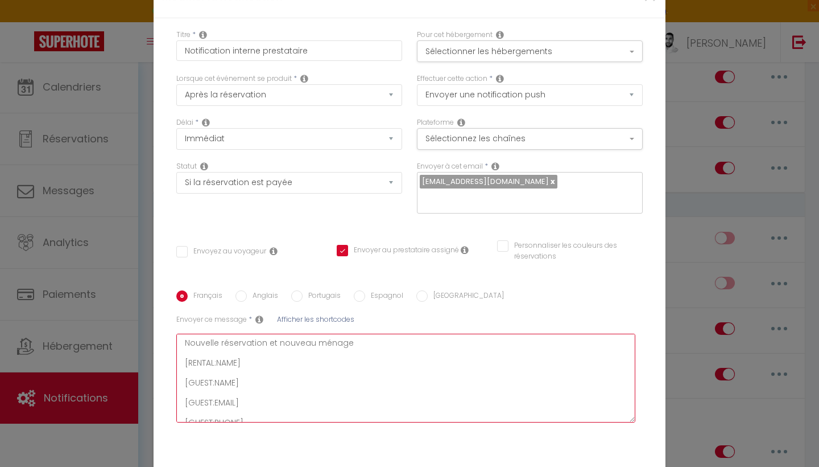
click at [388, 374] on textarea "Nouvelle réservation et nouveau ménage [RENTAL:NAME] [GUEST:NAME] [GUEST:EMAIL]…" at bounding box center [405, 377] width 459 height 89
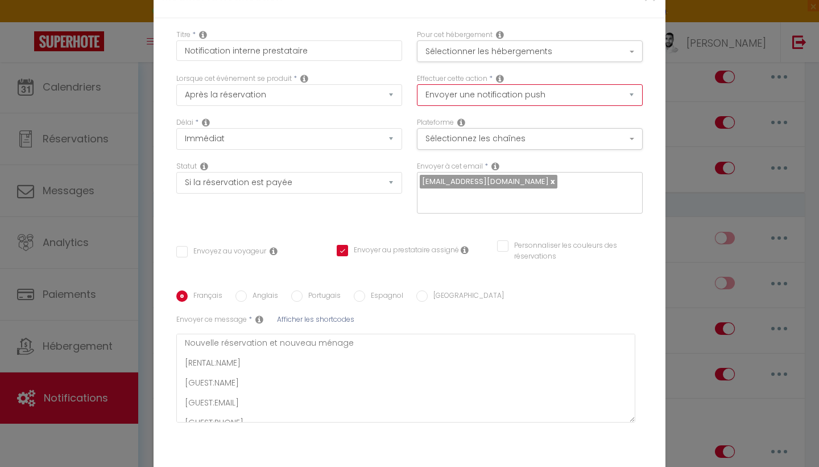
select select "email"
checkbox input "false"
checkbox input "true"
checkbox input "false"
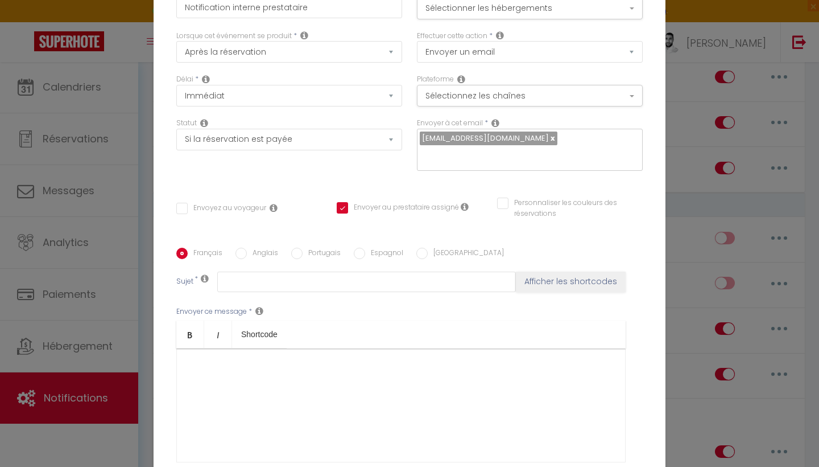
click at [346, 425] on div at bounding box center [401, 405] width 450 height 114
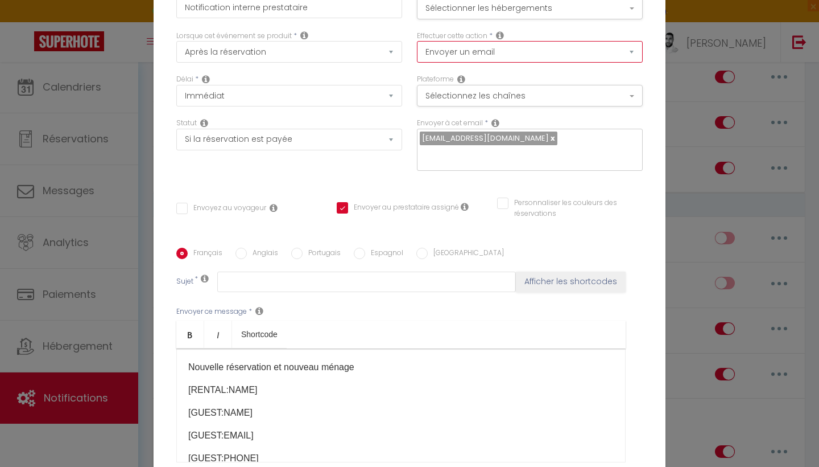
select select "notification"
checkbox input "false"
checkbox input "true"
checkbox input "false"
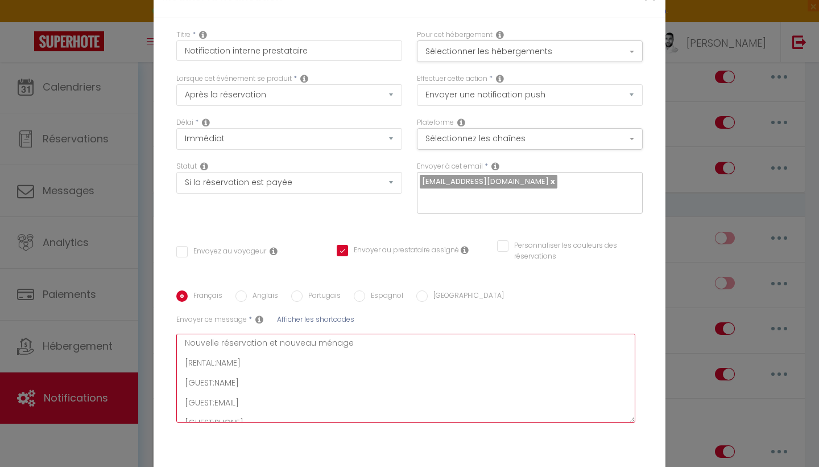
drag, startPoint x: 364, startPoint y: 337, endPoint x: 129, endPoint y: 302, distance: 238.2
click at [129, 302] on div "Modifier la notification × Titre * Notification interne prestataire Pour cet hé…" at bounding box center [409, 233] width 819 height 467
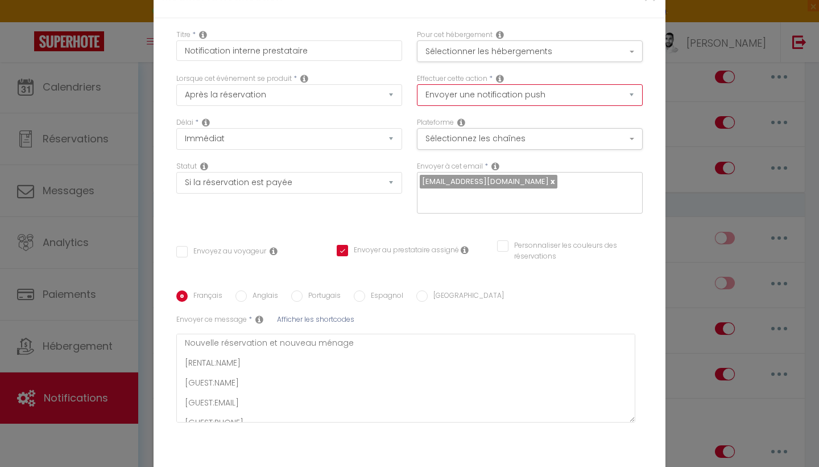
select select "email"
checkbox input "false"
checkbox input "true"
checkbox input "false"
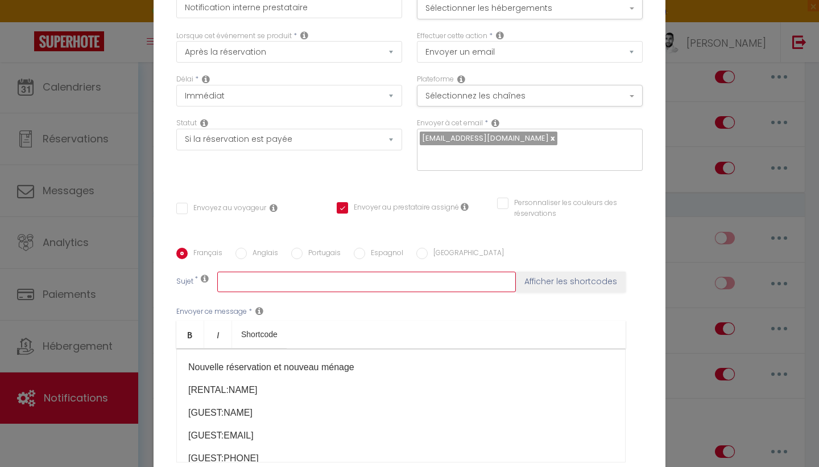
paste input "Nouvelle réservation et nouveau ménage"
type input "Nouvelle réservation et nouveau ménage"
checkbox input "false"
checkbox input "true"
checkbox input "false"
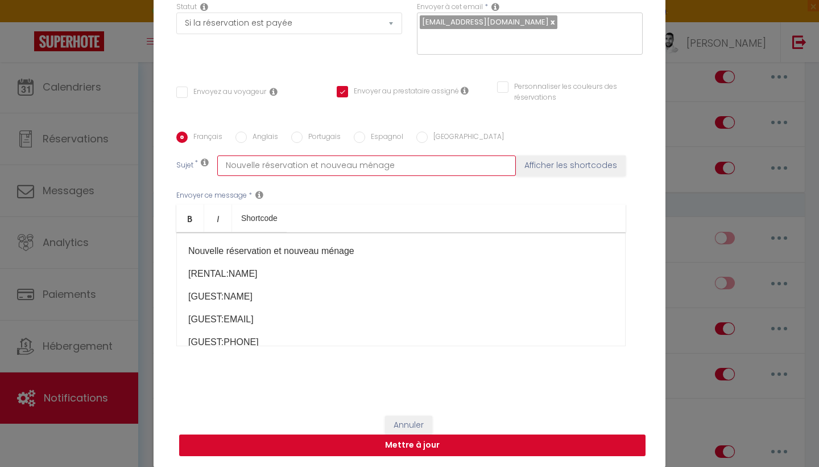
type input "Nouvelle réservation et nouveau ménage"
click at [581, 451] on button "Mettre à jour" at bounding box center [412, 445] width 467 height 22
checkbox input "false"
checkbox input "true"
checkbox input "false"
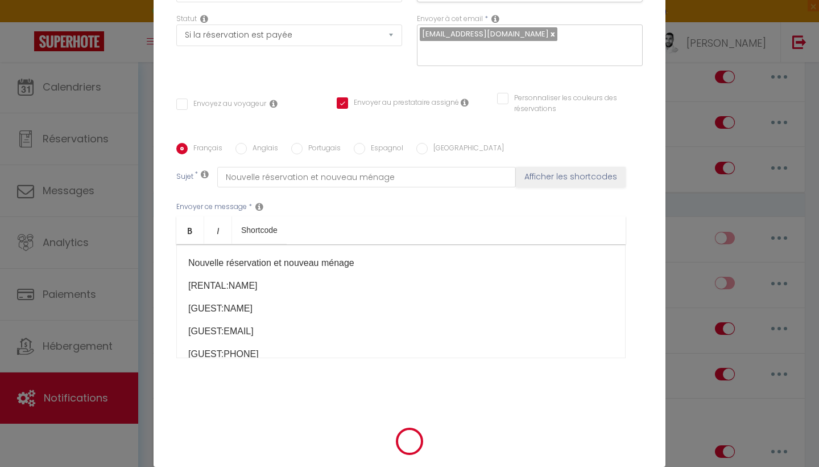
scroll to position [110, 0]
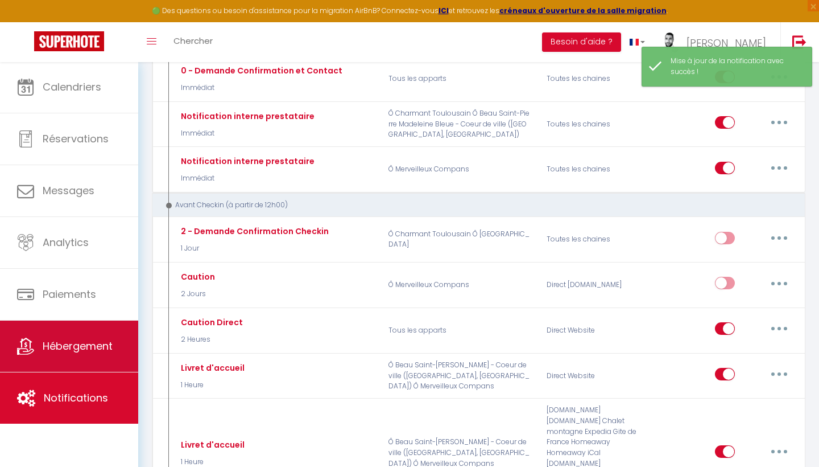
click at [81, 352] on span "Hébergement" at bounding box center [78, 346] width 70 height 14
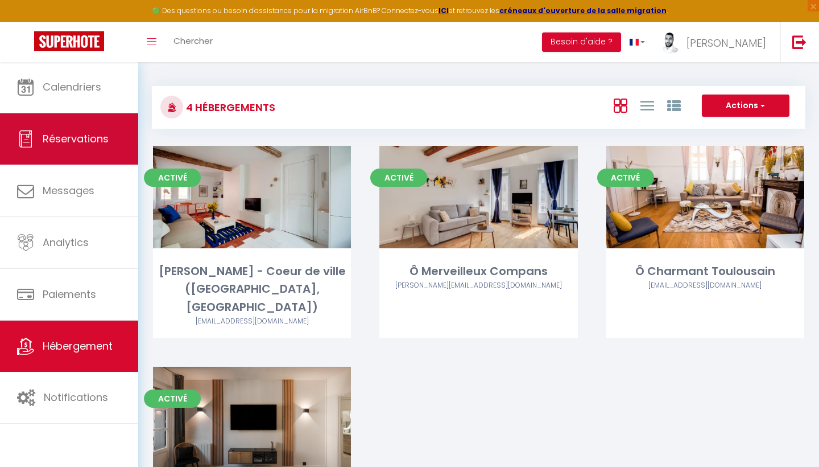
click at [68, 136] on span "Réservations" at bounding box center [76, 138] width 66 height 14
select select "not_cancelled"
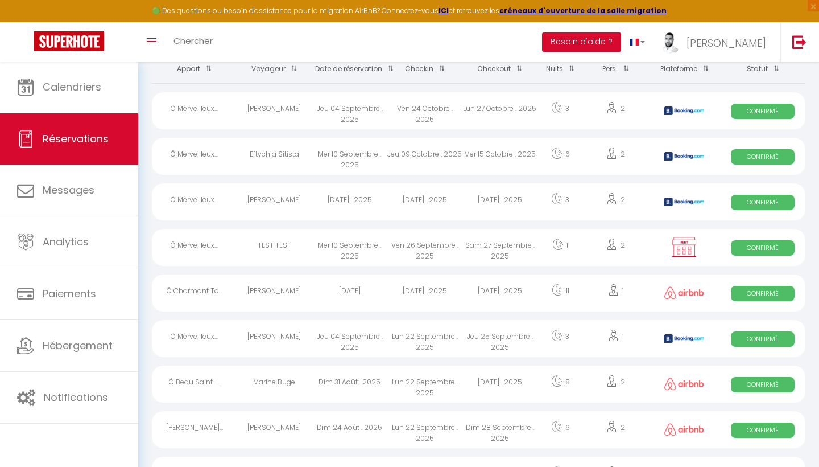
scroll to position [84, 0]
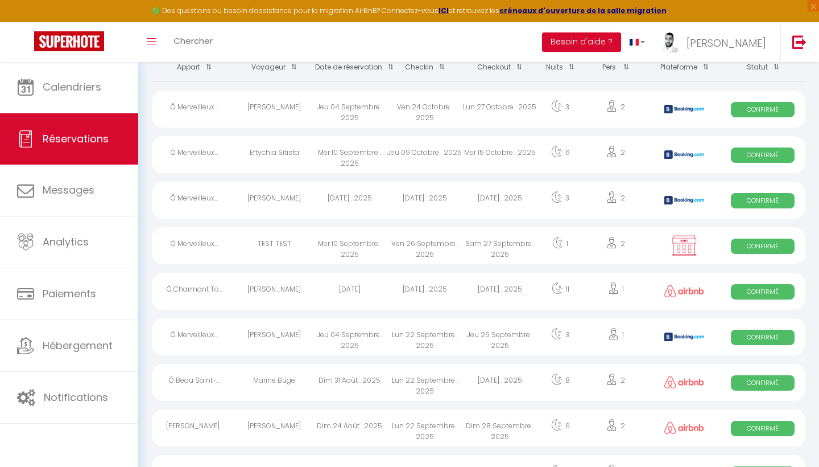
click at [704, 246] on div at bounding box center [685, 245] width 72 height 37
select select "OK"
select select "0"
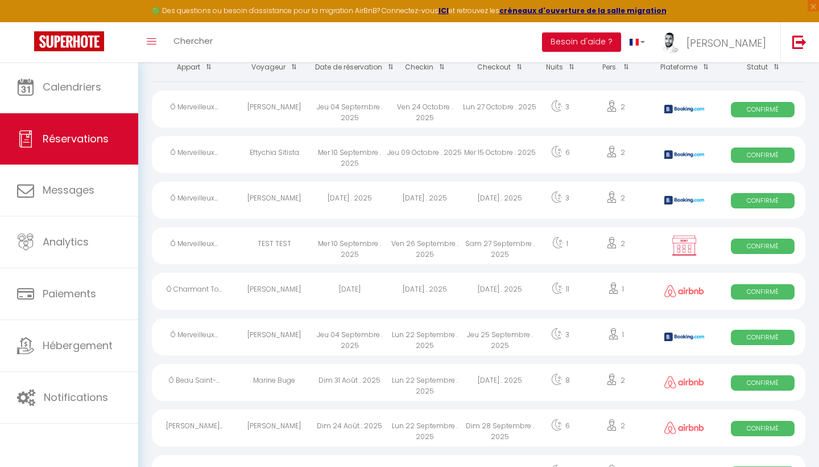
select select "1"
select select
select select "41156"
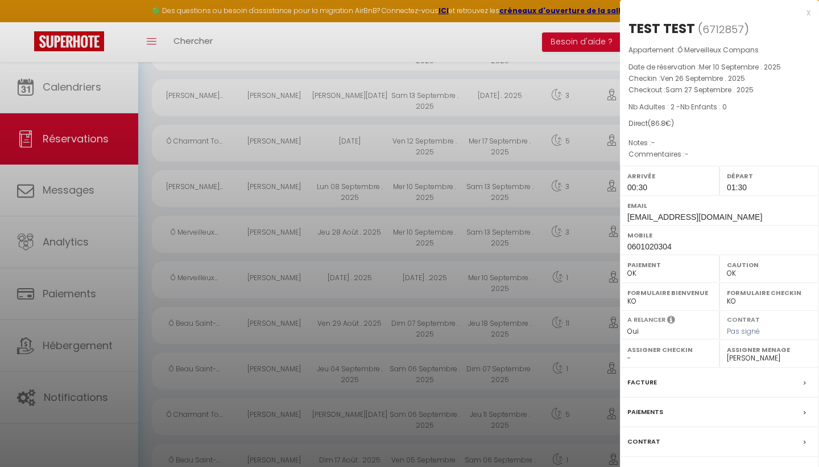
scroll to position [514, 0]
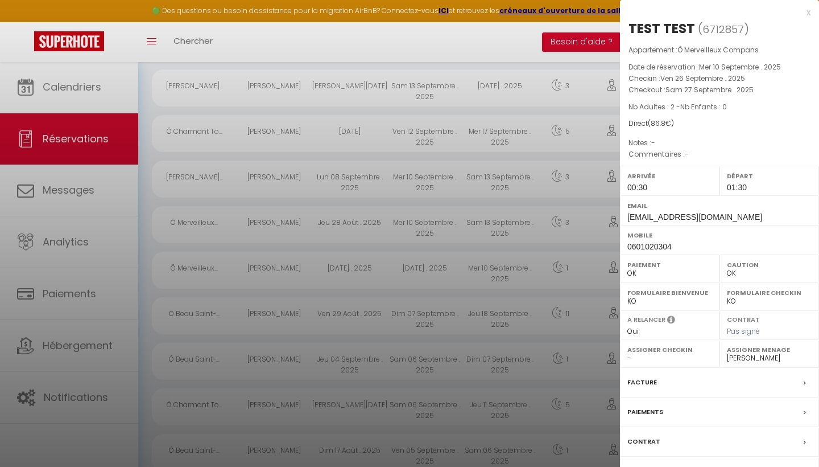
click at [585, 262] on div at bounding box center [409, 233] width 819 height 467
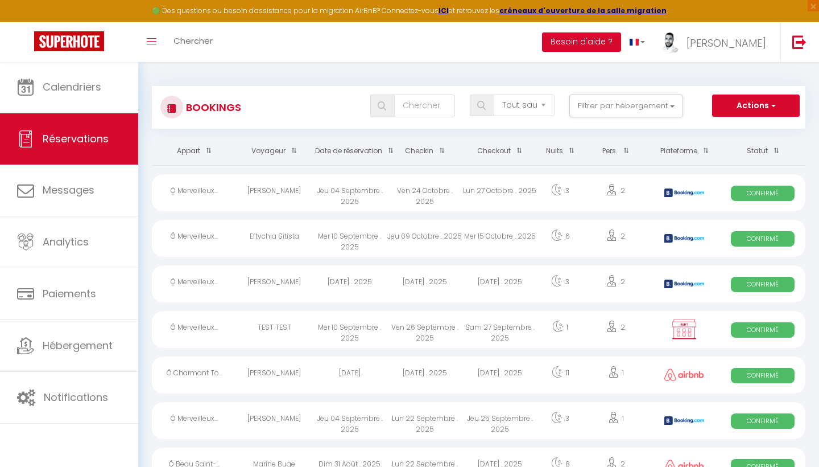
scroll to position [0, 0]
click at [772, 105] on span "button" at bounding box center [772, 105] width 7 height 11
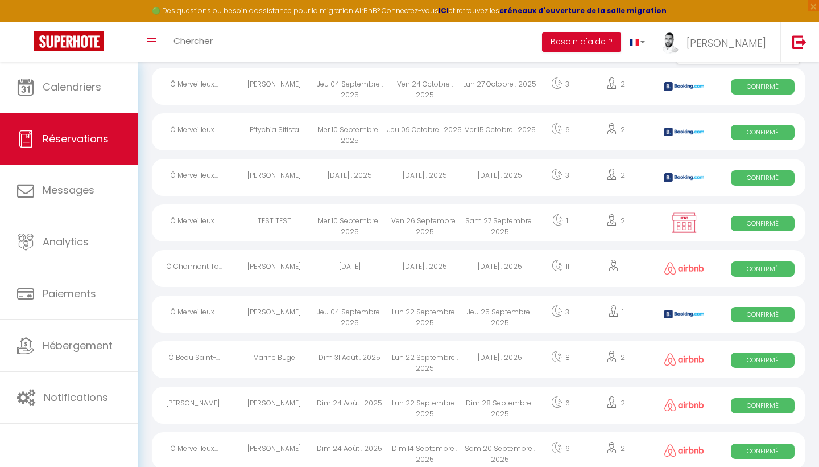
scroll to position [114, 0]
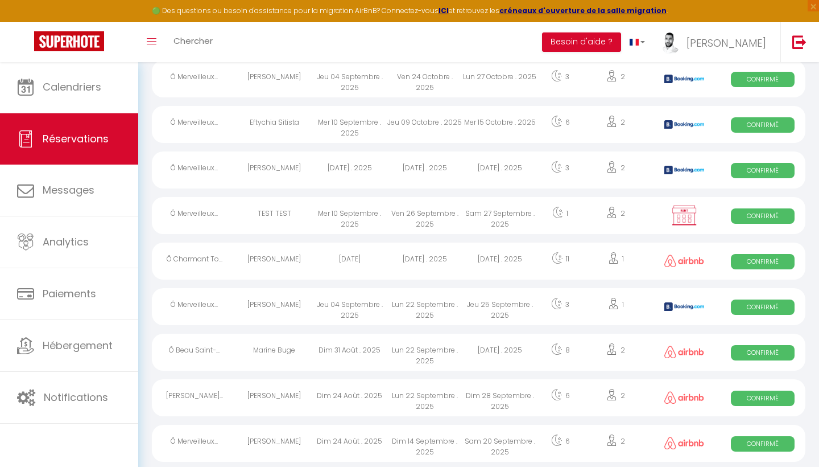
click at [339, 224] on div "Mer 10 Septembre . 2025" at bounding box center [349, 215] width 75 height 37
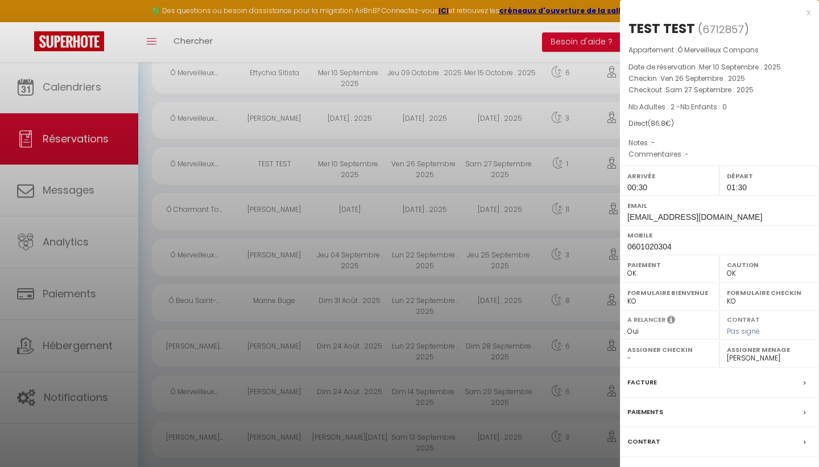
scroll to position [165, 0]
click at [651, 407] on label "Paiements" at bounding box center [646, 412] width 36 height 12
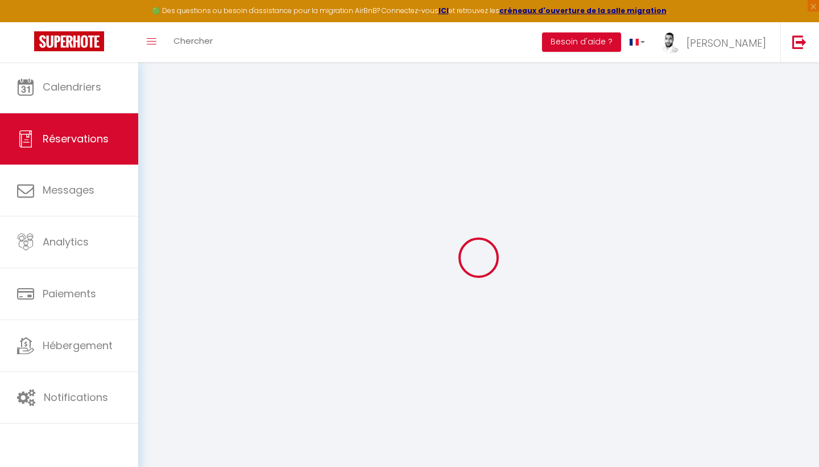
select select
checkbox input "false"
select select
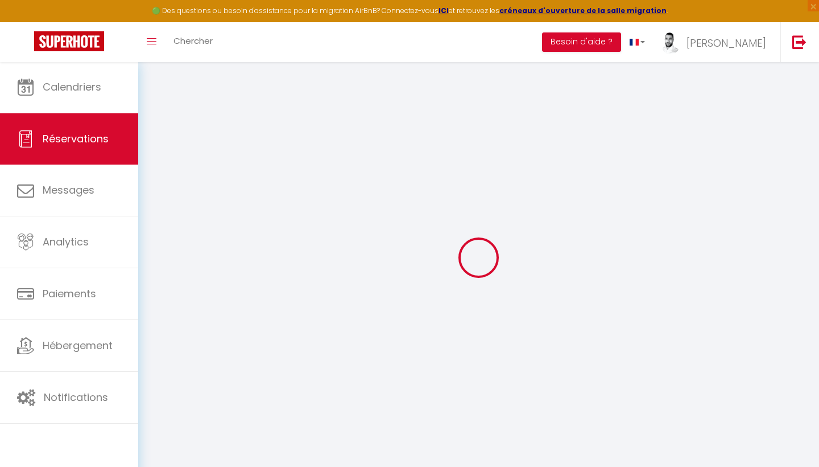
checkbox input "false"
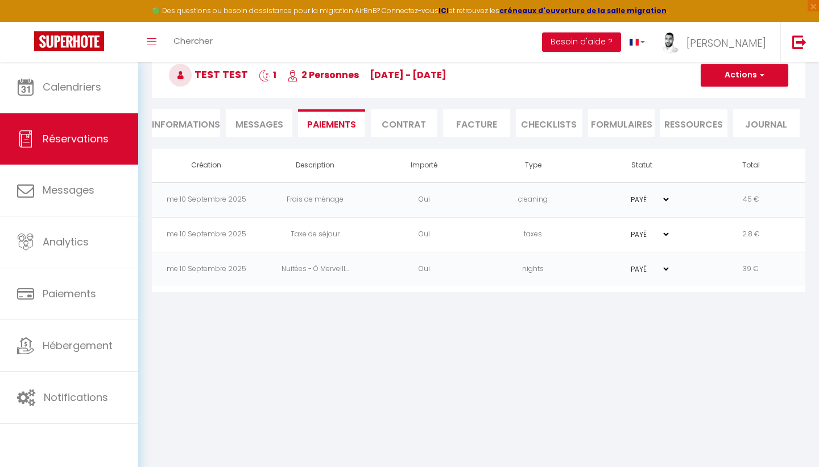
scroll to position [61, 0]
click at [760, 76] on span "button" at bounding box center [760, 75] width 7 height 10
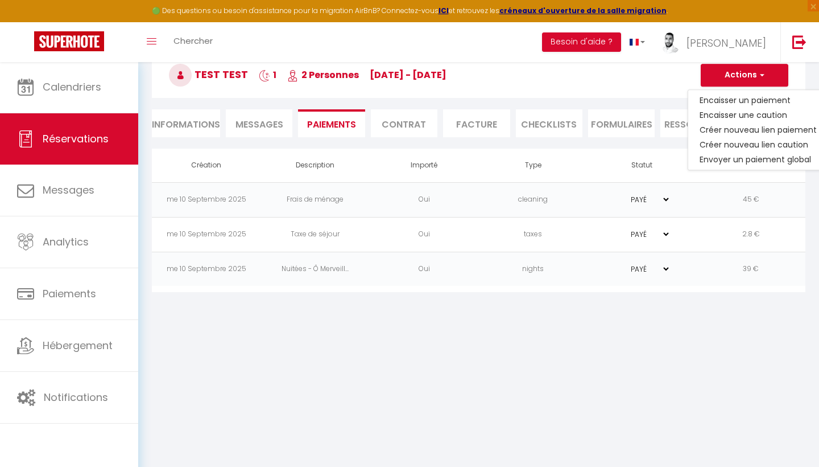
click at [179, 116] on li "Informations" at bounding box center [186, 123] width 68 height 28
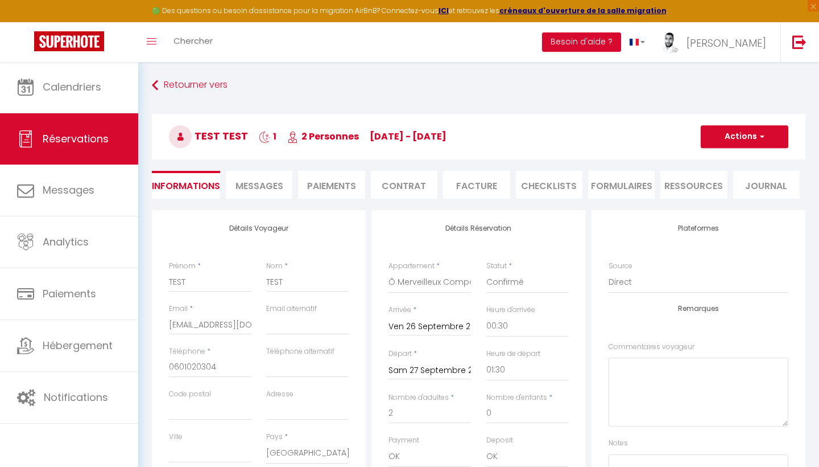
click at [770, 149] on h3 "TEST TEST 1 2 Personnes ve 26 Sep - sa 27 Sep" at bounding box center [479, 137] width 654 height 46
click at [760, 134] on span "button" at bounding box center [760, 136] width 7 height 10
click at [719, 190] on link "Supprimer" at bounding box center [734, 191] width 90 height 15
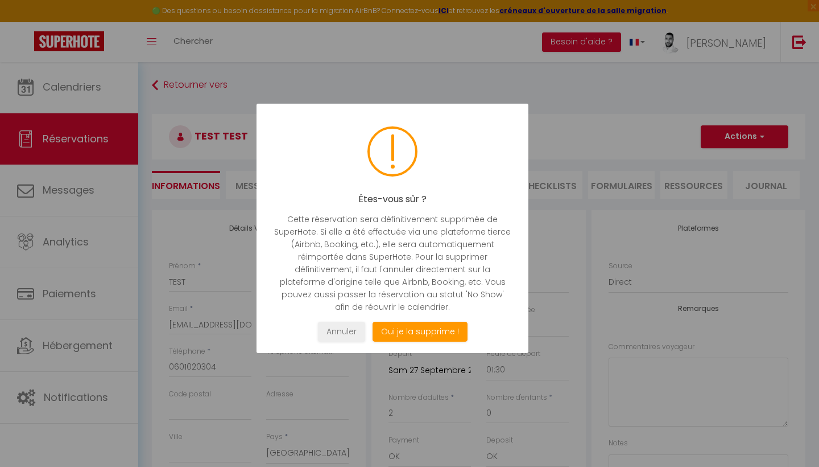
click at [430, 305] on p "Cette réservation sera définitivement supprimée de SuperHote. Si elle a été eff…" at bounding box center [393, 263] width 238 height 100
click at [425, 331] on button "Oui je la supprime !" at bounding box center [420, 332] width 95 height 20
select select "not_cancelled"
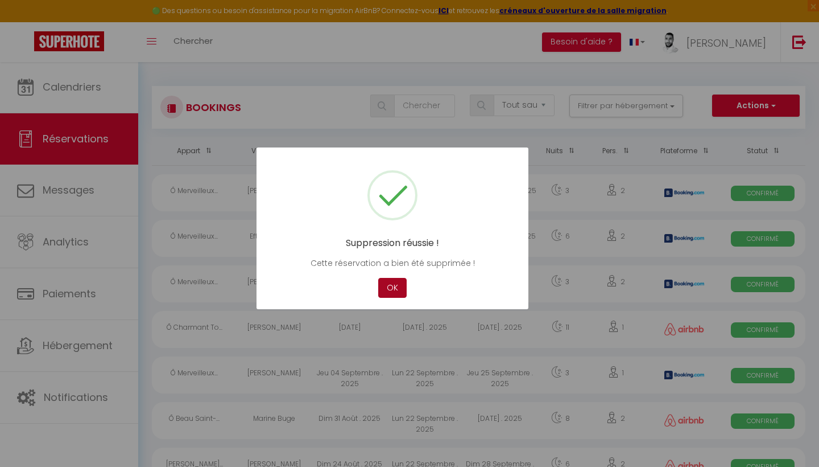
click at [389, 278] on button "OK" at bounding box center [392, 288] width 28 height 20
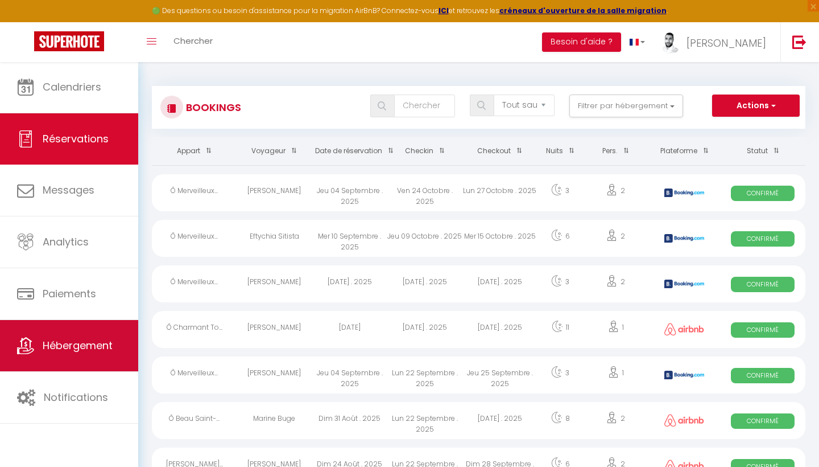
click at [96, 343] on span "Hébergement" at bounding box center [78, 345] width 70 height 14
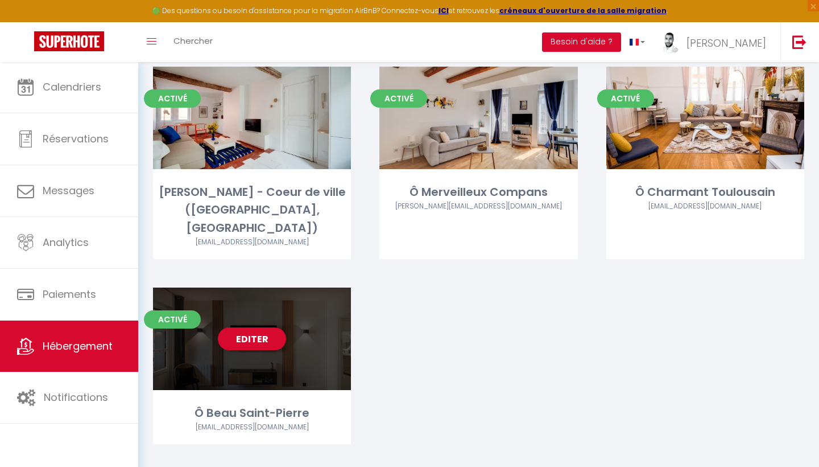
scroll to position [79, 0]
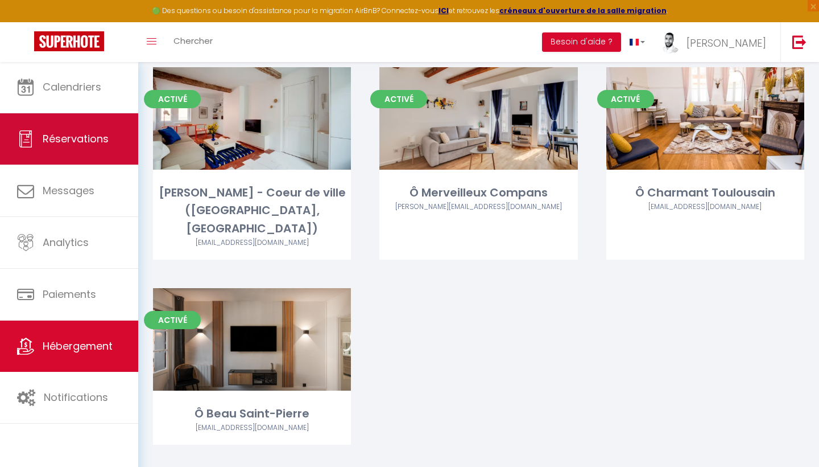
click at [61, 147] on link "Réservations" at bounding box center [69, 138] width 138 height 51
select select "not_cancelled"
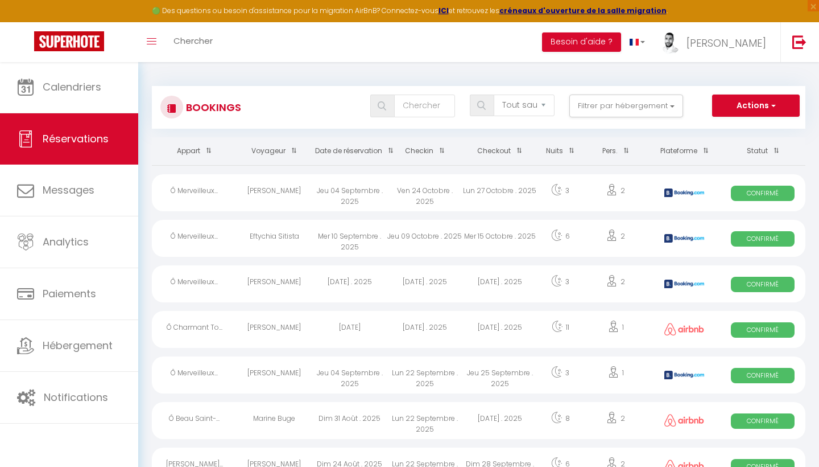
click at [749, 109] on button "Actions" at bounding box center [756, 105] width 88 height 23
click at [738, 127] on link "Nouvelle Réservation" at bounding box center [739, 130] width 122 height 15
select select
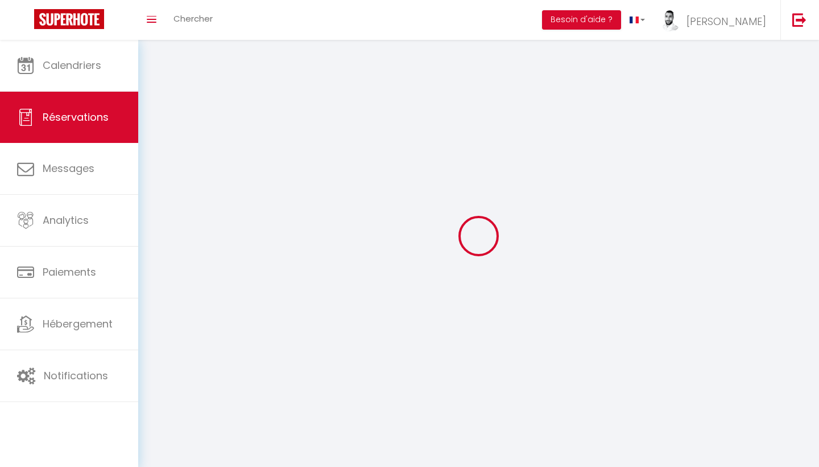
select select
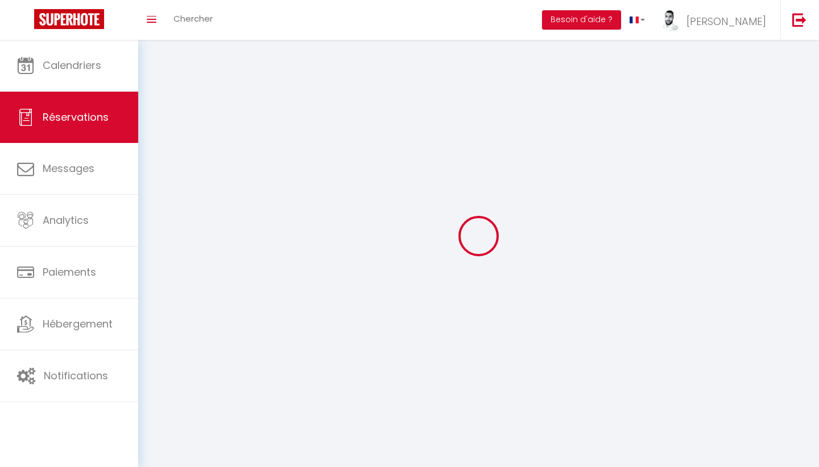
select select
checkbox input "false"
select select
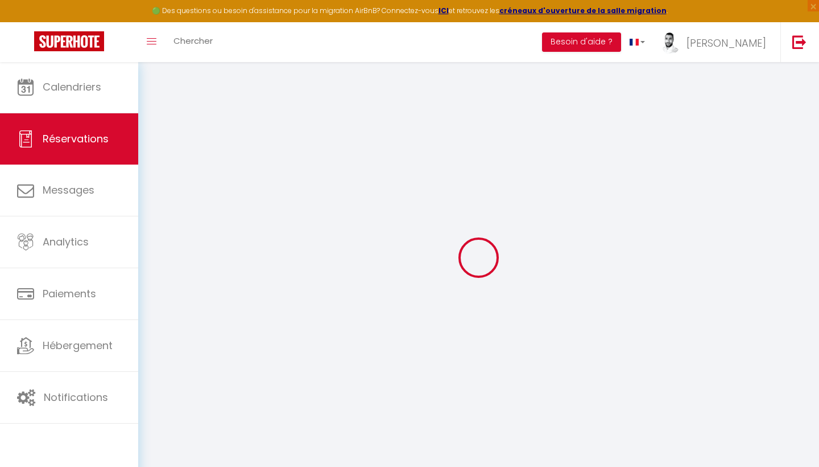
select select
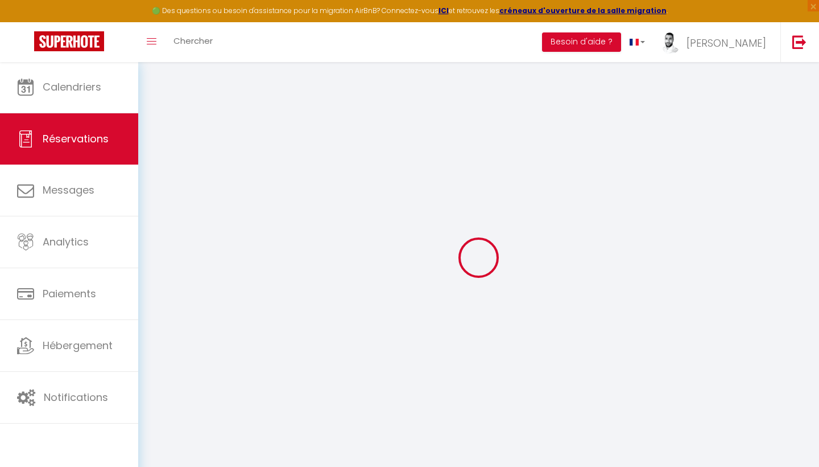
select select
checkbox input "false"
select select
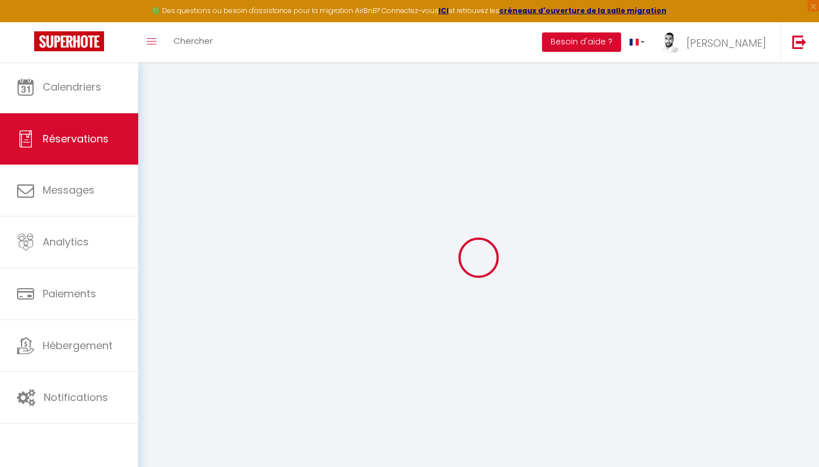
select select
checkbox input "false"
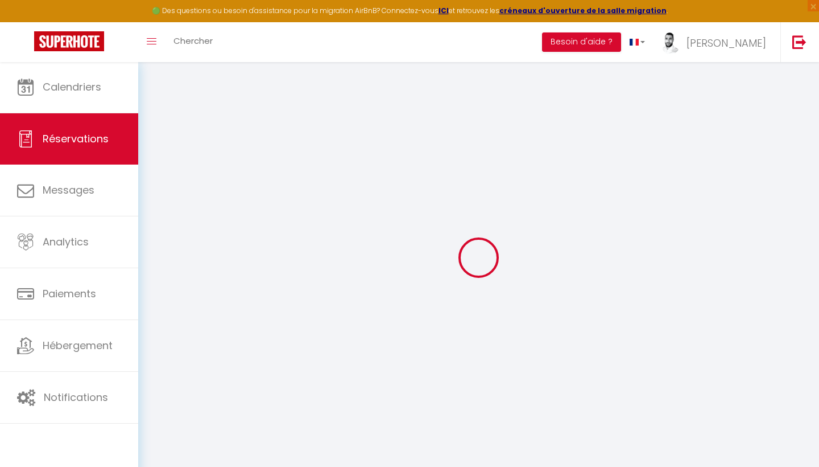
select select
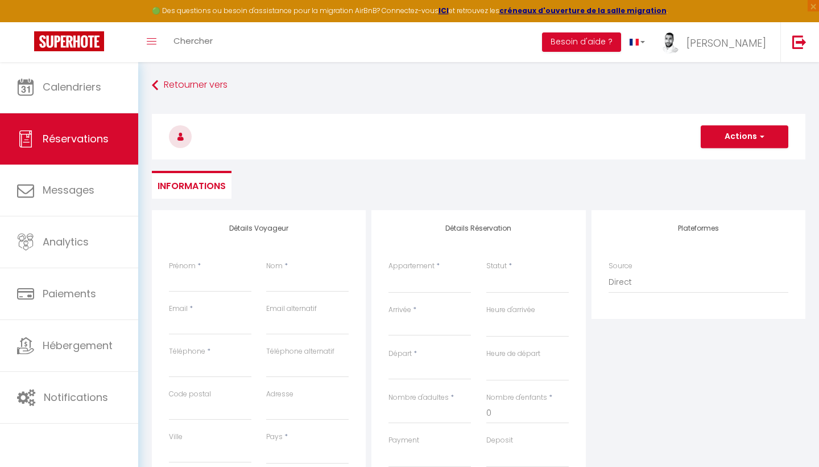
select select
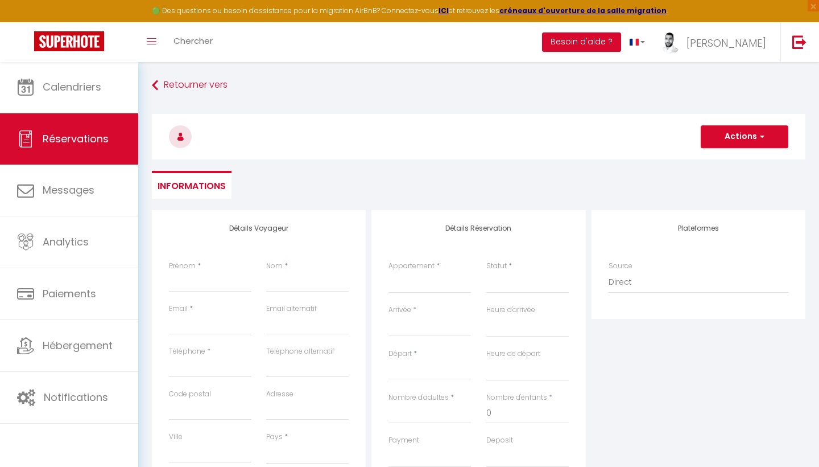
select select
checkbox input "false"
select select
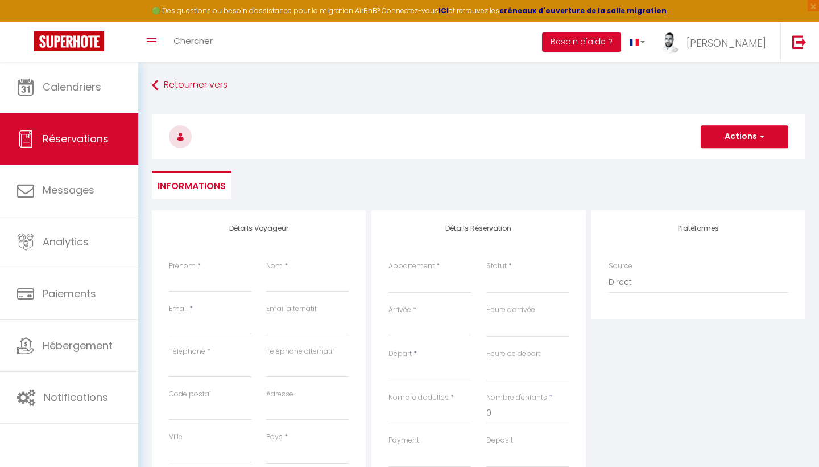
select select
checkbox input "false"
select select
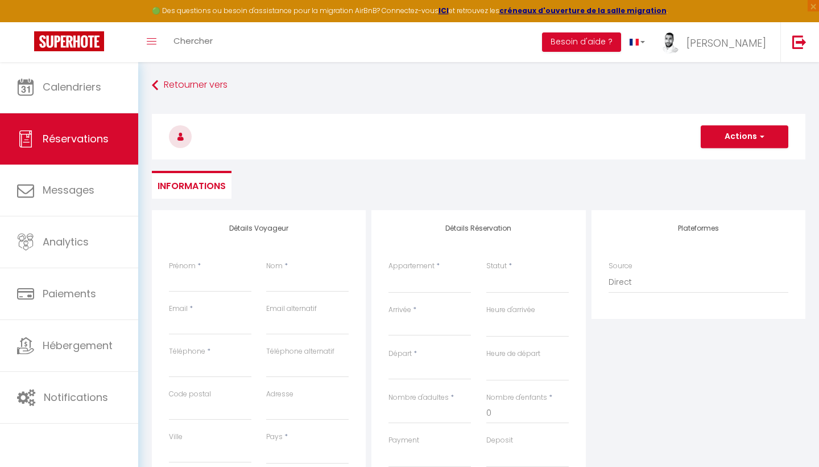
select select
click at [211, 294] on div "Prénom *" at bounding box center [210, 282] width 97 height 43
type input "T"
select select
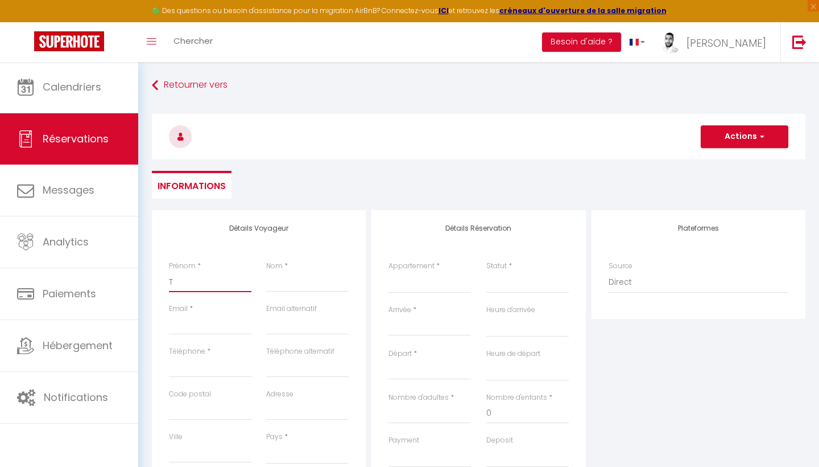
select select
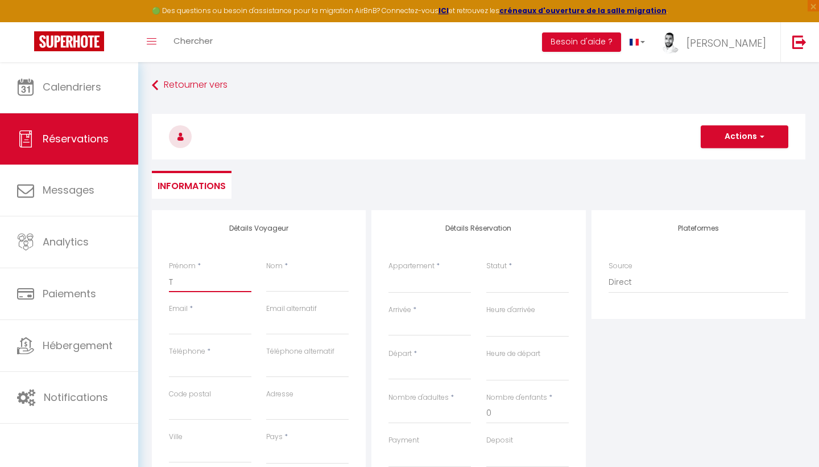
checkbox input "false"
type input "TE"
select select
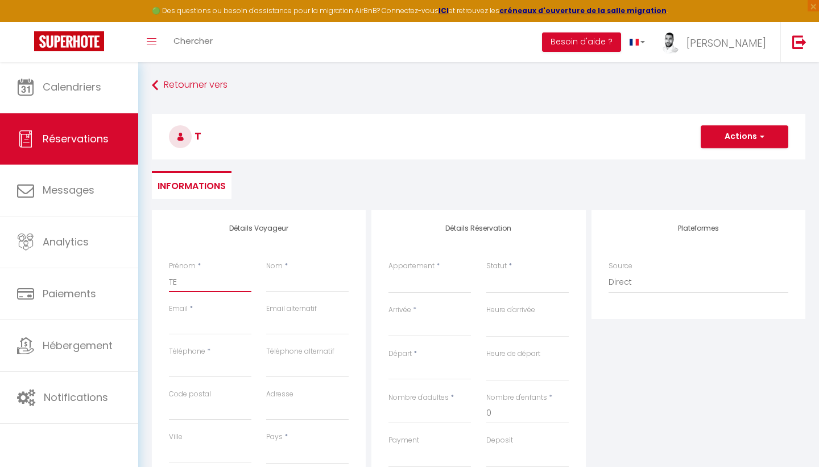
select select
checkbox input "false"
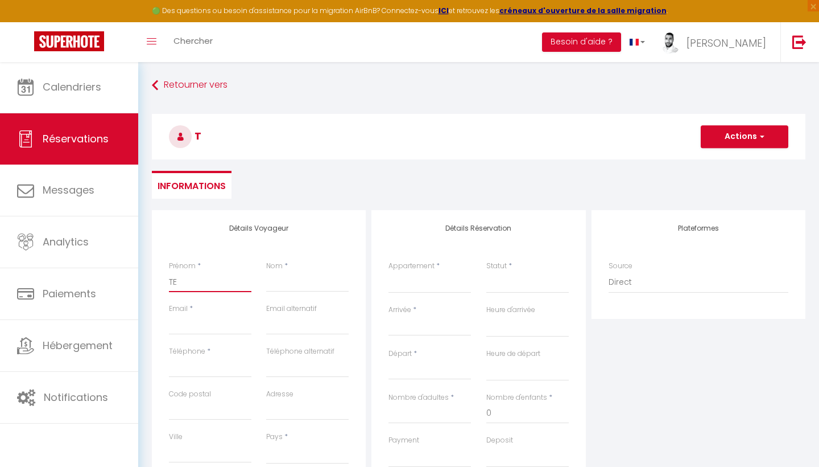
type input "TES"
select select
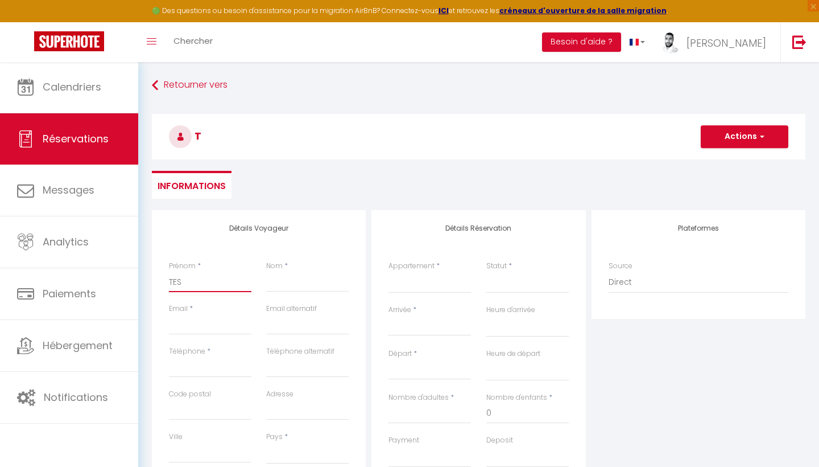
select select
checkbox input "false"
type input "TEST"
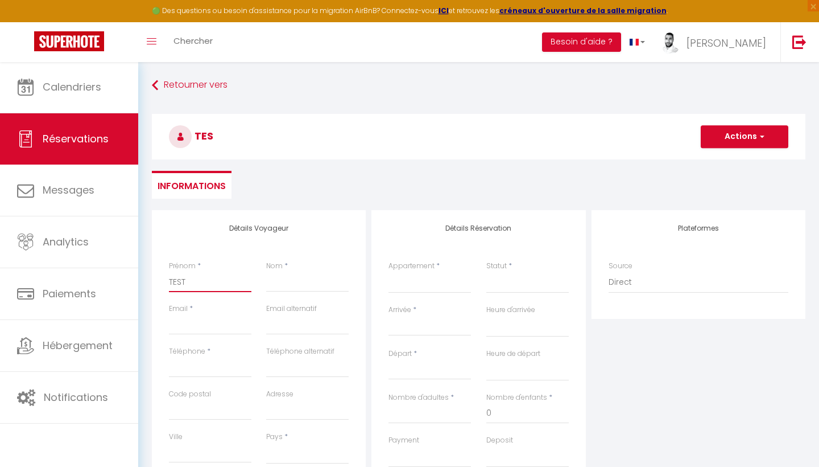
select select
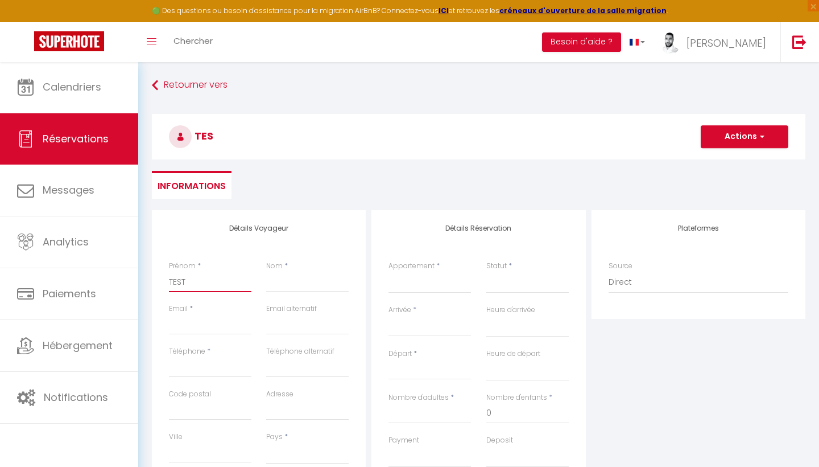
select select
checkbox input "false"
type input "TEST"
type input "T"
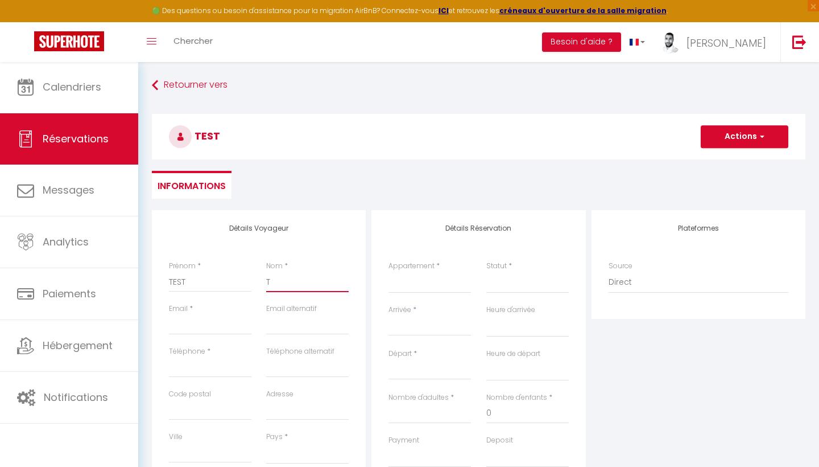
select select
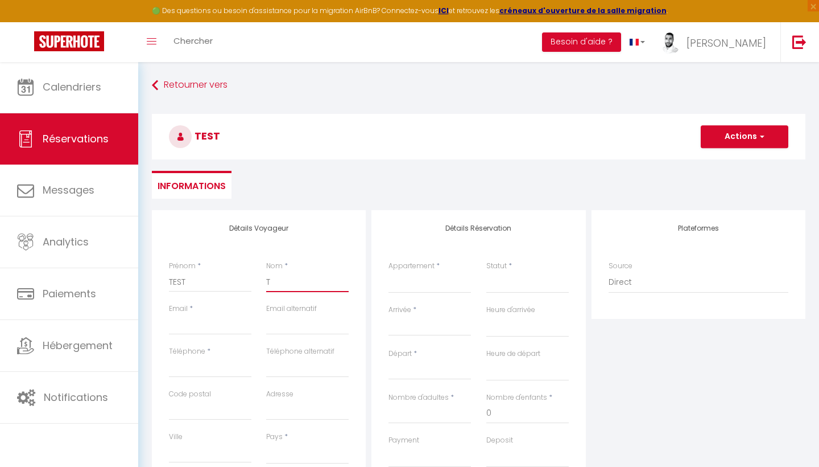
select select
checkbox input "false"
type input "TE"
select select
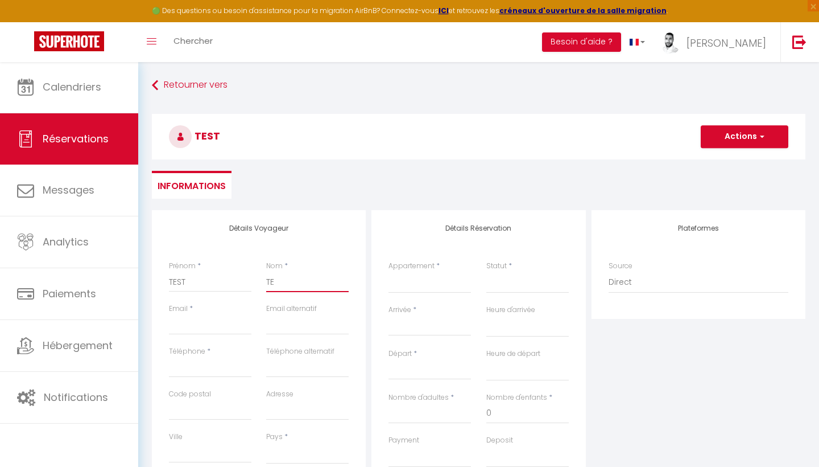
select select
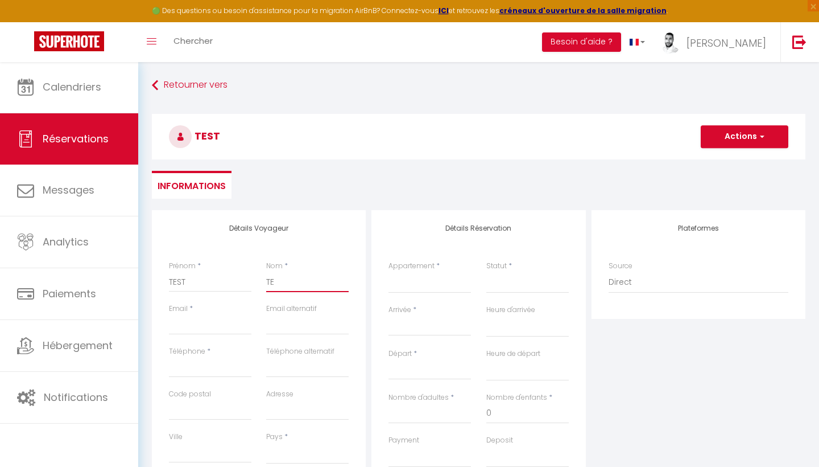
select select
checkbox input "false"
type input "TES"
select select
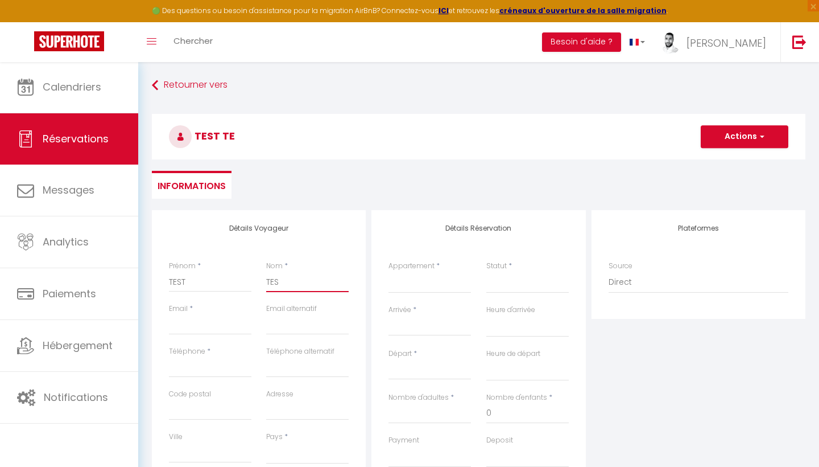
select select
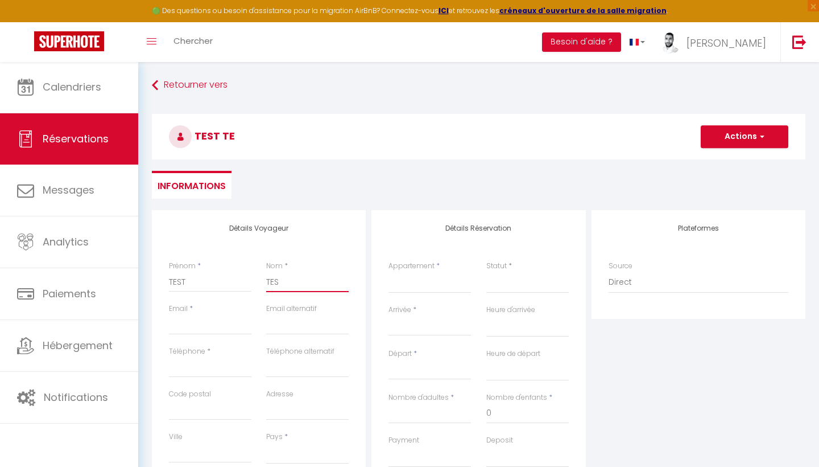
checkbox input "false"
type input "TEST"
select select
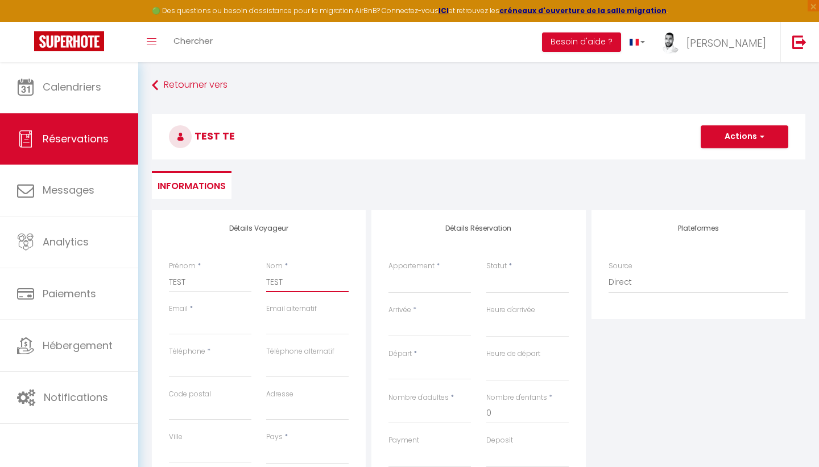
select select
checkbox input "false"
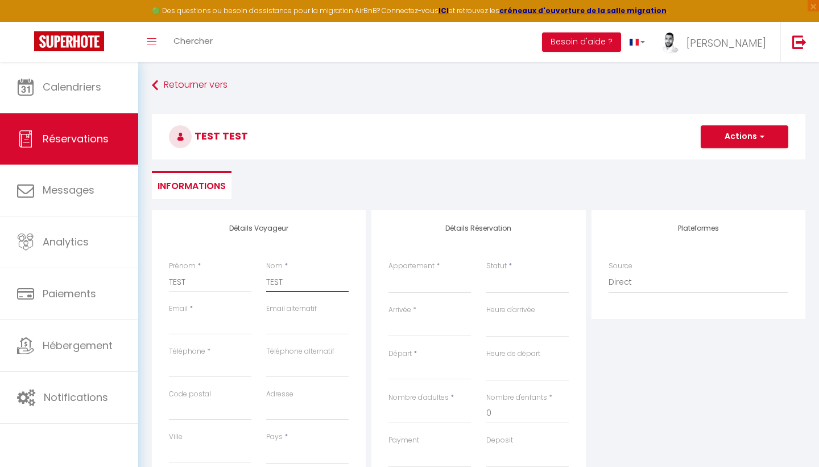
type input "TEST"
click at [244, 336] on div "Email *" at bounding box center [210, 324] width 97 height 43
type input "T"
select select
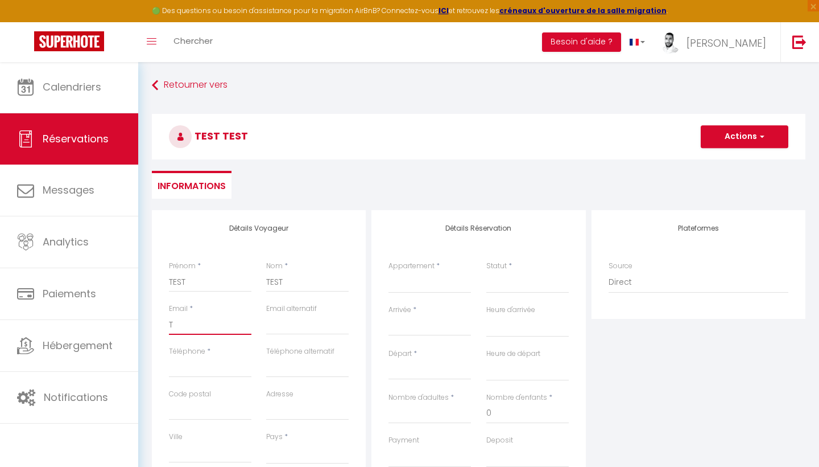
select select
click at [202, 384] on div "Téléphone *" at bounding box center [210, 367] width 97 height 43
click at [204, 373] on input "060102030405" at bounding box center [210, 367] width 83 height 20
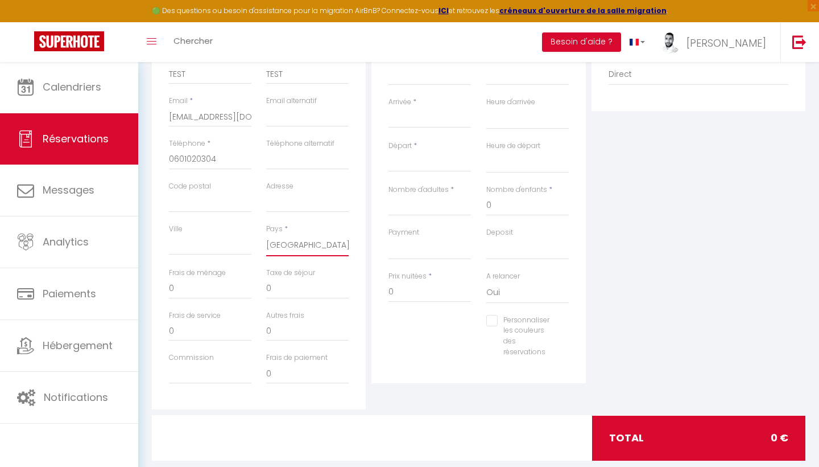
scroll to position [199, 0]
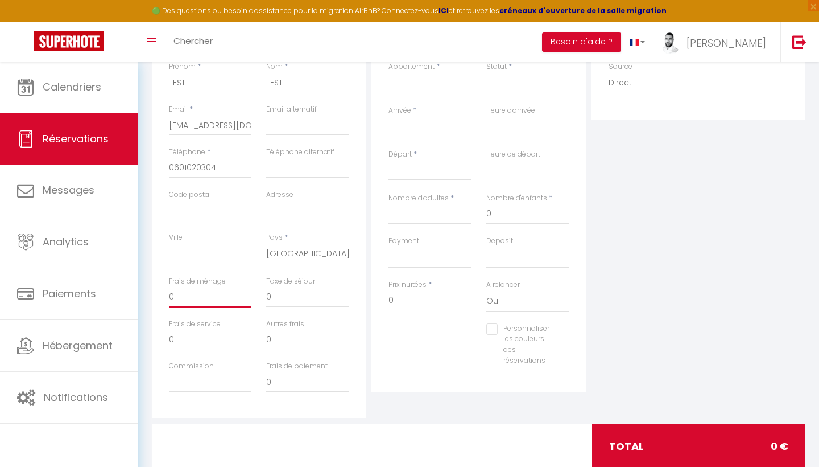
click at [218, 294] on input "0" at bounding box center [210, 297] width 83 height 20
click at [395, 290] on input "0" at bounding box center [430, 300] width 83 height 20
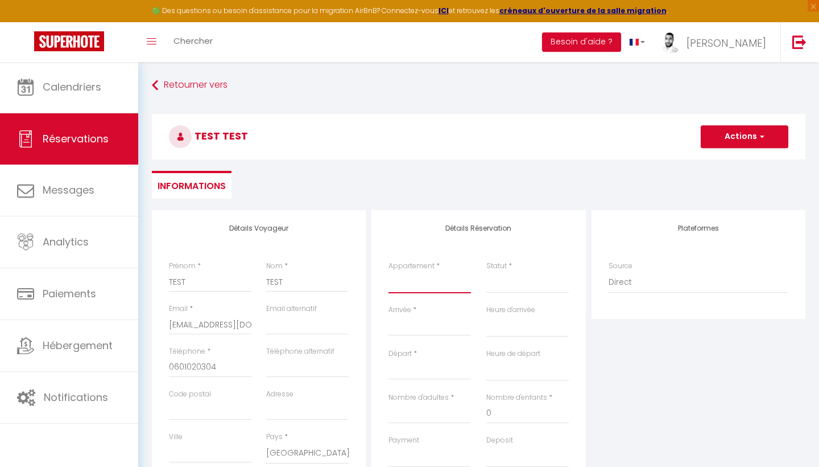
scroll to position [0, 0]
click at [488, 281] on select "Confirmé Non Confirmé [PERSON_NAME] par le voyageur No Show Request" at bounding box center [528, 282] width 83 height 22
click at [423, 323] on input "Arrivée" at bounding box center [430, 326] width 83 height 15
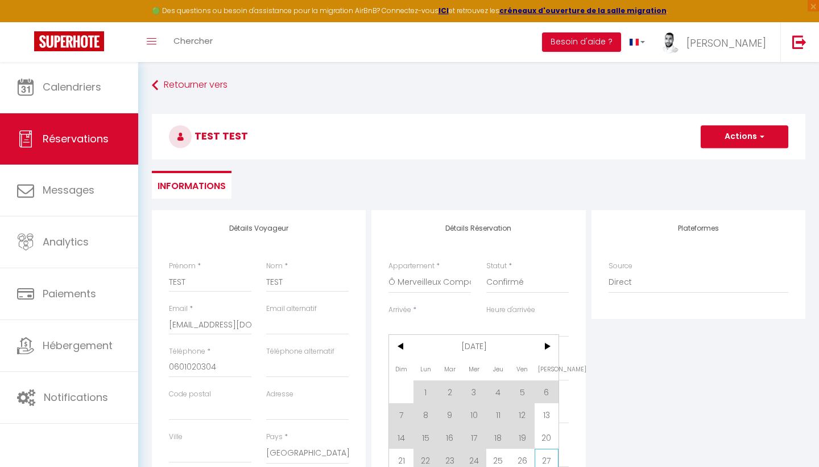
click at [542, 455] on span "27" at bounding box center [547, 459] width 24 height 23
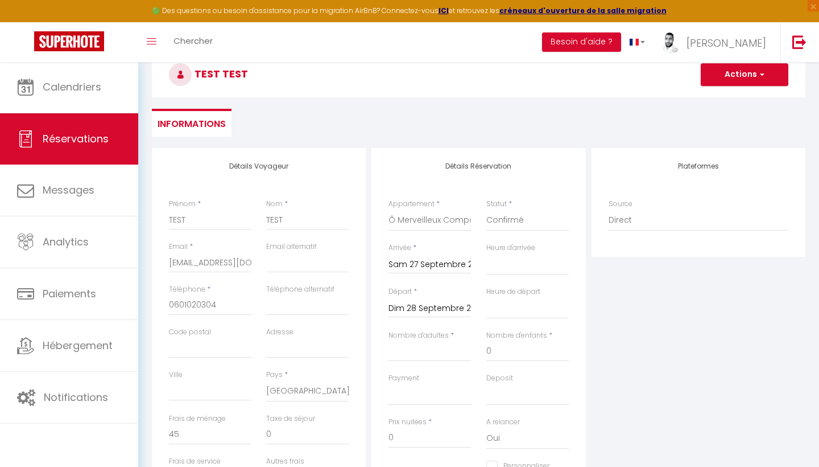
scroll to position [110, 0]
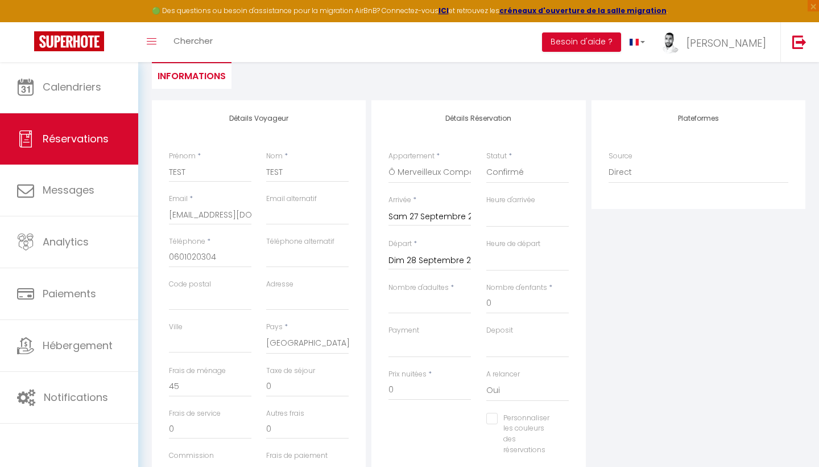
click at [430, 290] on label "Nombre d'adultes" at bounding box center [419, 287] width 60 height 11
click at [430, 293] on input "Nombre d'adultes" at bounding box center [430, 303] width 83 height 20
click at [583, 346] on div "Détails Réservation Appartement * Madeleine Bleue - Coeur de ville (Clim, Wifi)…" at bounding box center [479, 290] width 214 height 381
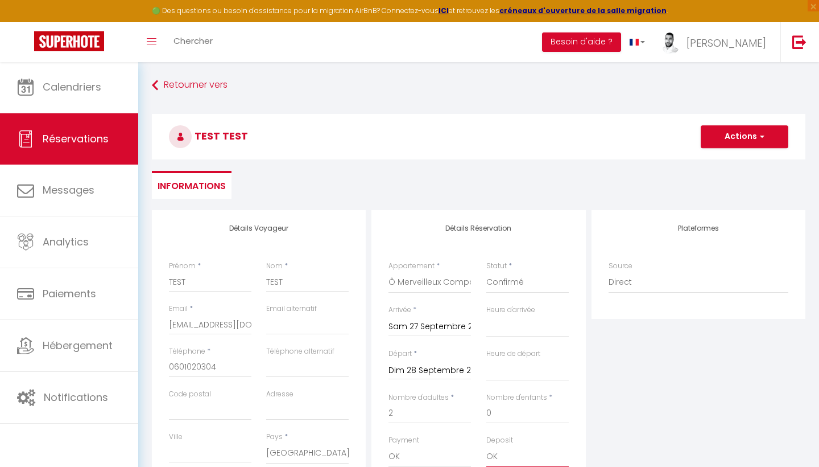
scroll to position [0, 0]
click at [748, 138] on button "Actions" at bounding box center [745, 136] width 88 height 23
click at [730, 164] on link "Enregistrer" at bounding box center [734, 161] width 90 height 15
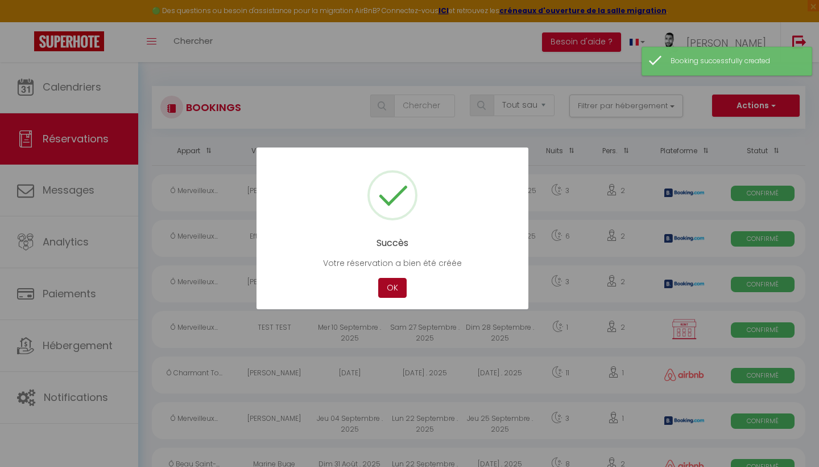
click at [380, 285] on button "OK" at bounding box center [392, 288] width 28 height 20
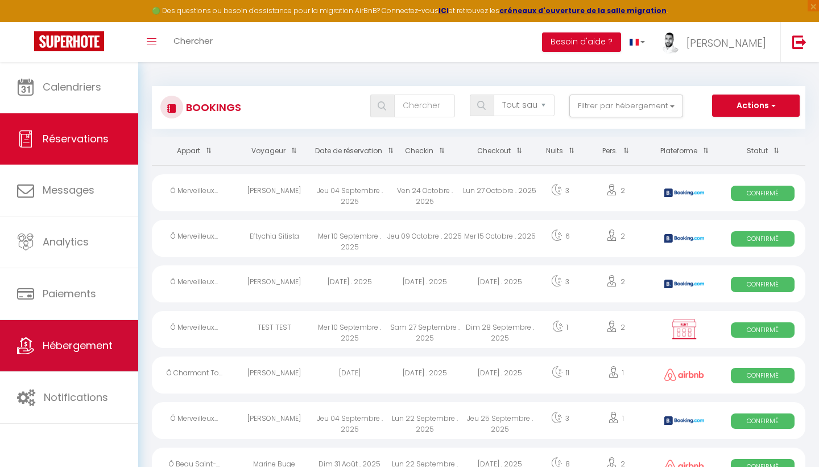
click at [67, 338] on span "Hébergement" at bounding box center [78, 345] width 70 height 14
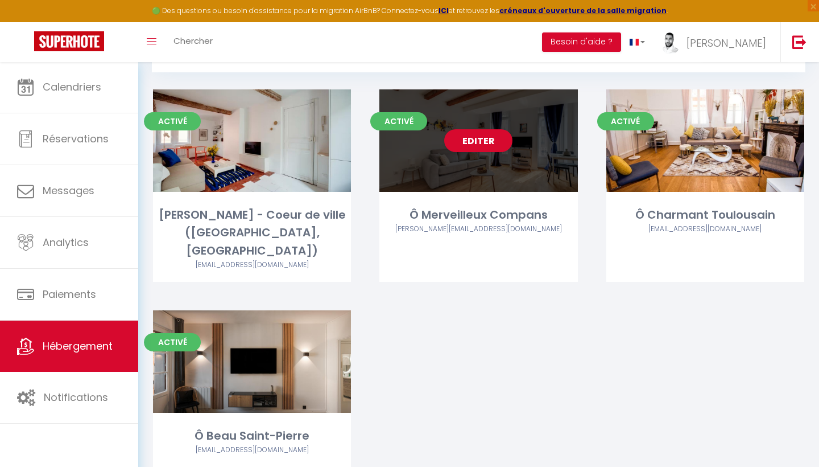
scroll to position [54, 0]
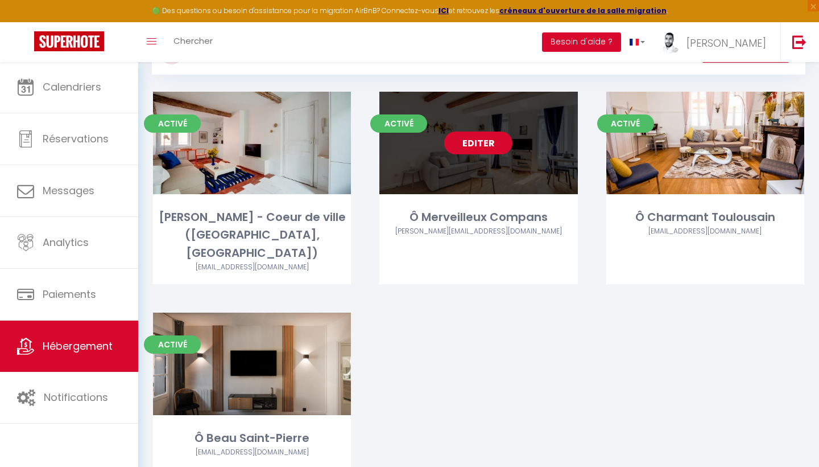
click at [486, 134] on link "Editer" at bounding box center [478, 142] width 68 height 23
click at [500, 145] on link "Editer" at bounding box center [478, 142] width 68 height 23
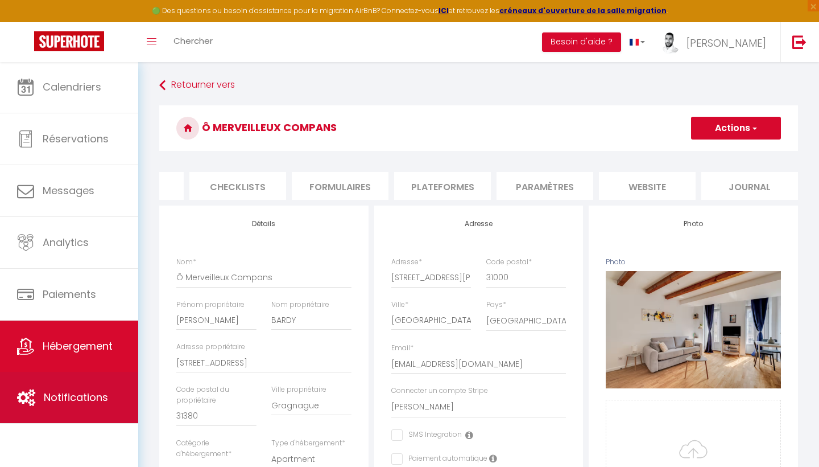
click at [39, 390] on link "Notifications" at bounding box center [69, 397] width 138 height 51
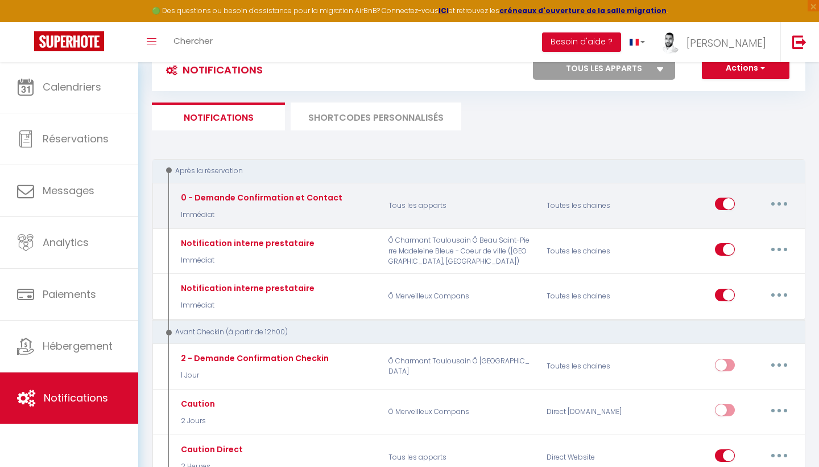
scroll to position [40, 0]
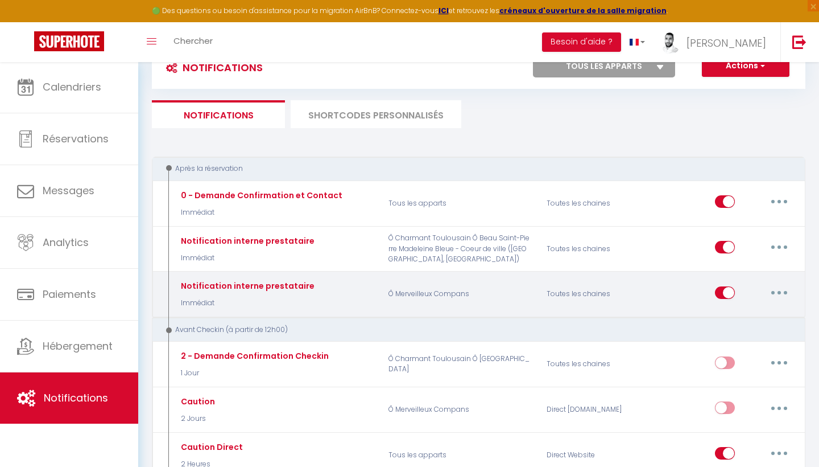
click at [789, 294] on button "button" at bounding box center [780, 292] width 32 height 18
click at [761, 315] on link "Editer" at bounding box center [750, 317] width 84 height 19
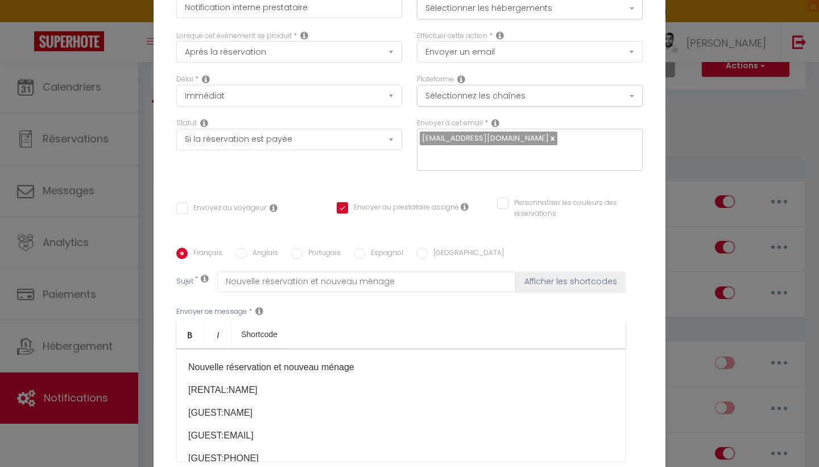
scroll to position [0, 0]
click at [453, 67] on div "Effectuer cette action * Envoyer un email Envoyer un SMS Envoyer une notificati…" at bounding box center [530, 53] width 241 height 44
click at [468, 179] on div "Envoyer à cet email * [EMAIL_ADDRESS][DOMAIN_NAME]" at bounding box center [530, 150] width 241 height 64
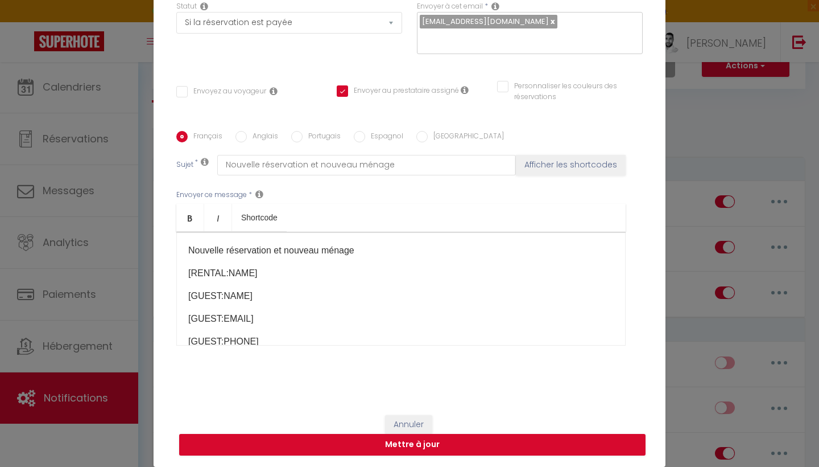
scroll to position [116, 0]
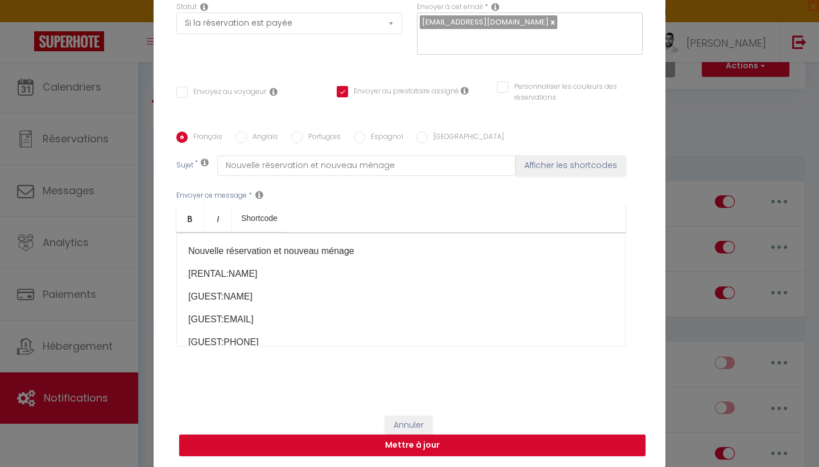
click at [421, 421] on button "Annuler" at bounding box center [408, 424] width 47 height 19
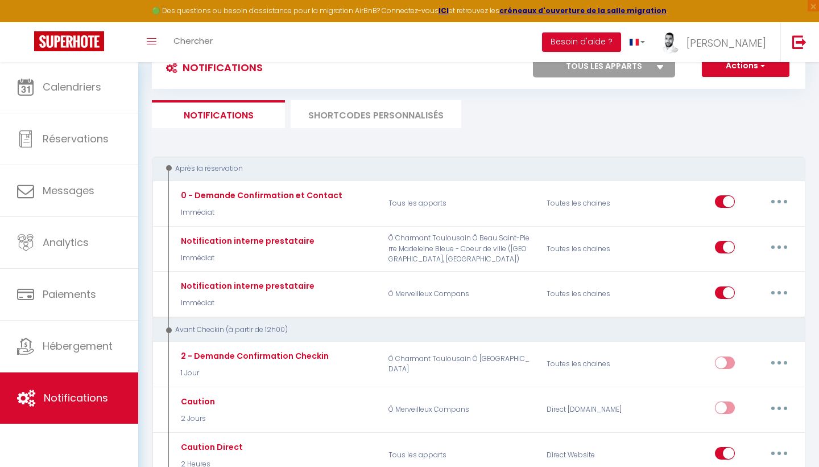
click at [52, 400] on span "Notifications" at bounding box center [76, 397] width 64 height 14
click at [57, 410] on link "Notifications" at bounding box center [69, 397] width 138 height 51
click at [77, 382] on link "Notifications" at bounding box center [69, 397] width 138 height 51
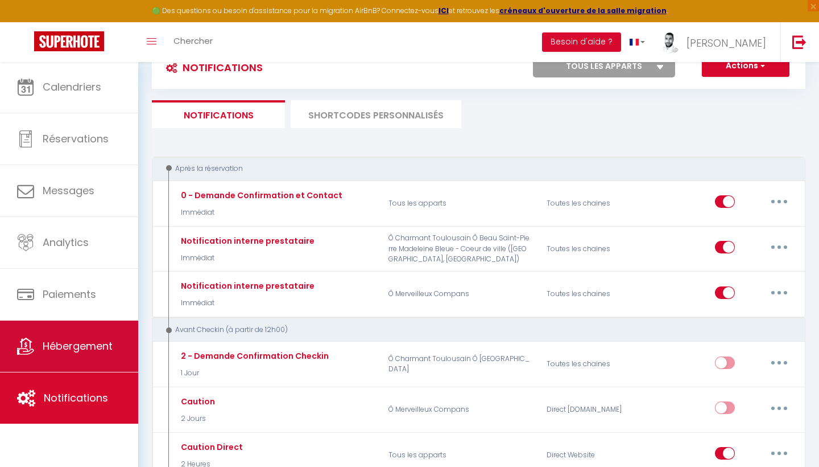
click at [75, 335] on link "Hébergement" at bounding box center [69, 345] width 138 height 51
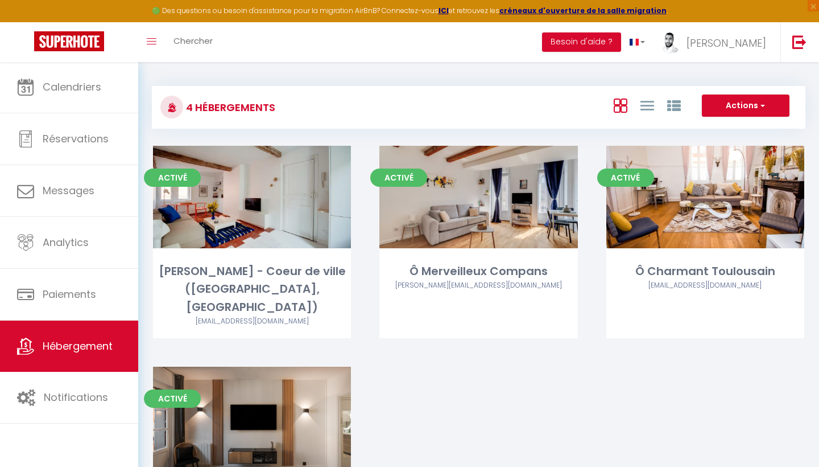
click at [760, 105] on span "button" at bounding box center [762, 105] width 7 height 11
click at [606, 133] on div "4 Hébergements Actions Créer un Hébergement Nouveau groupe Initialiser les appa…" at bounding box center [479, 313] width 654 height 476
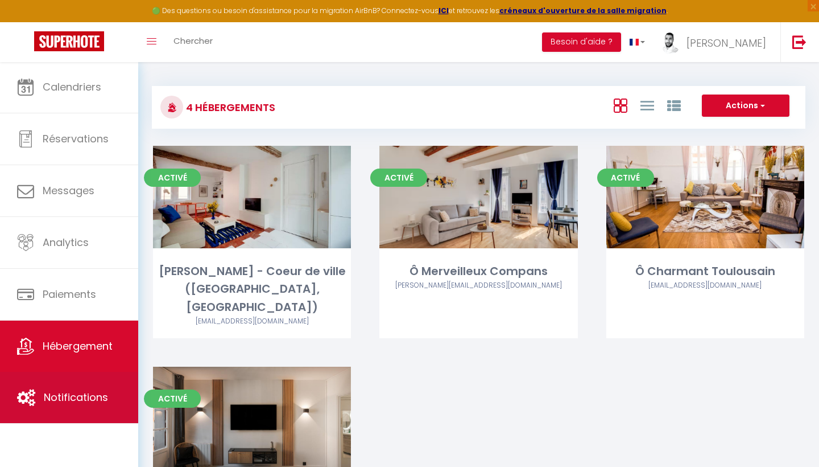
click at [67, 394] on span "Notifications" at bounding box center [76, 397] width 64 height 14
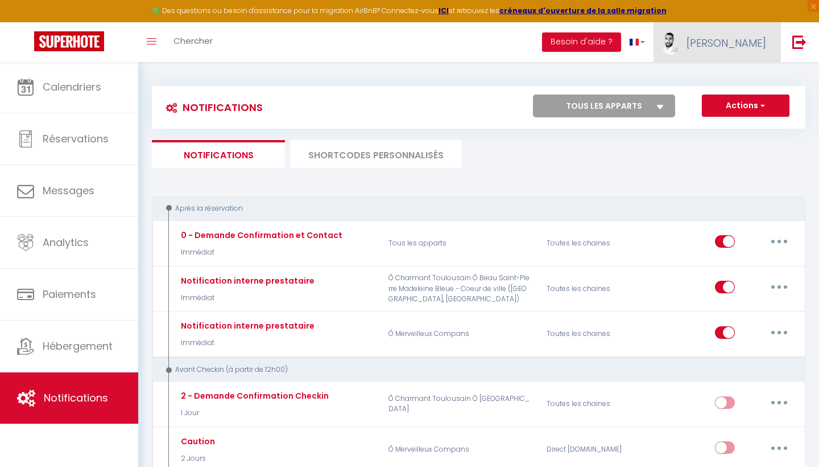
click at [748, 46] on span "[PERSON_NAME]" at bounding box center [727, 43] width 80 height 14
click at [733, 100] on link "Équipe" at bounding box center [735, 99] width 84 height 19
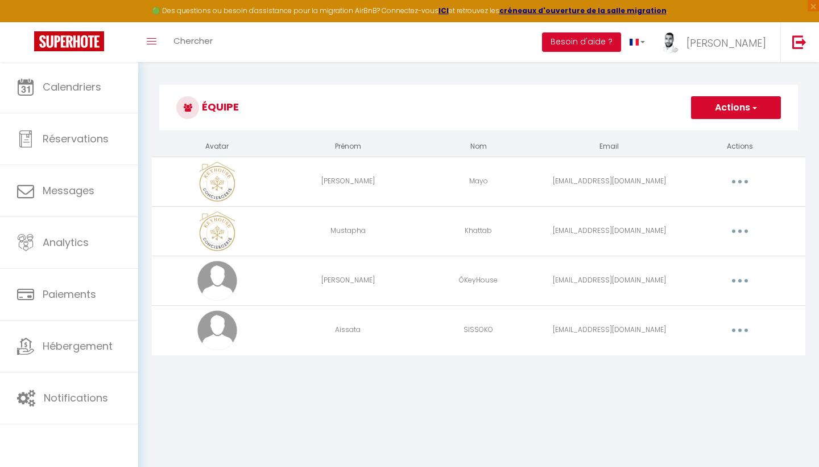
click at [738, 328] on button "button" at bounding box center [740, 330] width 32 height 18
click at [693, 353] on link "Editer" at bounding box center [711, 356] width 84 height 19
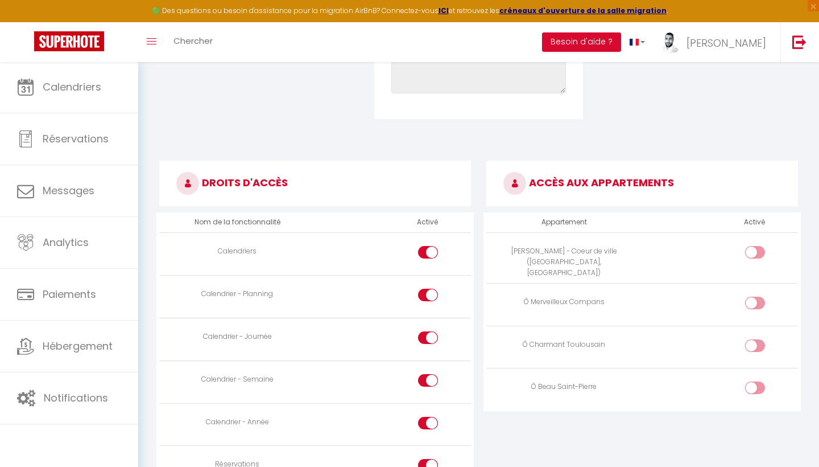
scroll to position [517, 0]
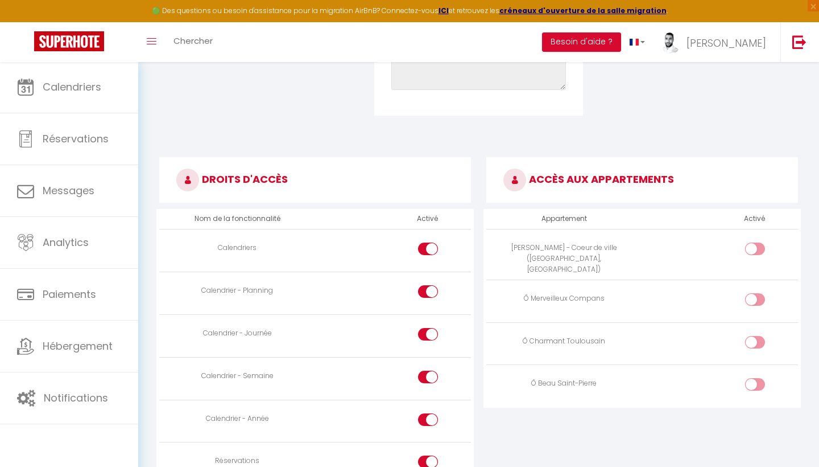
click at [755, 293] on input "checkbox" at bounding box center [765, 301] width 20 height 17
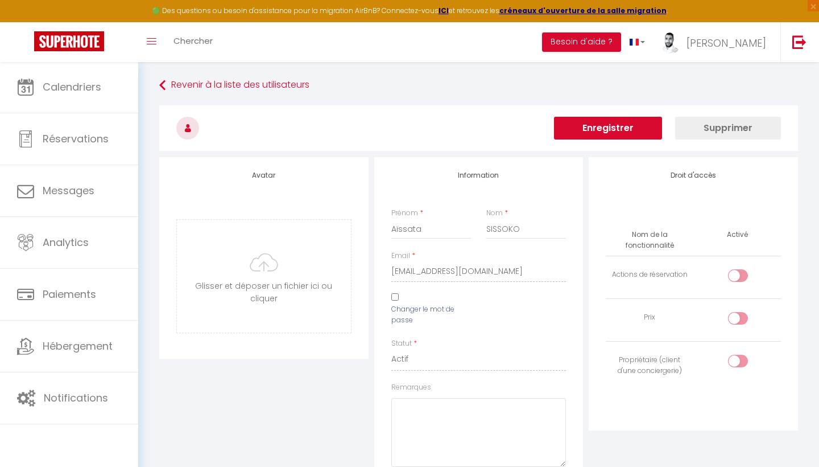
scroll to position [0, 0]
click at [588, 129] on button "Enregistrer" at bounding box center [608, 128] width 108 height 23
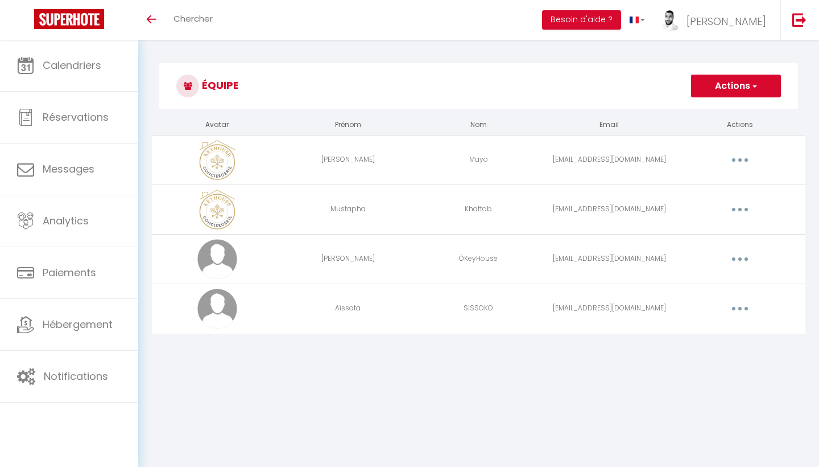
click at [716, 428] on body "🟢 Des questions ou besoin d'assistance pour la migration AirBnB? Connectez-vous…" at bounding box center [409, 273] width 819 height 467
click at [416, 405] on body "🟢 Des questions ou besoin d'assistance pour la migration AirBnB? Connectez-vous…" at bounding box center [409, 273] width 819 height 467
click at [609, 331] on td "[EMAIL_ADDRESS][DOMAIN_NAME]" at bounding box center [609, 308] width 131 height 50
drag, startPoint x: 554, startPoint y: 310, endPoint x: 698, endPoint y: 304, distance: 144.1
click at [698, 304] on tr "Aïssata SISSOKO rendsmoiunservicefr@gmail.com Editer Supprimer" at bounding box center [479, 308] width 654 height 50
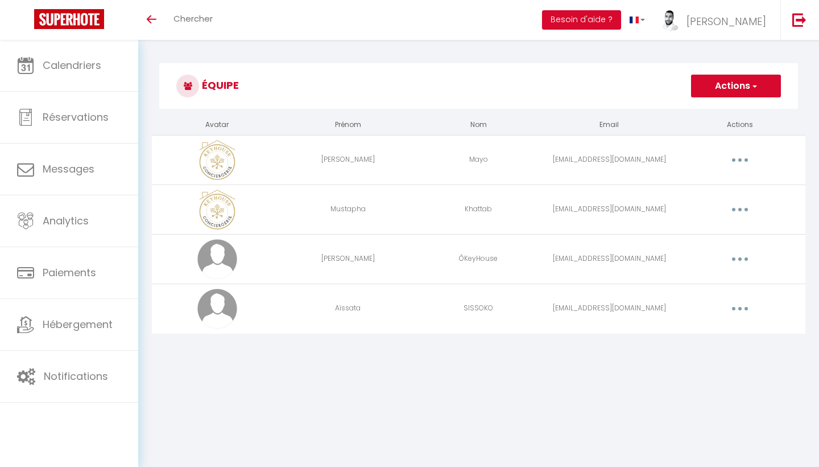
click at [698, 304] on div "Editer Supprimer" at bounding box center [740, 308] width 122 height 18
drag, startPoint x: 323, startPoint y: 306, endPoint x: 370, endPoint y: 306, distance: 47.2
click at [370, 306] on td "Aïssata" at bounding box center [348, 308] width 131 height 50
drag, startPoint x: 457, startPoint y: 308, endPoint x: 498, endPoint y: 308, distance: 41.0
click at [498, 308] on td "SISSOKO" at bounding box center [479, 308] width 131 height 50
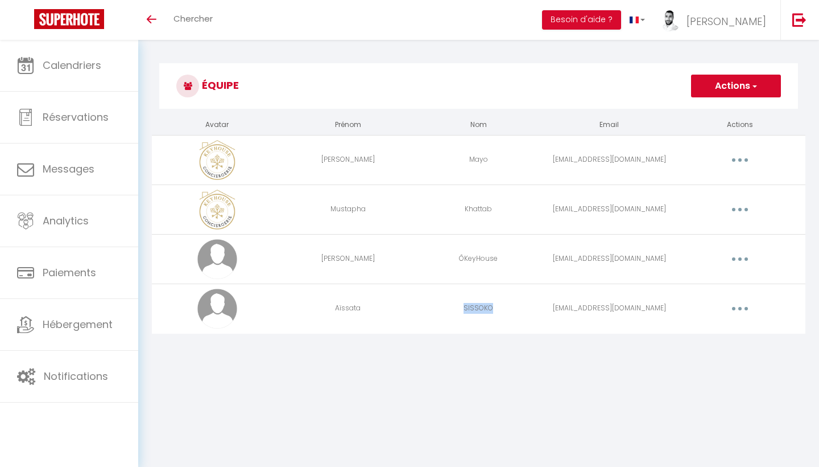
click at [479, 308] on td "SISSOKO" at bounding box center [479, 308] width 131 height 50
drag, startPoint x: 505, startPoint y: 308, endPoint x: 330, endPoint y: 300, distance: 174.9
click at [330, 300] on tr "Aïssata SISSOKO rendsmoiunservicefr@gmail.com Editer Supprimer" at bounding box center [479, 308] width 654 height 50
click at [330, 300] on td "Aïssata" at bounding box center [348, 308] width 131 height 50
drag, startPoint x: 335, startPoint y: 307, endPoint x: 680, endPoint y: 311, distance: 345.4
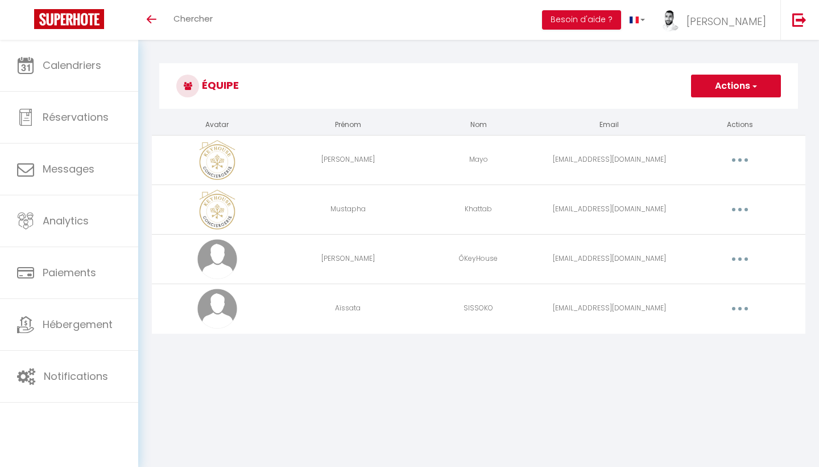
click at [680, 311] on tr "Aïssata SISSOKO rendsmoiunservicefr@gmail.com Editer Supprimer" at bounding box center [479, 308] width 654 height 50
click at [680, 311] on div "Editer Supprimer" at bounding box center [740, 308] width 122 height 18
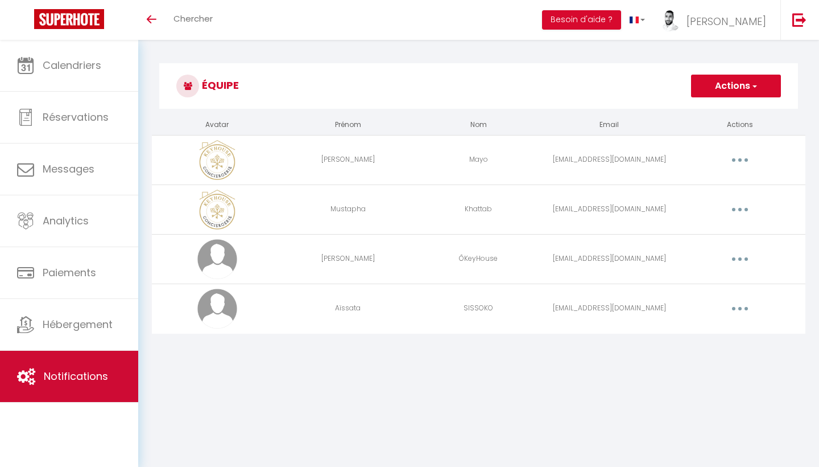
click at [84, 385] on link "Notifications" at bounding box center [69, 376] width 138 height 51
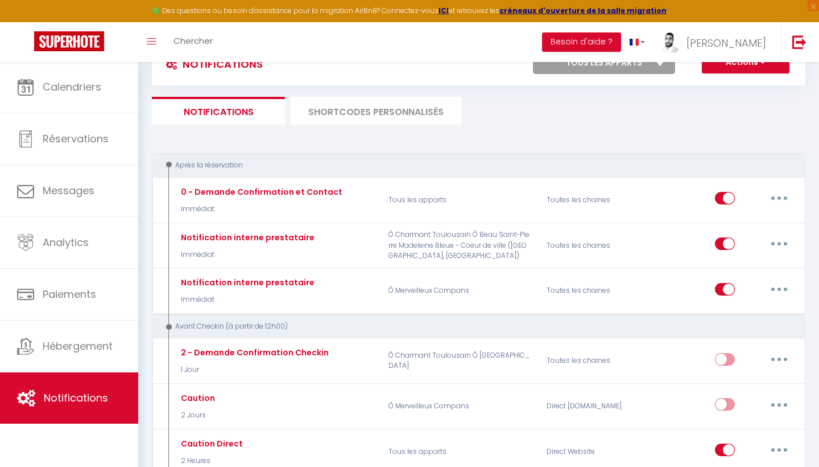
scroll to position [25, 0]
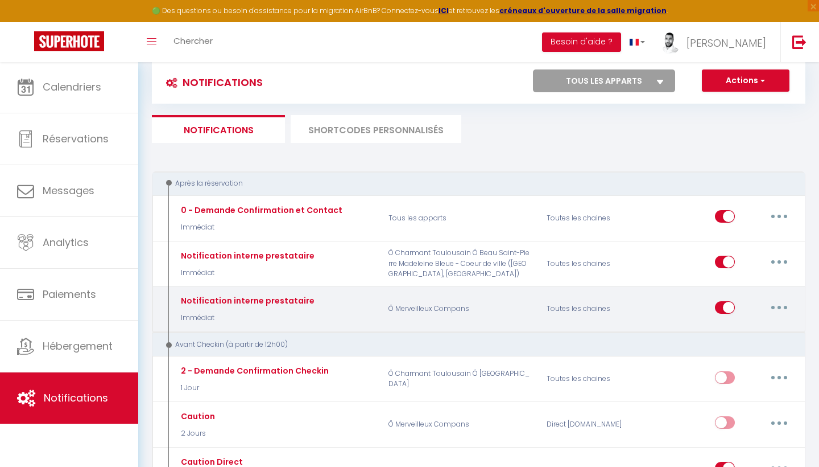
click at [777, 299] on button "button" at bounding box center [780, 307] width 32 height 18
click at [752, 324] on link "Editer" at bounding box center [750, 332] width 84 height 19
type input "Notification interne prestataire"
select select "Immédiat"
select select "if_booking_is_paid"
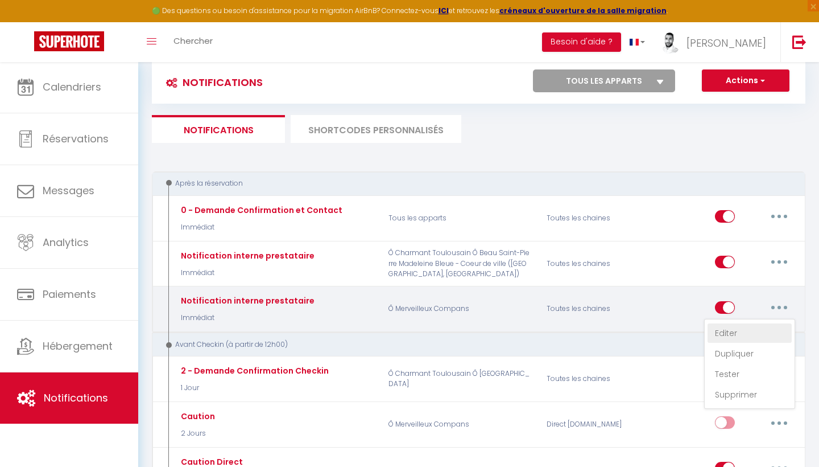
checkbox input "false"
checkbox input "true"
checkbox input "false"
radio input "true"
type input "Nouvelle réservation et nouveau ménage"
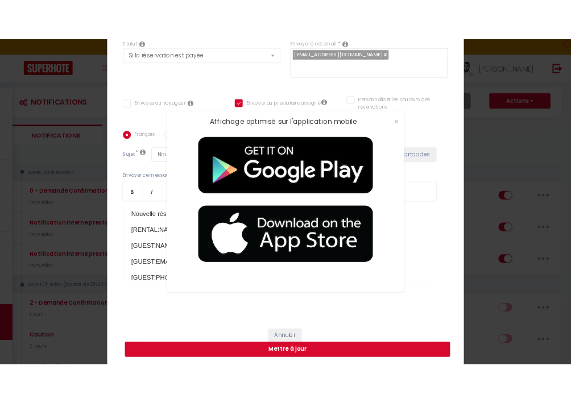
scroll to position [24, 0]
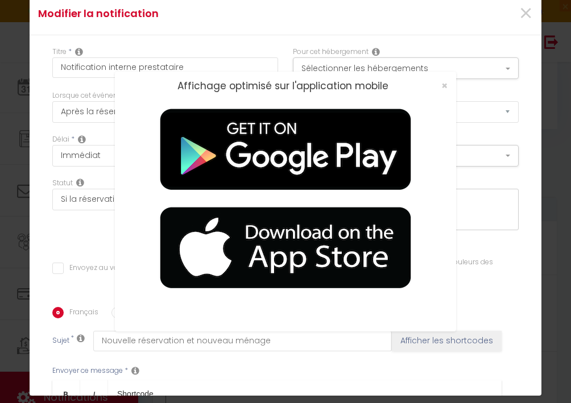
click at [439, 85] on div "×" at bounding box center [441, 85] width 28 height 11
click at [443, 85] on span "×" at bounding box center [445, 86] width 6 height 14
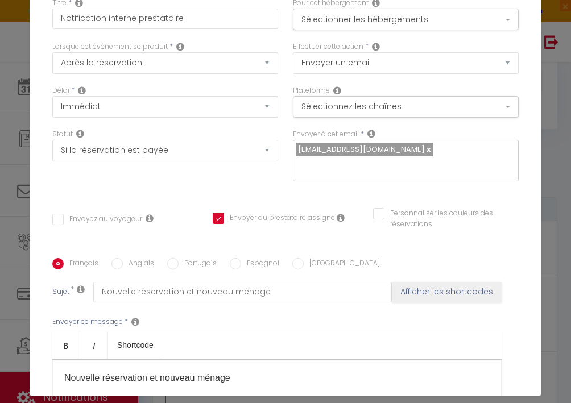
scroll to position [42, 0]
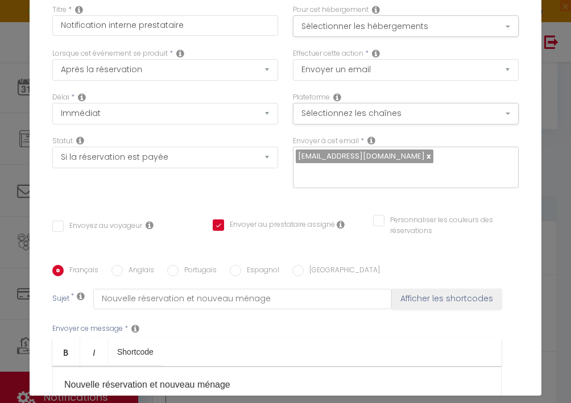
click at [15, 17] on div "Modifier la notification × Titre * Notification interne prestataire Pour cet hé…" at bounding box center [285, 201] width 571 height 403
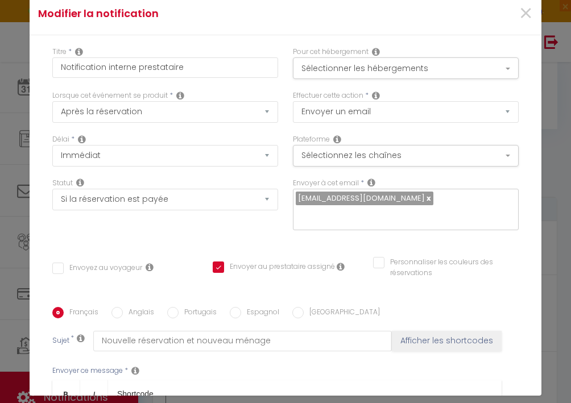
scroll to position [0, 0]
click at [524, 15] on span "×" at bounding box center [526, 14] width 14 height 34
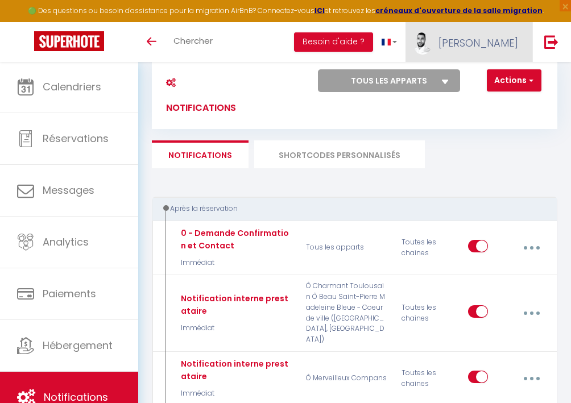
click at [501, 44] on span "[PERSON_NAME]" at bounding box center [479, 43] width 80 height 14
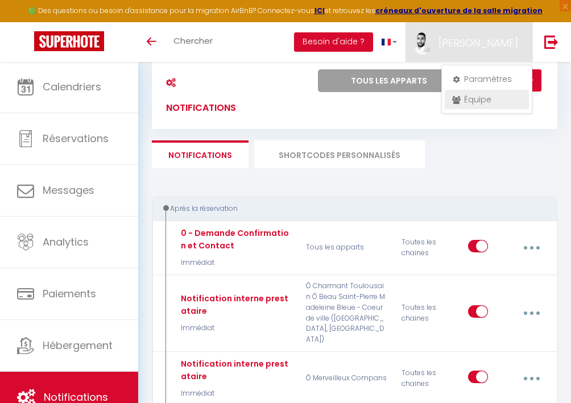
click at [491, 96] on link "Équipe" at bounding box center [487, 99] width 84 height 19
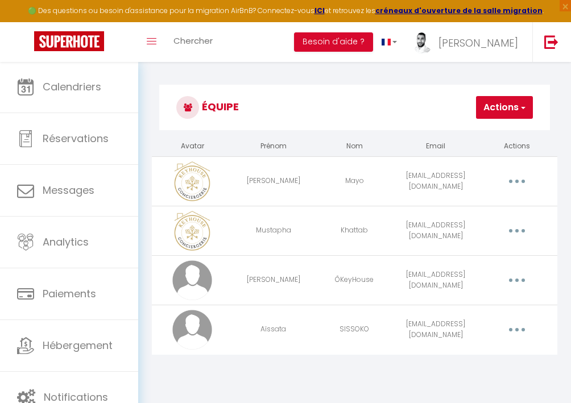
click at [510, 330] on button "button" at bounding box center [517, 330] width 30 height 22
click at [487, 353] on link "Editer" at bounding box center [486, 357] width 84 height 19
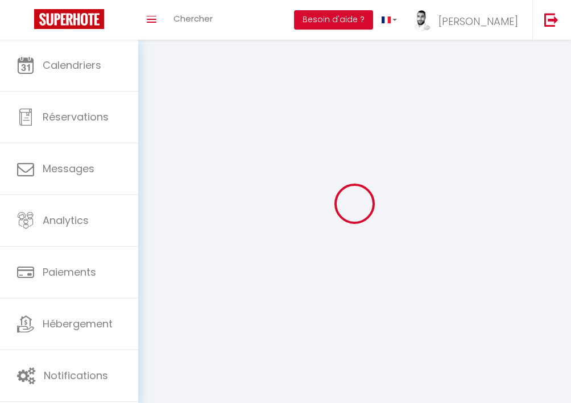
type input "Aïssata"
type input "SISSOKO"
type input "[EMAIL_ADDRESS][DOMAIN_NAME]"
type textarea "[URL][DOMAIN_NAME]"
checkbox input "false"
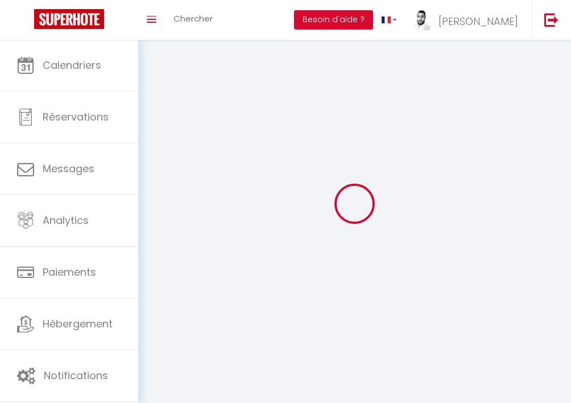
checkbox input "false"
checkbox input "true"
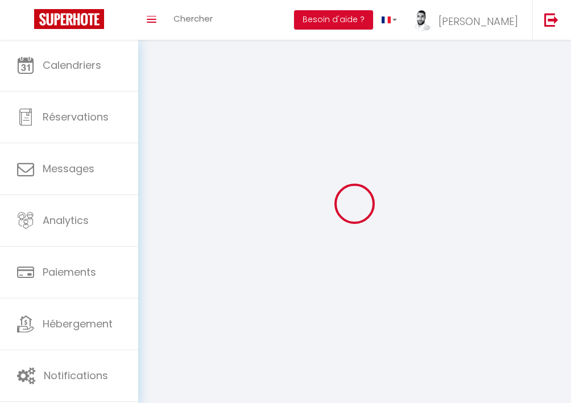
checkbox input "true"
checkbox input "false"
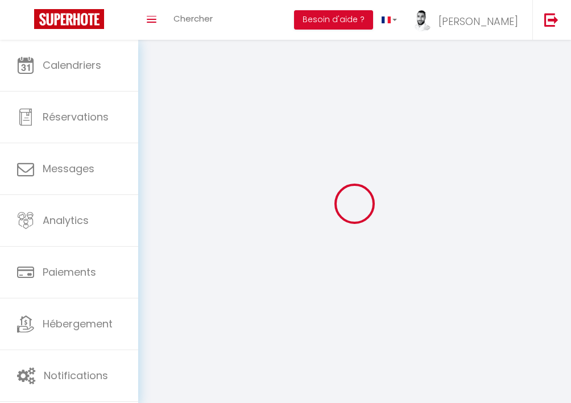
checkbox input "false"
checkbox input "true"
select select
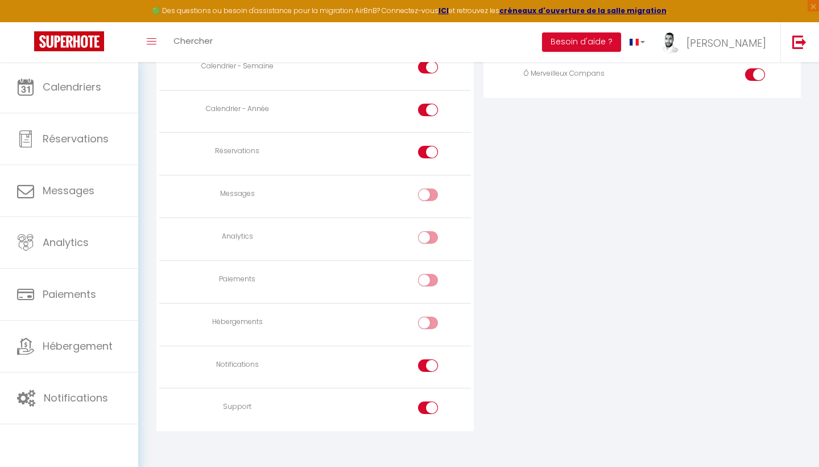
scroll to position [826, 0]
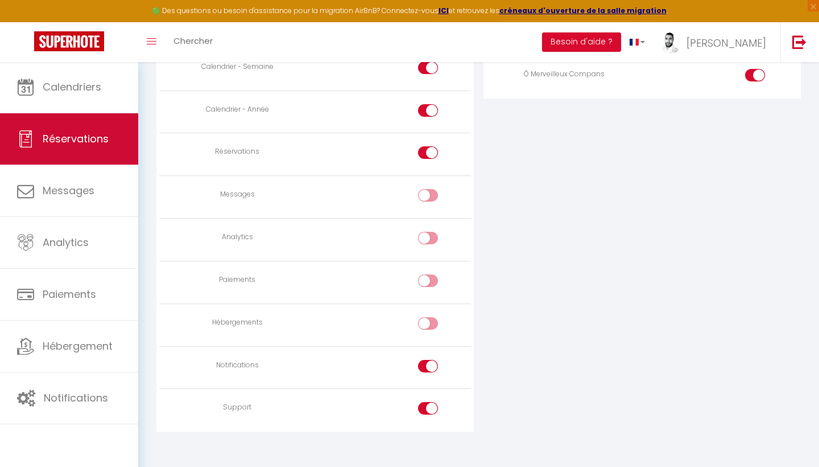
click at [79, 154] on link "Réservations" at bounding box center [69, 138] width 138 height 51
select select "not_cancelled"
select select
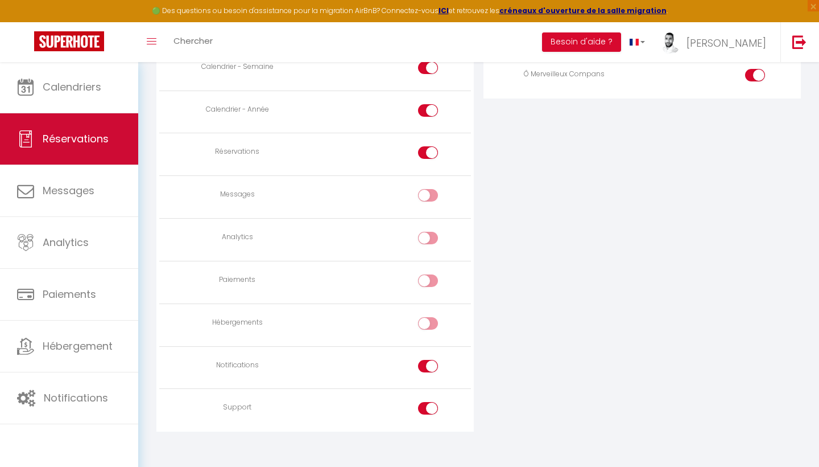
select select
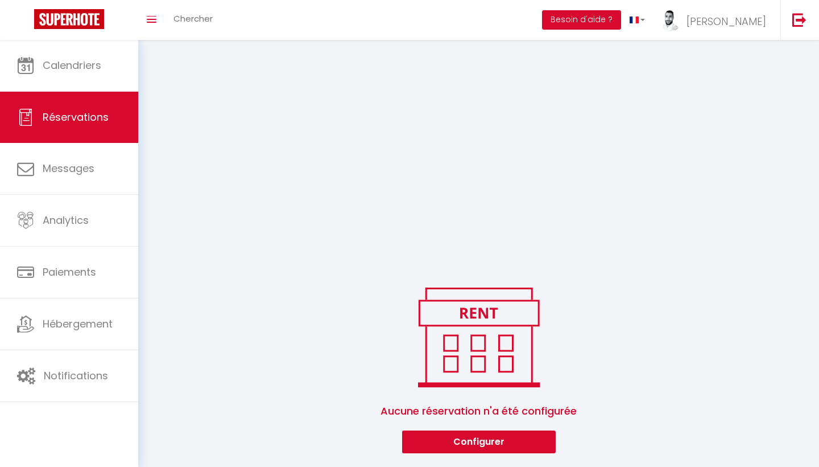
scroll to position [181, 0]
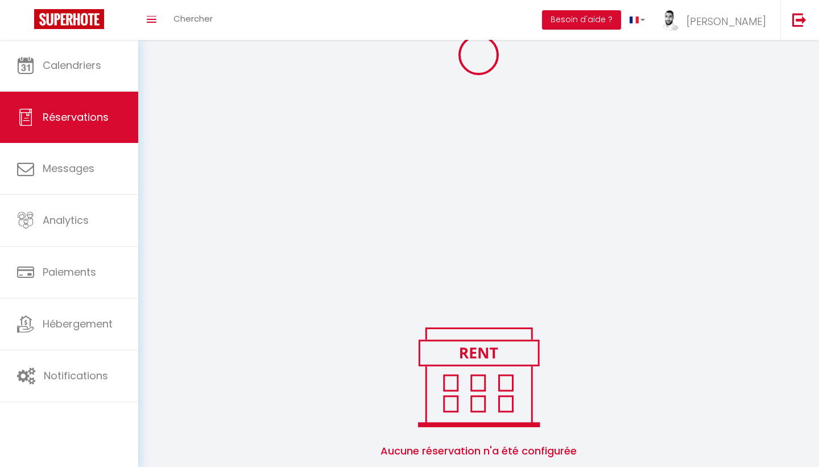
select select
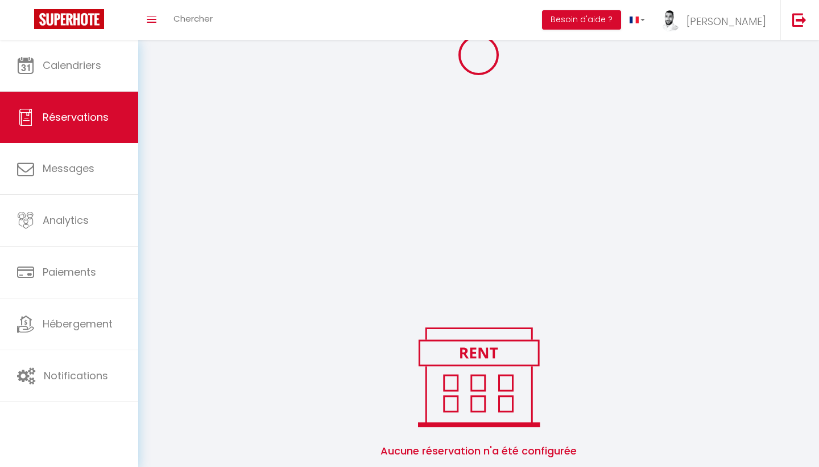
select select
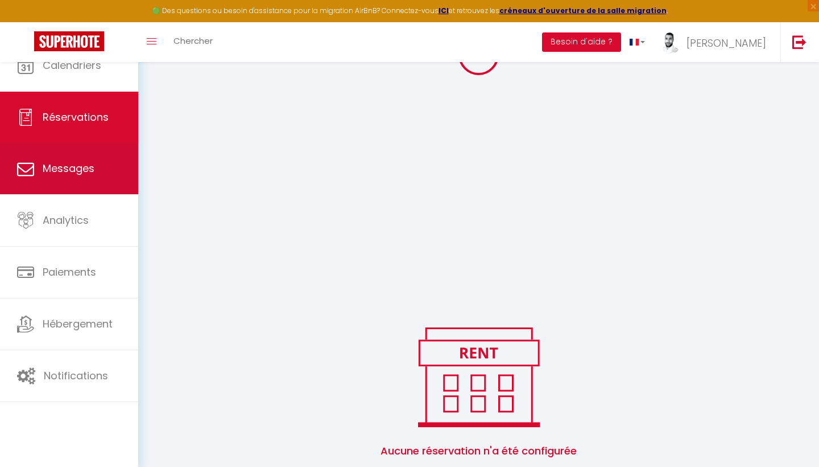
select select
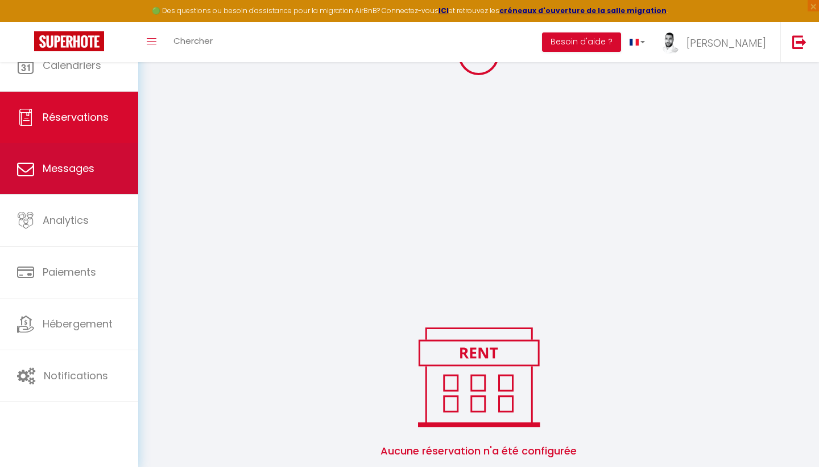
select select
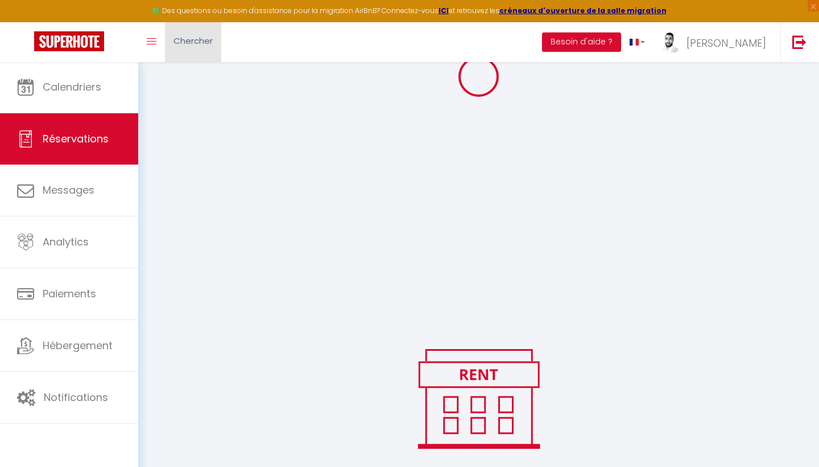
select select
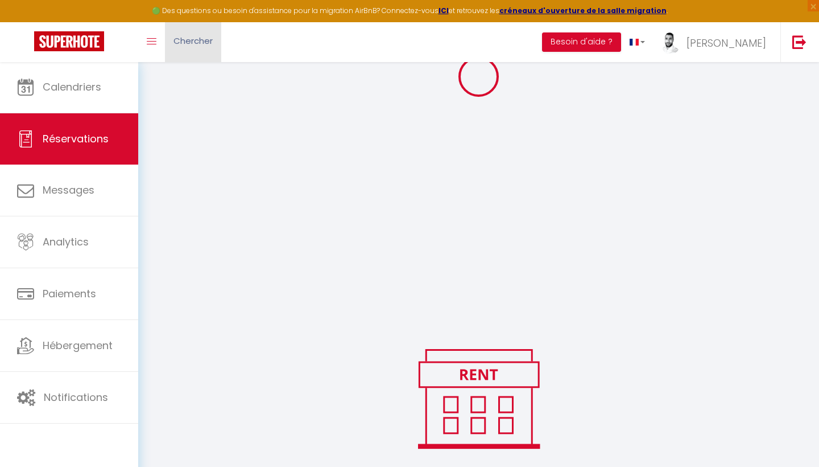
select select
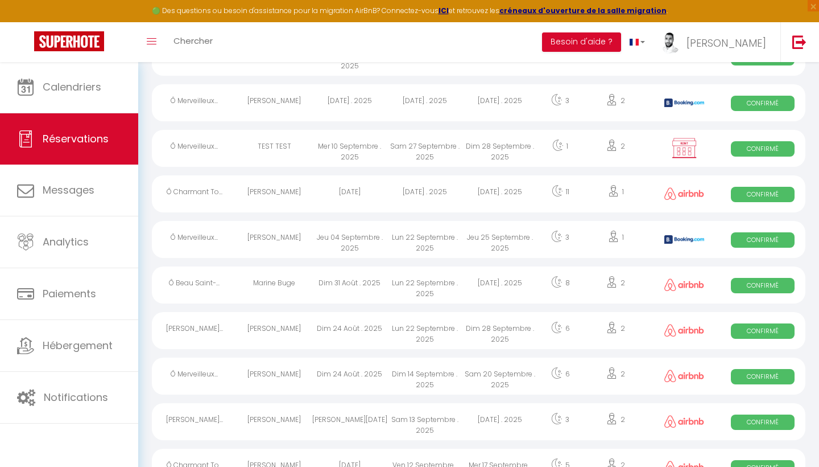
click at [634, 154] on div "2" at bounding box center [615, 148] width 65 height 37
select select "OK"
select select "0"
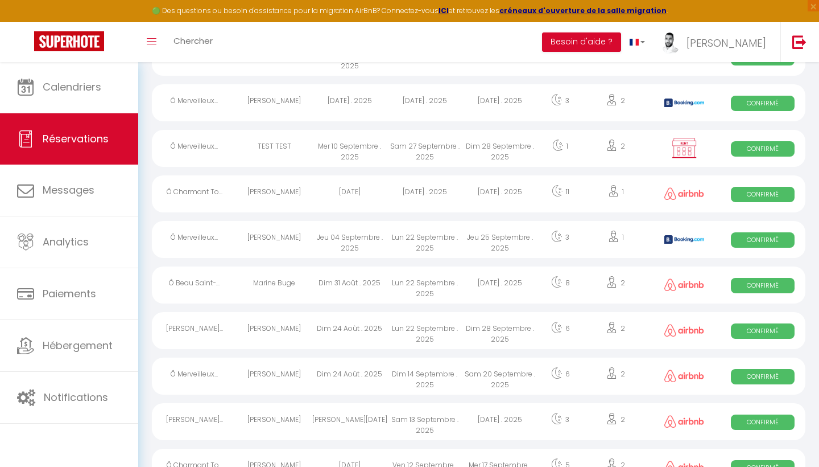
select select "1"
select select
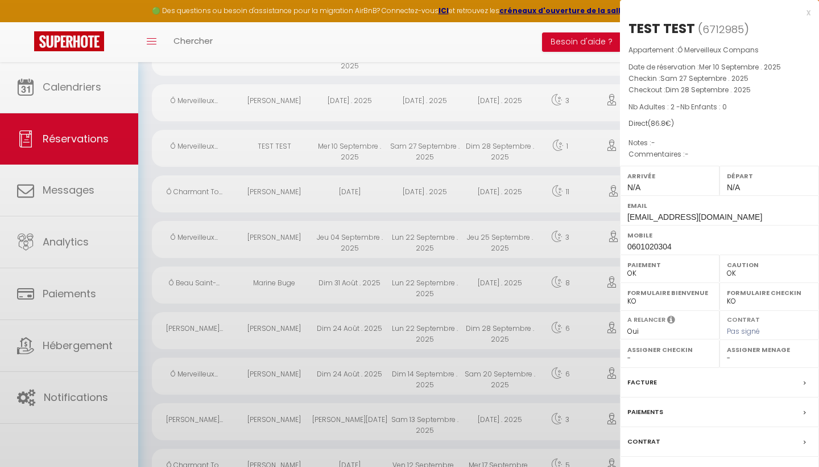
select select "41156"
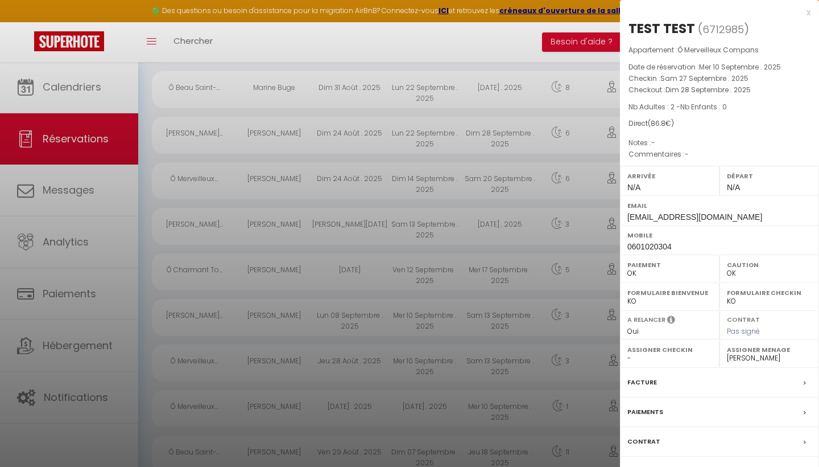
scroll to position [394, 0]
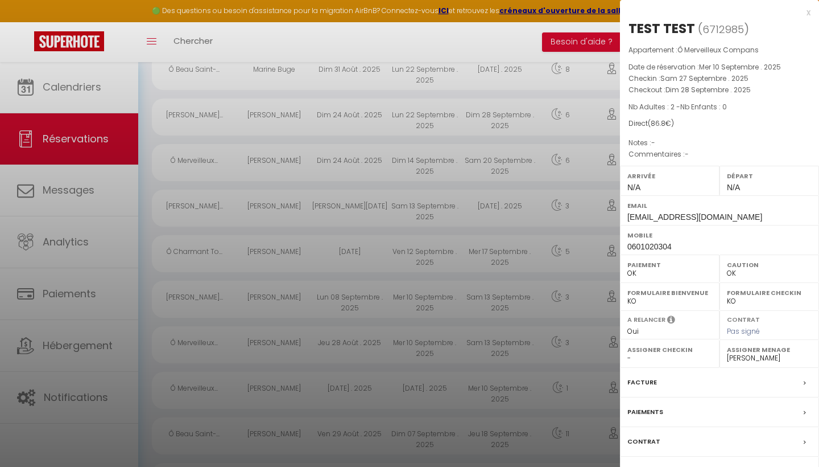
click at [658, 406] on label "Paiements" at bounding box center [646, 412] width 36 height 12
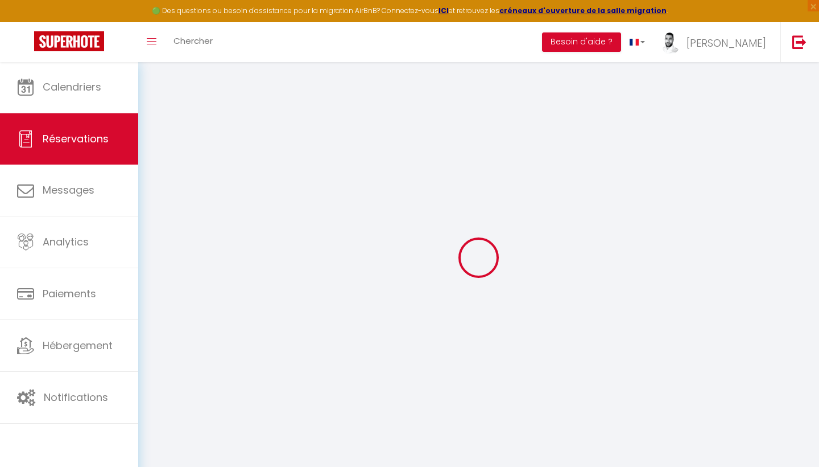
type input "TEST"
type input "Test@test.fr"
type input "0601020304"
select select "FR"
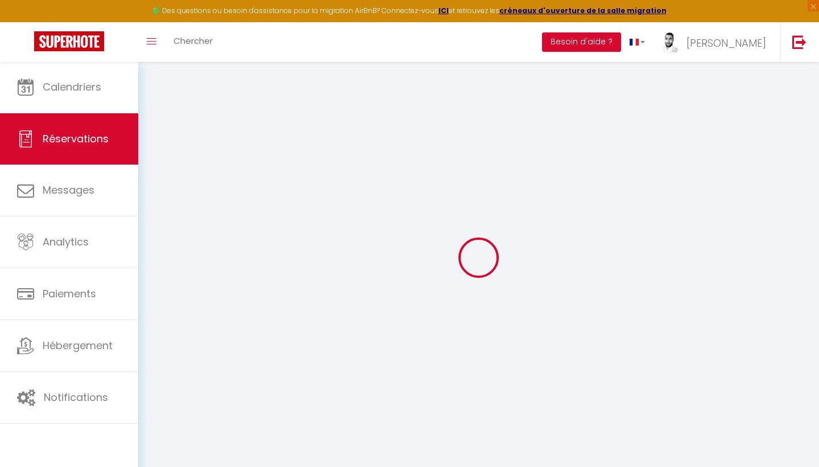
select select "74549"
select select "1"
type input "Sam 27 Septembre 2025"
select select
type input "Dim 28 Septembre 2025"
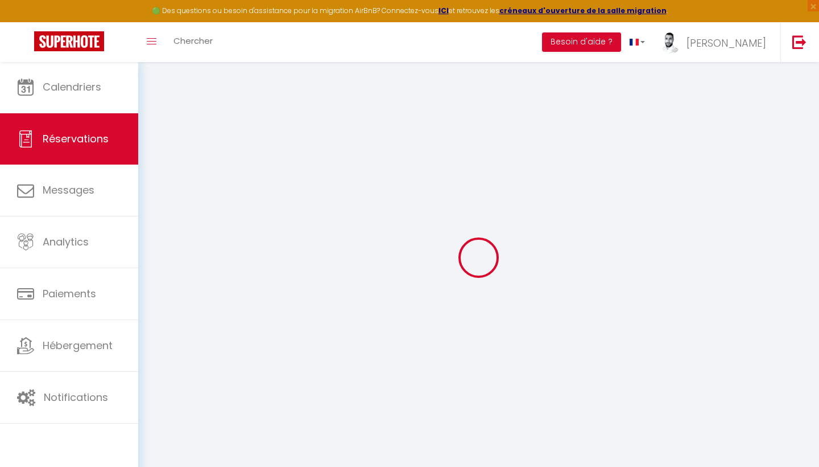
select select
type input "2"
select select "12"
select select
type input "45"
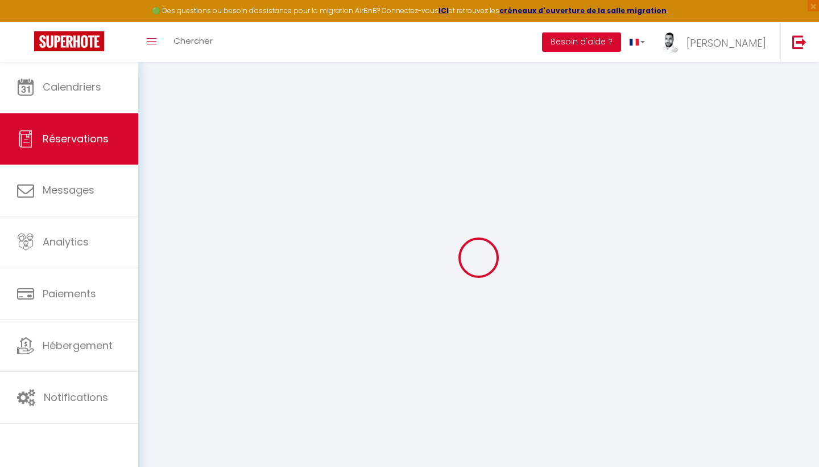
type input "0"
select select
select select "15"
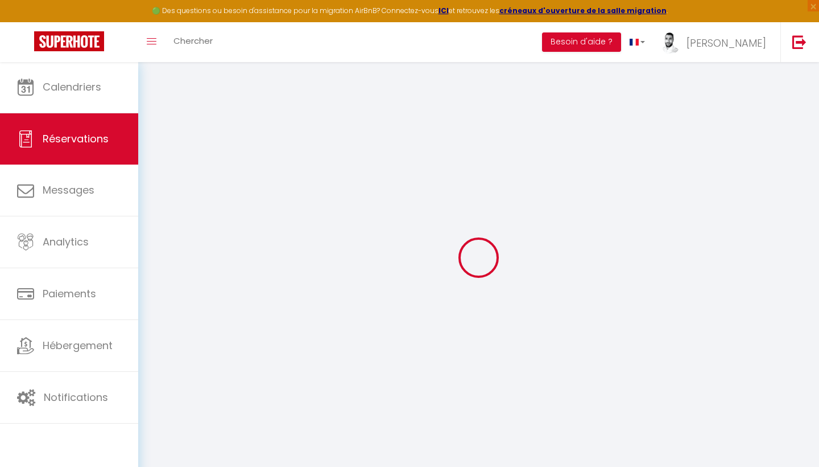
select select
checkbox input "false"
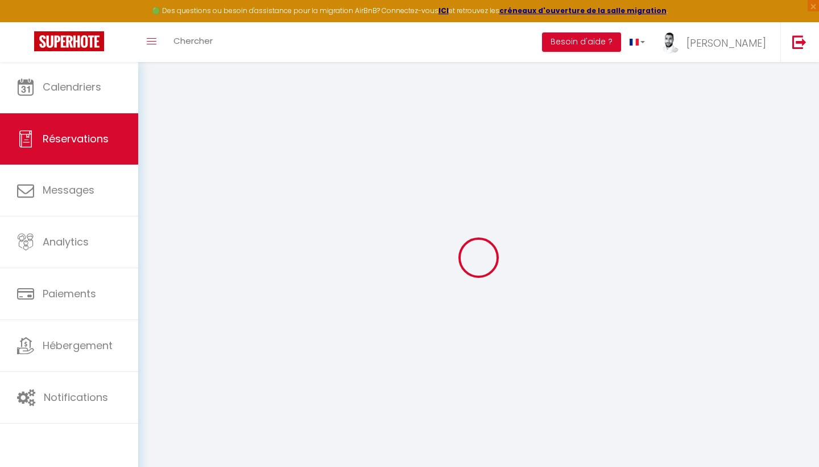
select select
checkbox input "false"
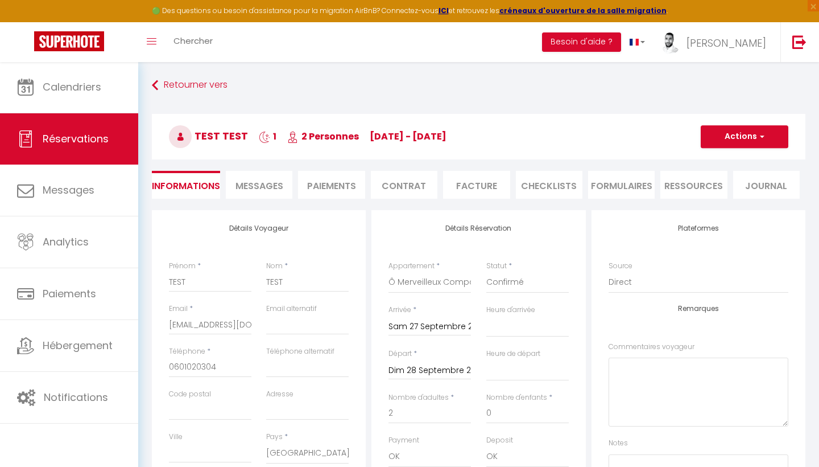
type input "45"
type input "2.8"
select select
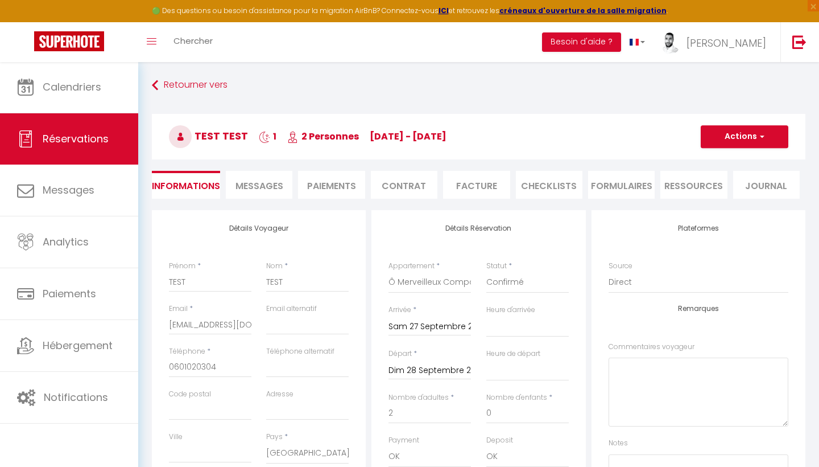
select select
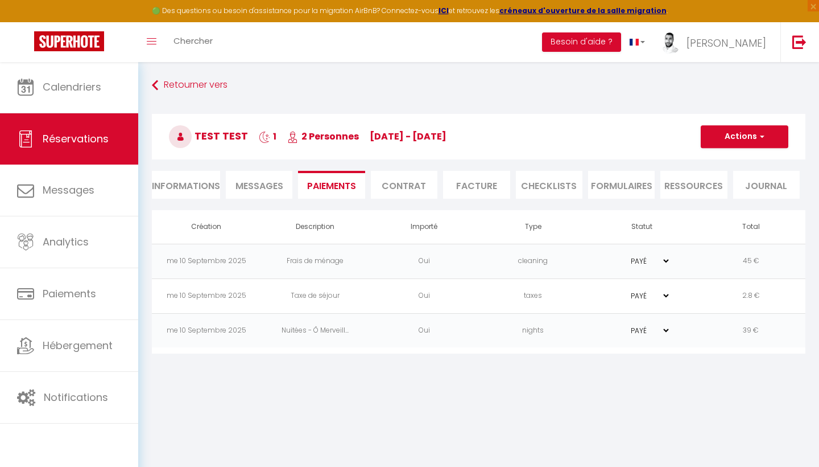
click at [203, 179] on li "Informations" at bounding box center [186, 185] width 68 height 28
select select
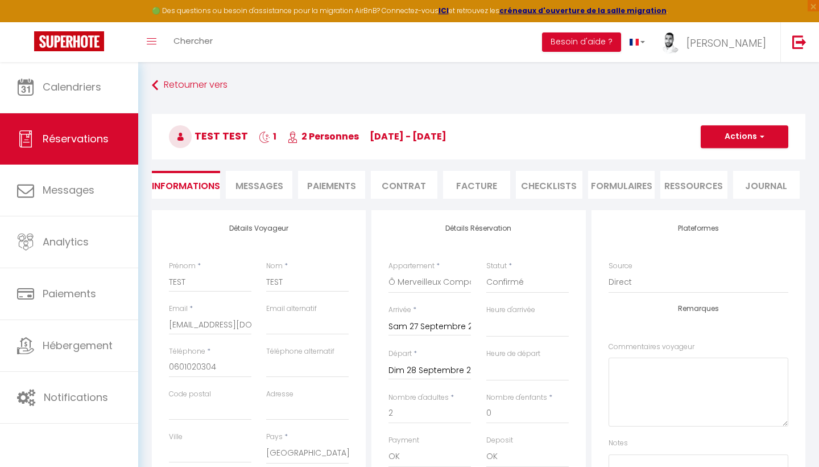
click at [732, 130] on button "Actions" at bounding box center [745, 136] width 88 height 23
click at [728, 190] on link "Supprimer" at bounding box center [734, 191] width 90 height 15
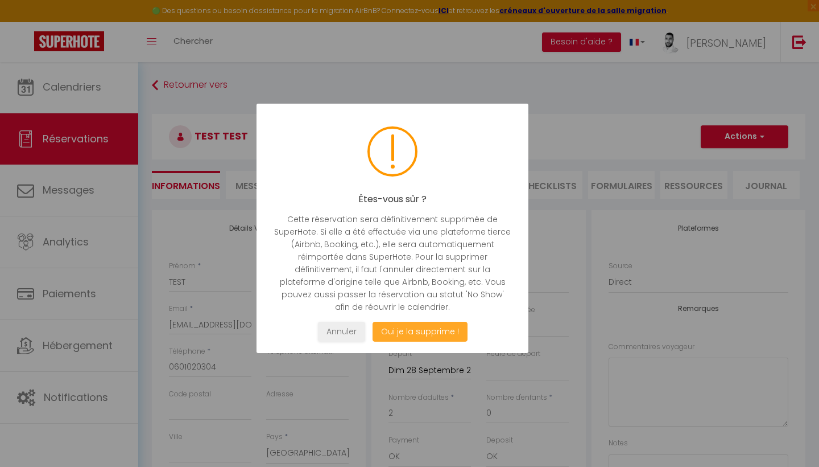
click at [444, 324] on button "Oui je la supprime !" at bounding box center [420, 332] width 95 height 20
click at [442, 331] on button "Oui je la supprime !" at bounding box center [420, 332] width 95 height 20
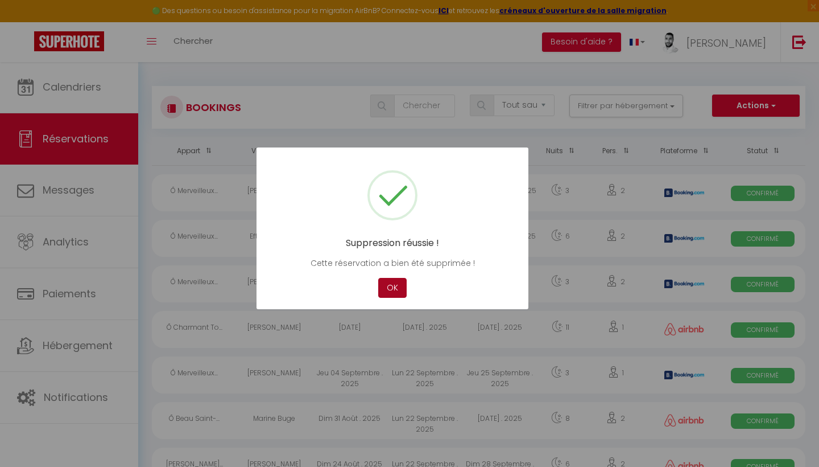
click at [389, 283] on button "OK" at bounding box center [392, 288] width 28 height 20
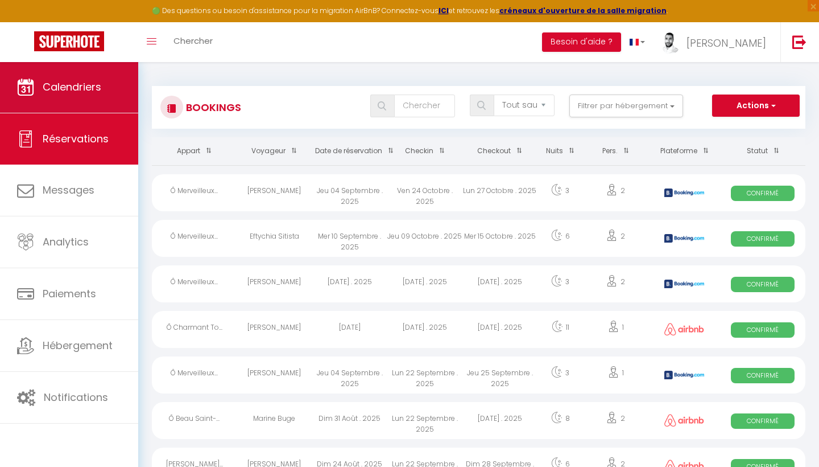
click at [88, 81] on span "Calendriers" at bounding box center [72, 87] width 59 height 14
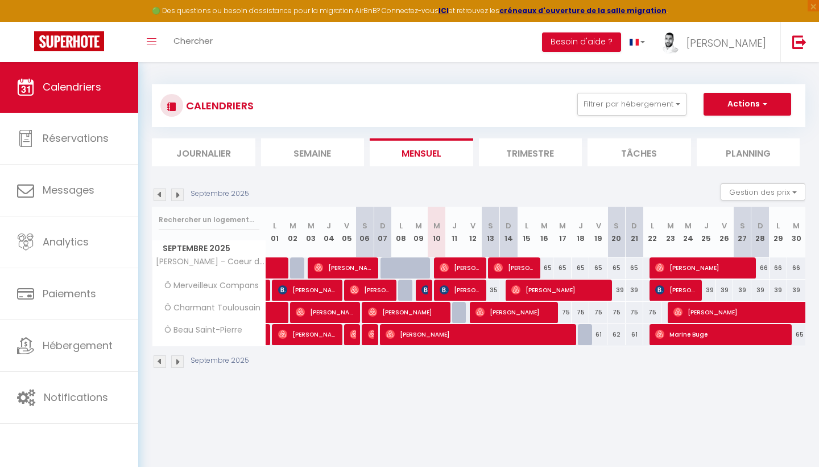
scroll to position [2, 0]
click at [732, 110] on button "Actions" at bounding box center [748, 104] width 88 height 23
click at [732, 107] on button "Actions" at bounding box center [748, 104] width 88 height 23
click at [493, 289] on div "35" at bounding box center [491, 289] width 18 height 21
type input "35"
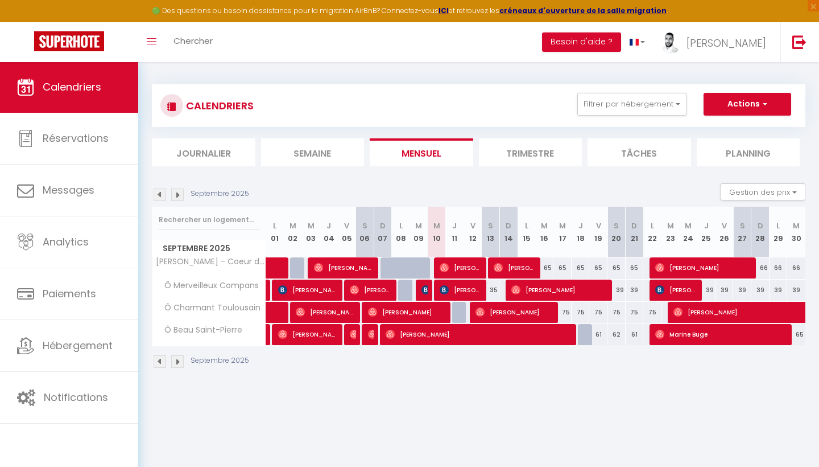
type input "Sam 13 Septembre 2025"
type input "Dim 14 Septembre 2025"
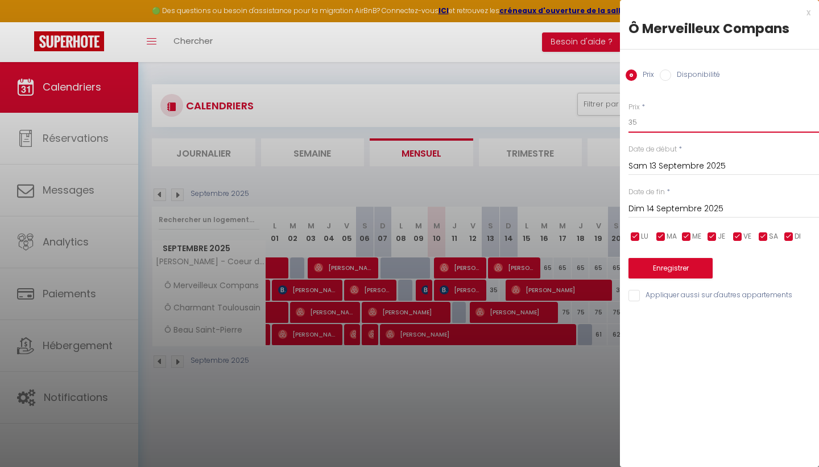
click at [670, 119] on input "35" at bounding box center [724, 122] width 191 height 20
type input "33"
click at [683, 266] on button "Enregistrer" at bounding box center [671, 268] width 84 height 20
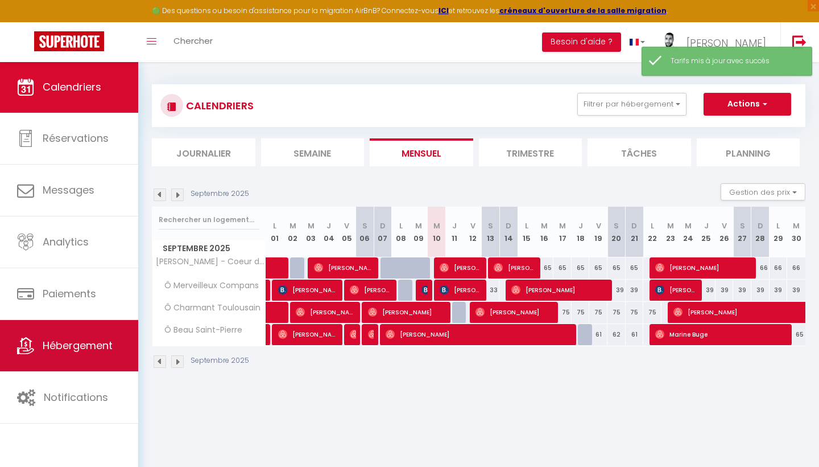
click at [89, 346] on span "Hébergement" at bounding box center [78, 345] width 70 height 14
